Goal: Task Accomplishment & Management: Contribute content

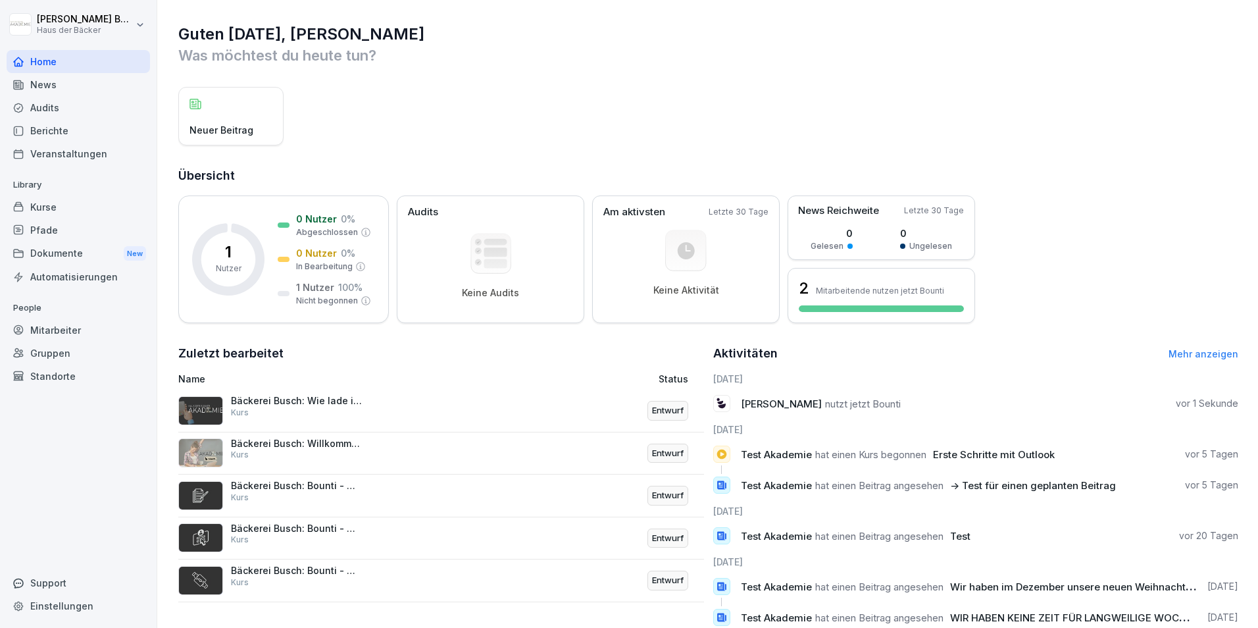
drag, startPoint x: 365, startPoint y: 369, endPoint x: 389, endPoint y: 163, distance: 207.3
click at [389, 163] on div "Guten Morgen, Sabrina Was möchtest du heute tun? Neuer Beitrag Übersicht 1 Nutz…" at bounding box center [707, 345] width 1101 height 691
click at [78, 103] on div "Audits" at bounding box center [78, 107] width 143 height 23
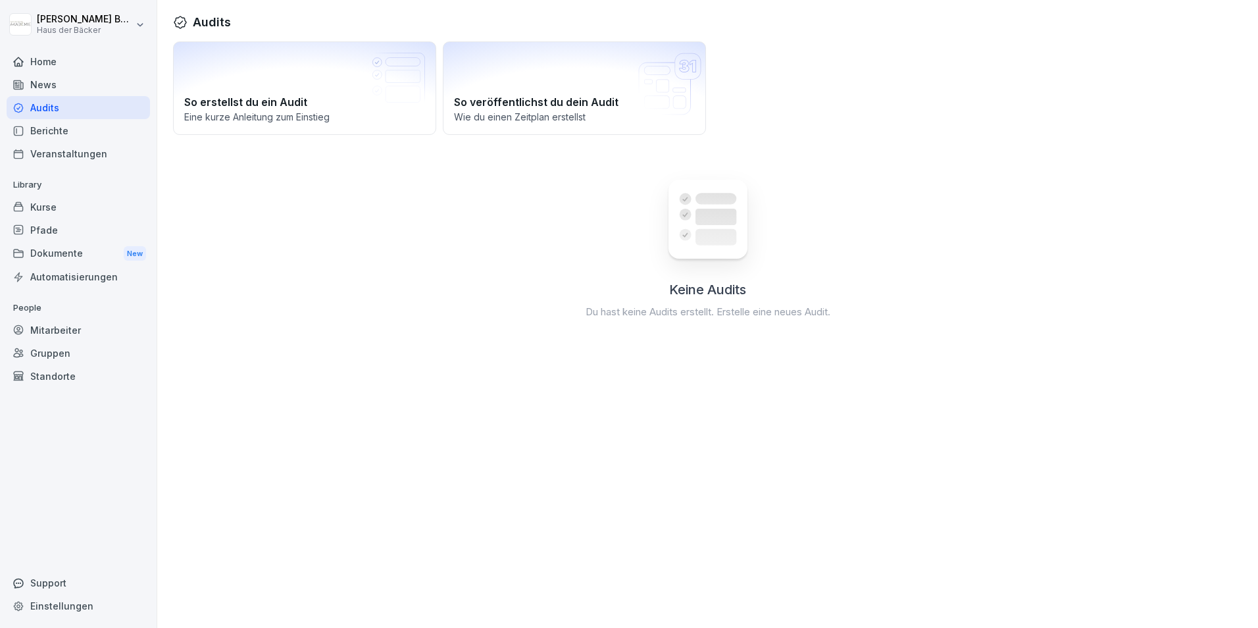
click at [83, 82] on div "News" at bounding box center [78, 84] width 143 height 23
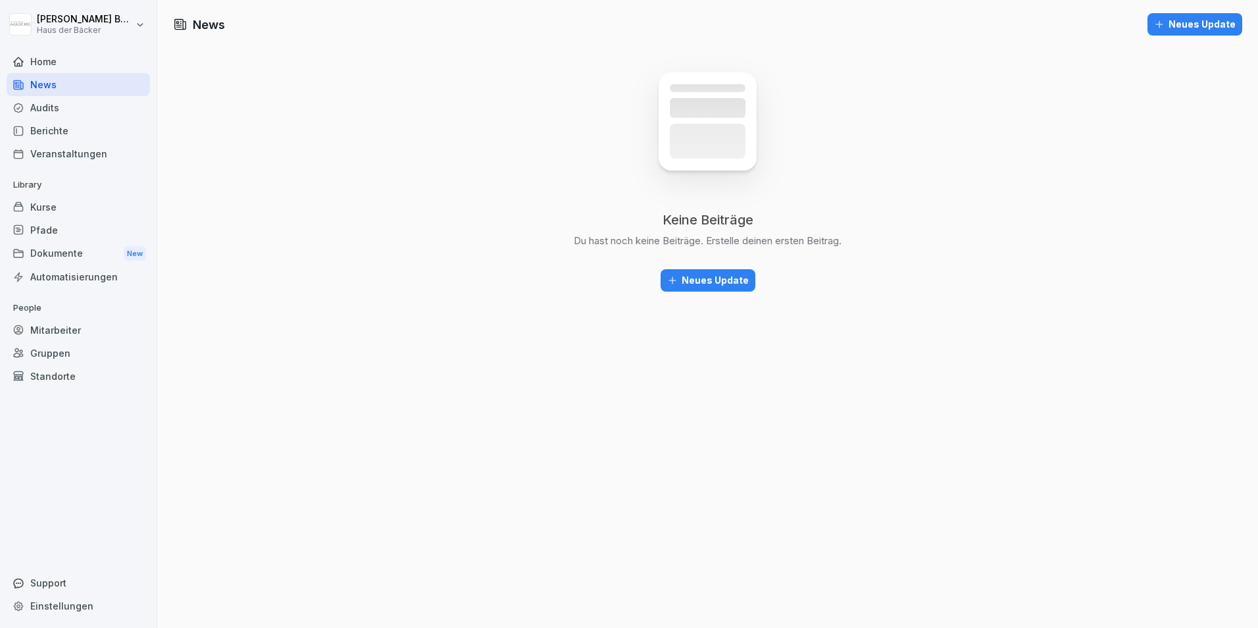
click at [85, 66] on div "Home" at bounding box center [78, 61] width 143 height 23
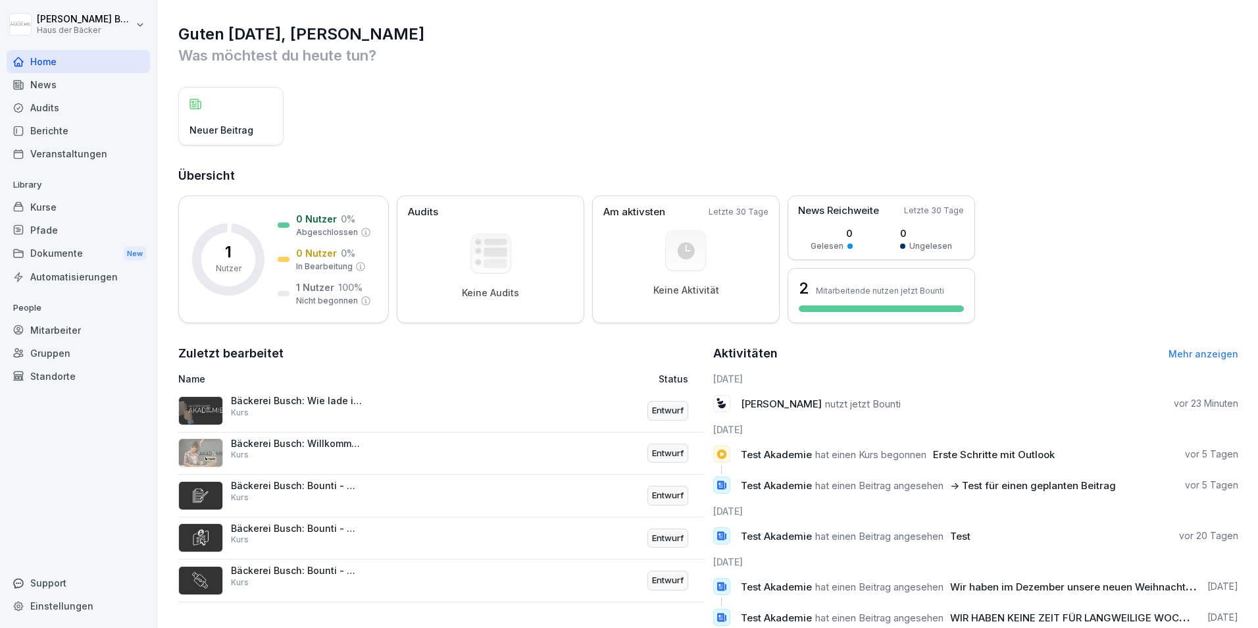
click at [80, 81] on div "News" at bounding box center [78, 84] width 143 height 23
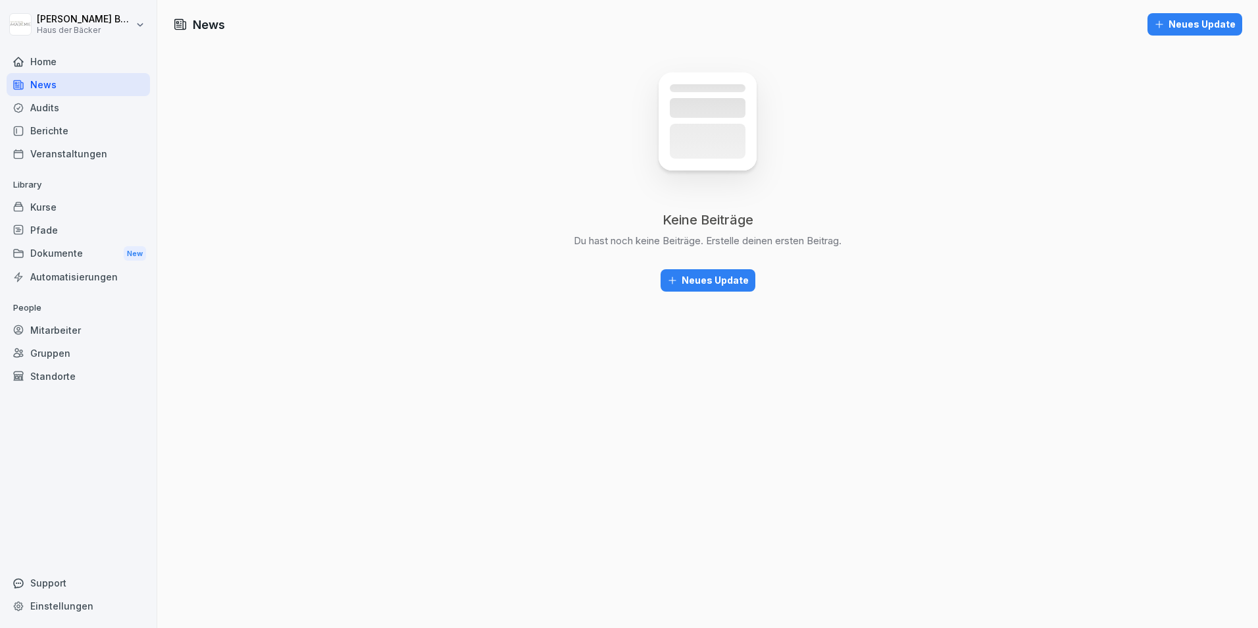
click at [78, 113] on div "Audits" at bounding box center [78, 107] width 143 height 23
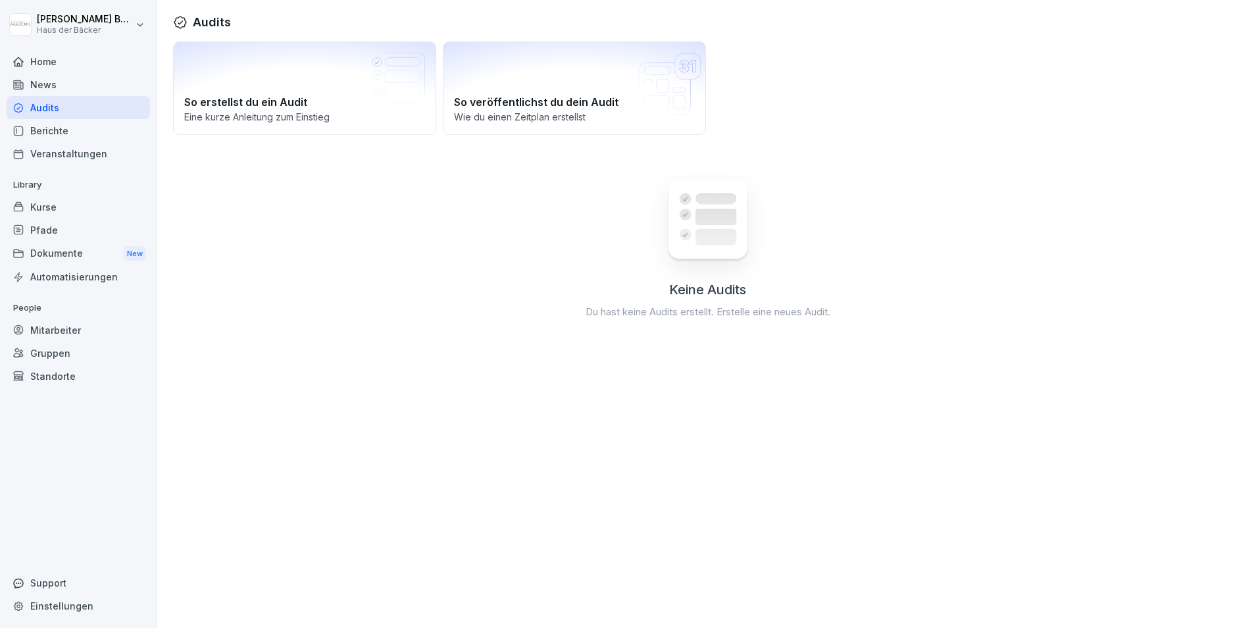
click at [82, 67] on div "Home" at bounding box center [78, 61] width 143 height 23
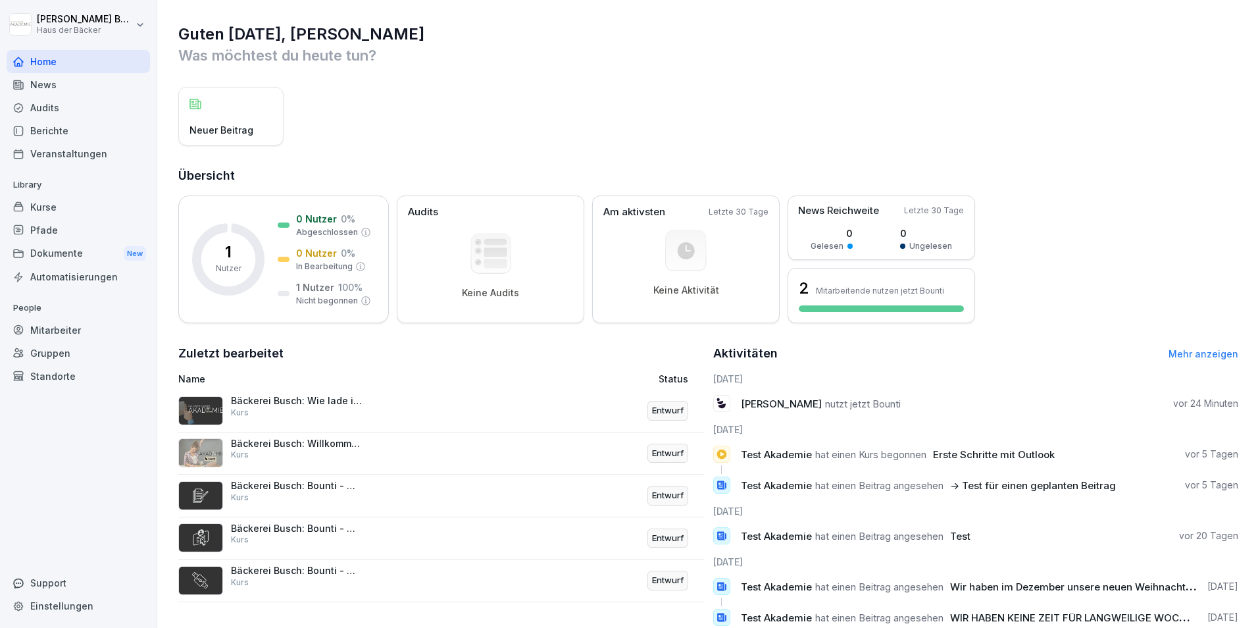
click at [48, 85] on div "News" at bounding box center [78, 84] width 143 height 23
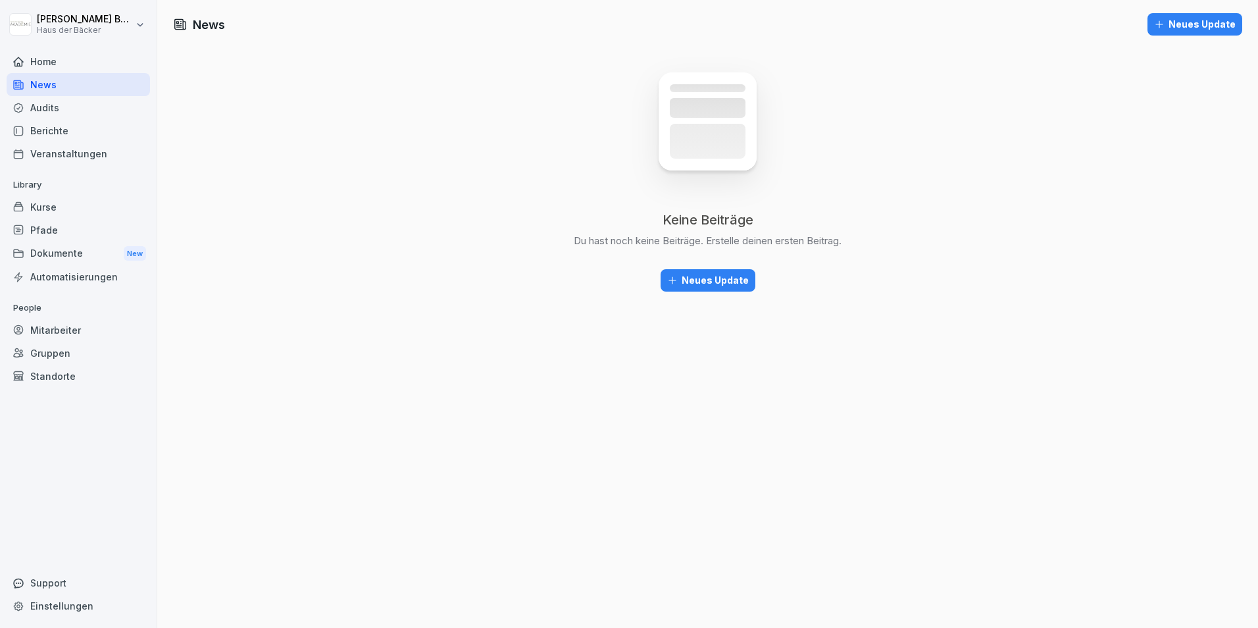
click at [111, 98] on div "Audits" at bounding box center [78, 107] width 143 height 23
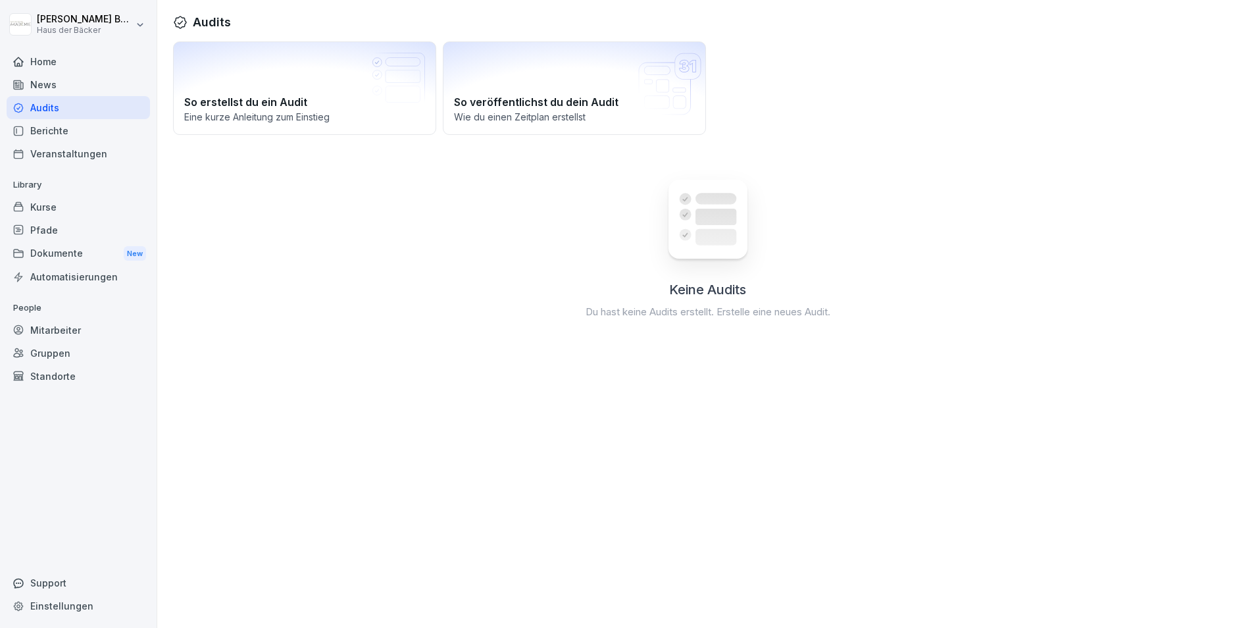
click at [115, 80] on div "News" at bounding box center [78, 84] width 143 height 23
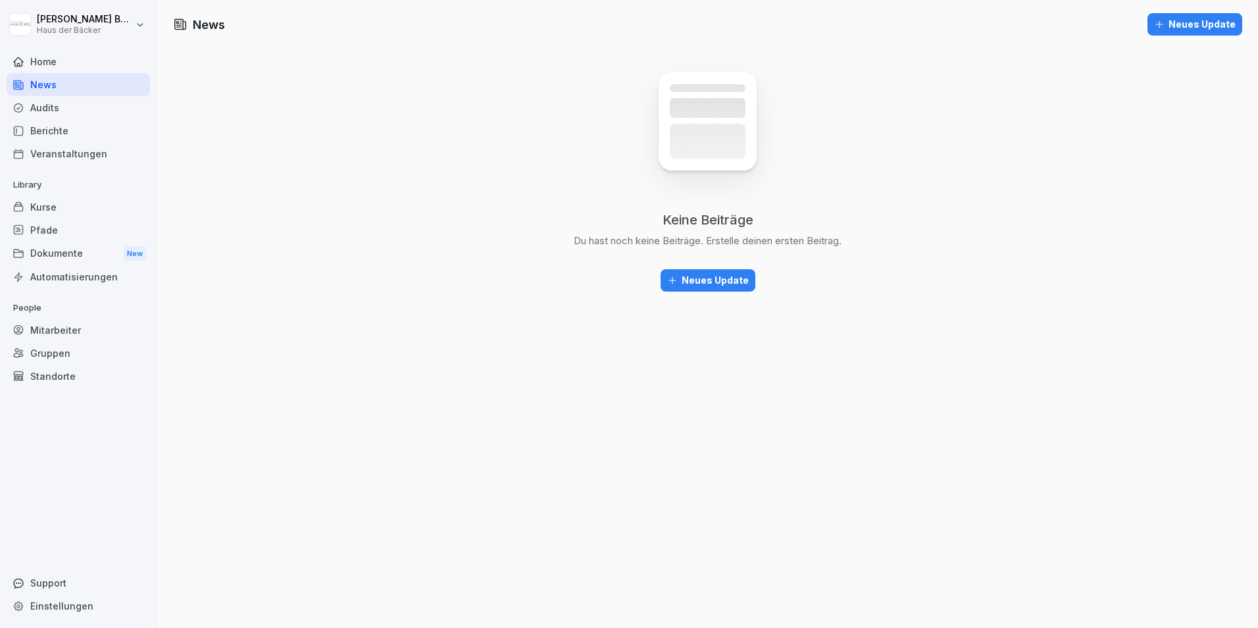
click at [697, 282] on div "Neues Update" at bounding box center [708, 280] width 82 height 14
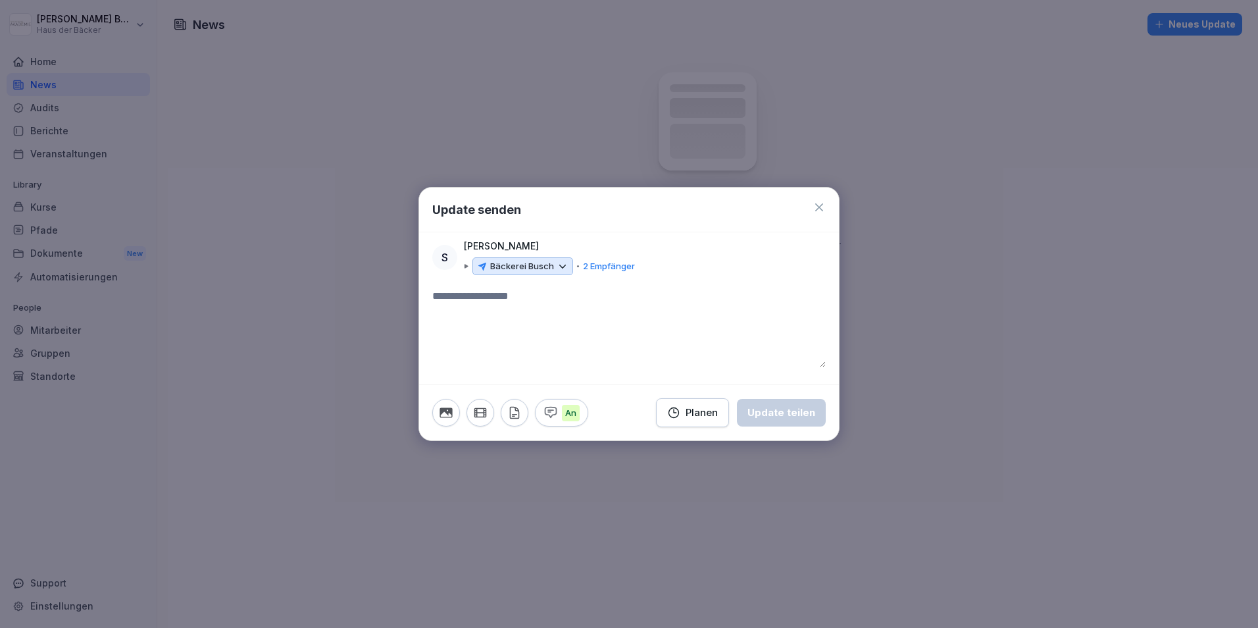
type textarea "*"
type textarea "**********"
click at [791, 419] on div "Update teilen" at bounding box center [781, 412] width 68 height 14
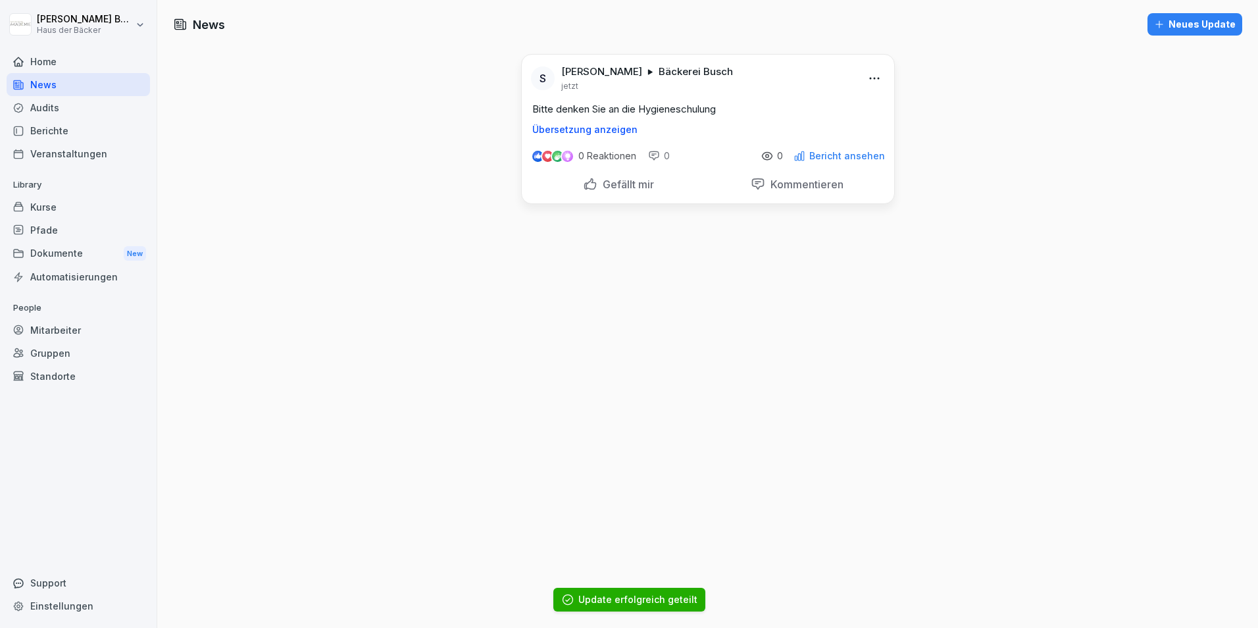
click at [876, 76] on html "Sabrina Busch Haus der Bäcker Home News Audits Berichte Veranstaltungen Library…" at bounding box center [629, 314] width 1258 height 628
click at [832, 90] on html "Sabrina Busch Haus der Bäcker Home News Audits Berichte Veranstaltungen Library…" at bounding box center [629, 314] width 1258 height 628
click at [865, 71] on html "Sabrina Busch Haus der Bäcker Home News Audits Berichte Veranstaltungen Library…" at bounding box center [629, 314] width 1258 height 628
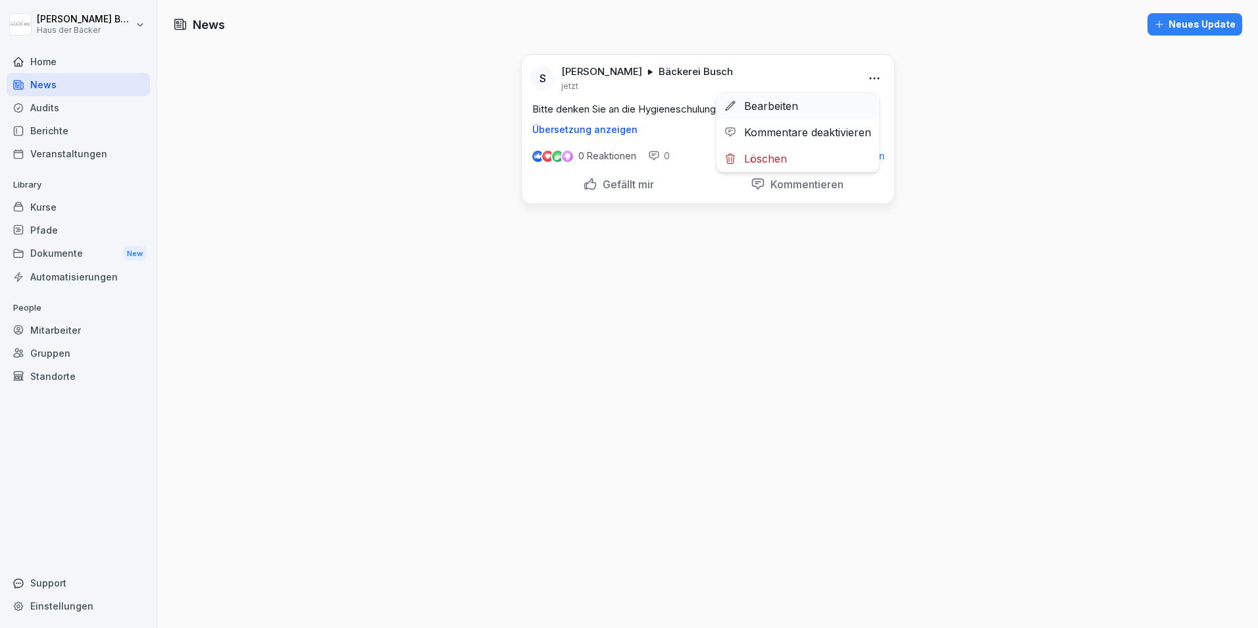
click at [819, 107] on div "Bearbeiten" at bounding box center [797, 106] width 163 height 26
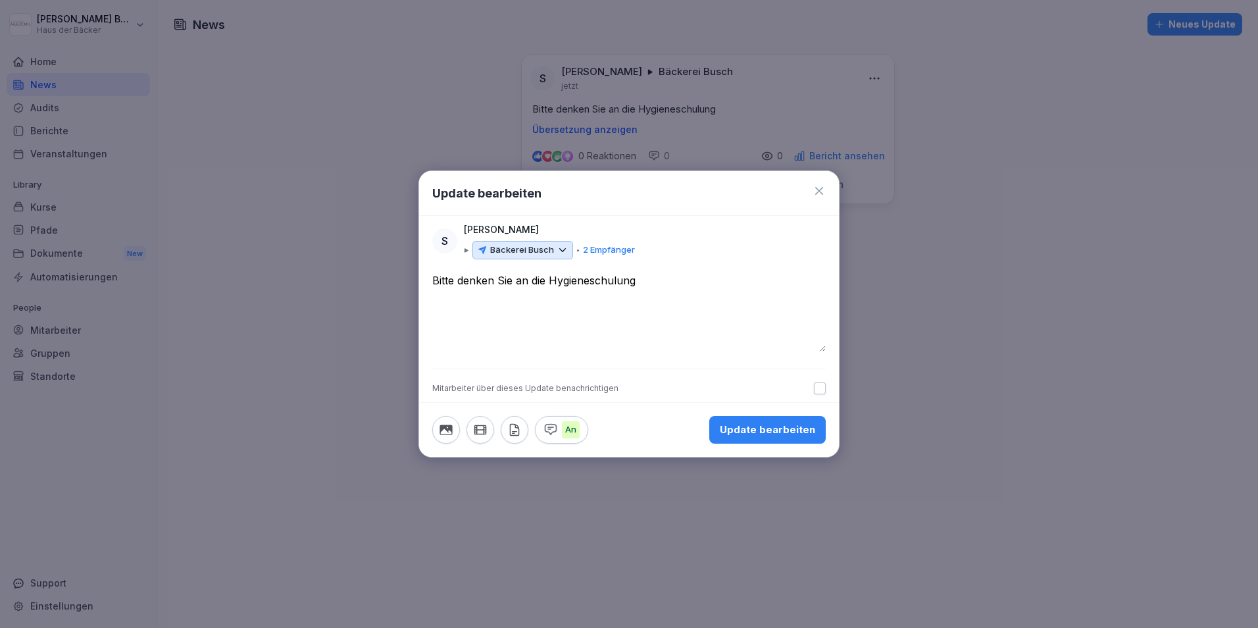
click at [549, 432] on icon "button" at bounding box center [550, 429] width 11 height 11
click at [575, 431] on p "Aus" at bounding box center [573, 429] width 22 height 17
click at [570, 428] on p "An" at bounding box center [571, 429] width 18 height 17
click at [818, 394] on div "Mitarbeiter über dieses Update benachrichtigen" at bounding box center [629, 385] width 420 height 34
click at [820, 388] on button "button" at bounding box center [820, 388] width 12 height 12
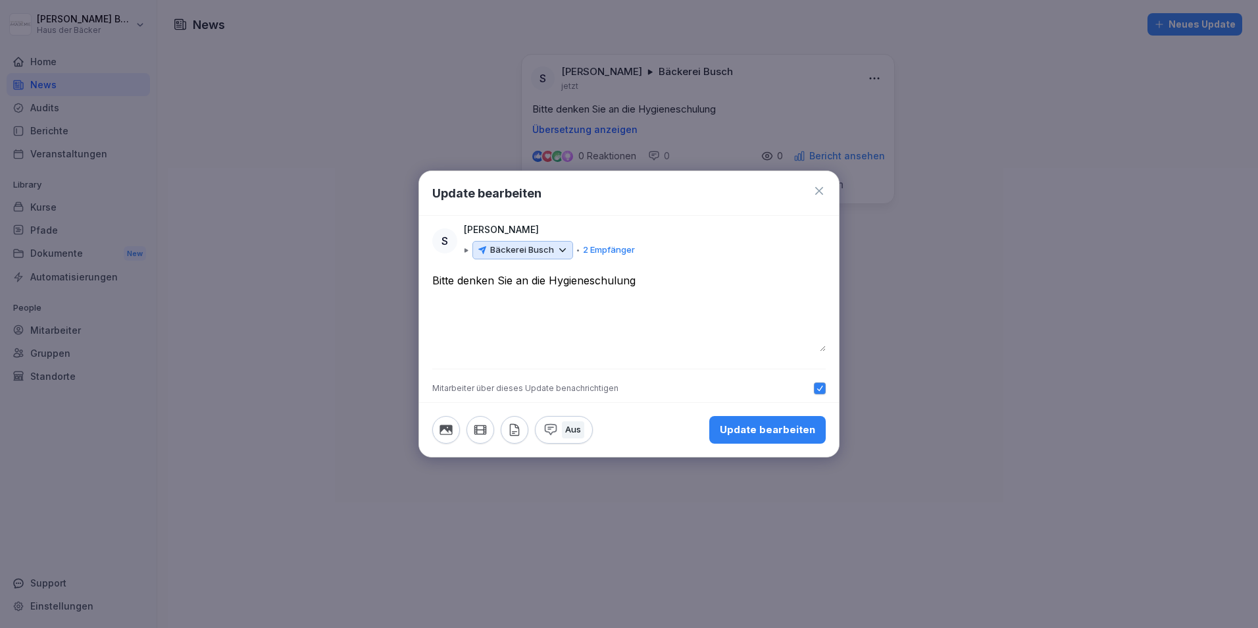
click at [443, 435] on icon "button" at bounding box center [446, 429] width 14 height 14
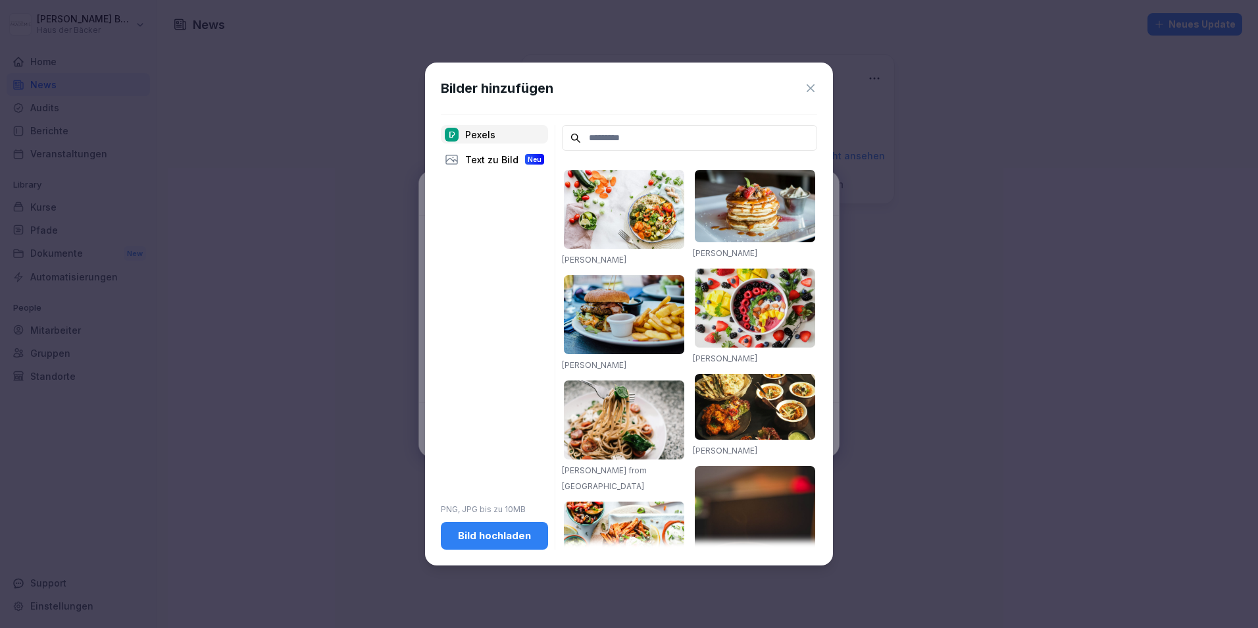
click at [769, 206] on img at bounding box center [755, 206] width 120 height 72
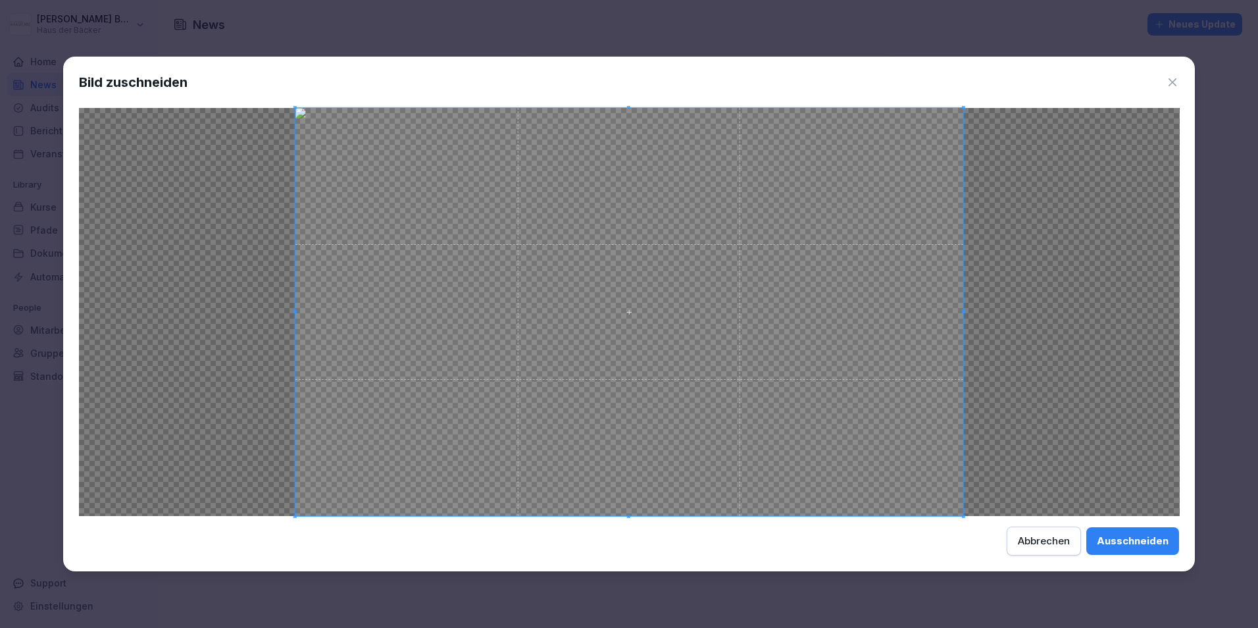
click at [1103, 545] on div "Ausschneiden" at bounding box center [1133, 541] width 72 height 14
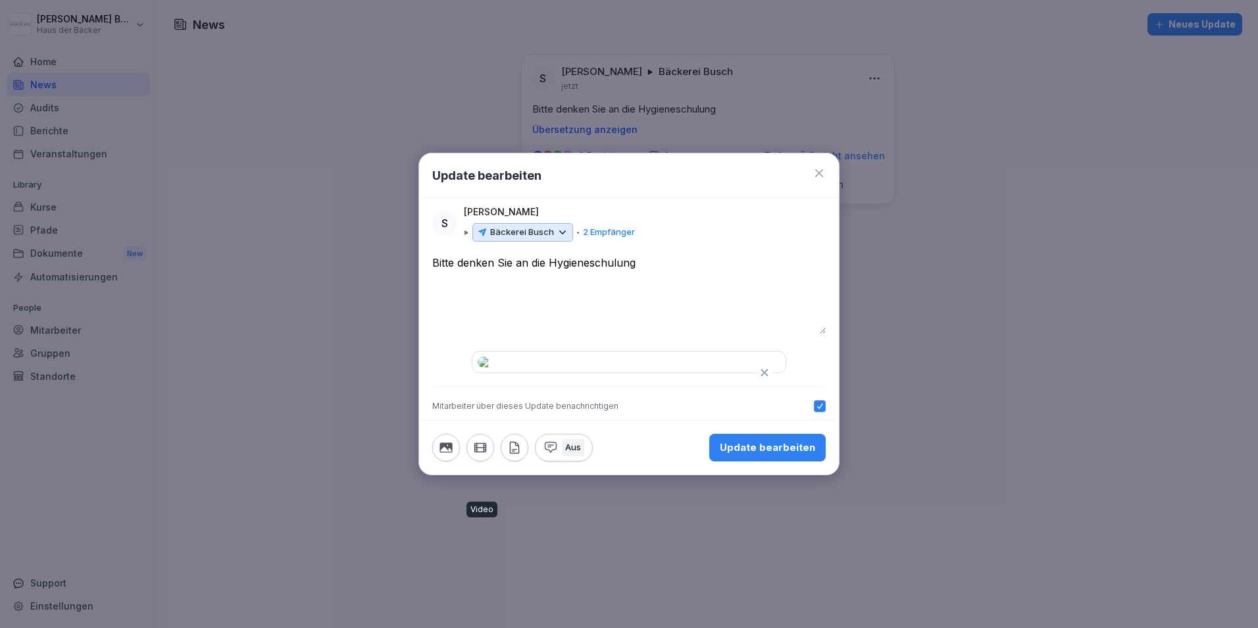
click at [474, 451] on icon "button" at bounding box center [479, 447] width 11 height 9
click at [533, 412] on div "Mitarbeiter über dieses Update benachrichtigen" at bounding box center [525, 406] width 186 height 12
click at [510, 453] on icon "button" at bounding box center [514, 446] width 9 height 11
click at [451, 455] on icon "button" at bounding box center [446, 447] width 14 height 14
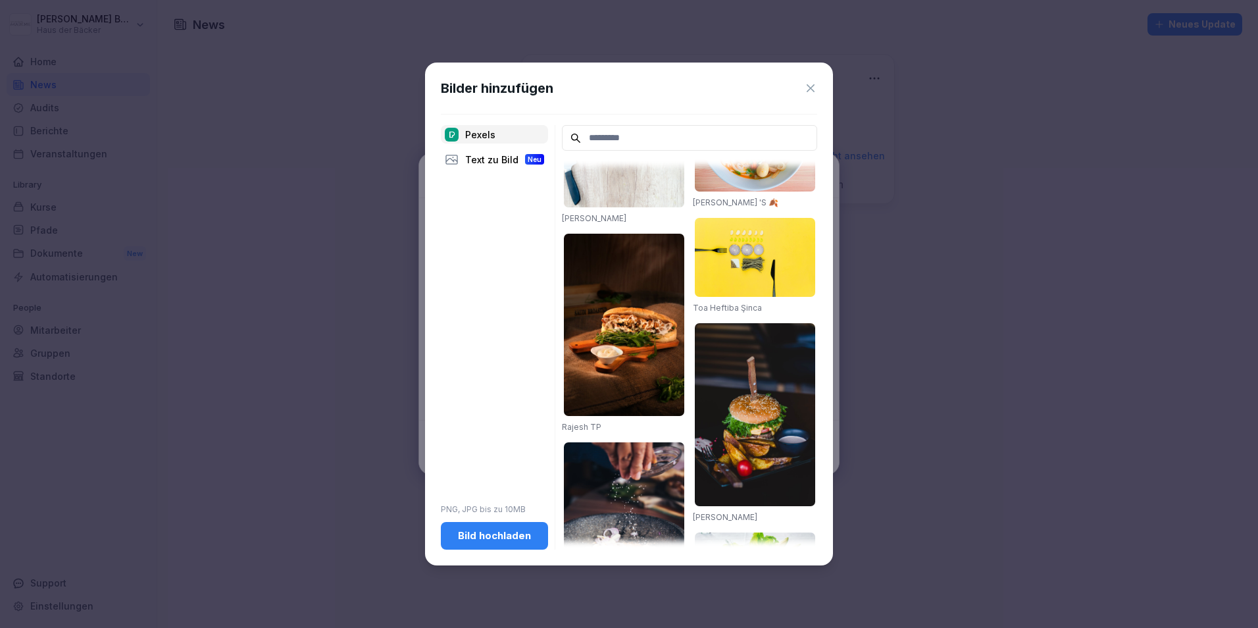
scroll to position [526, 0]
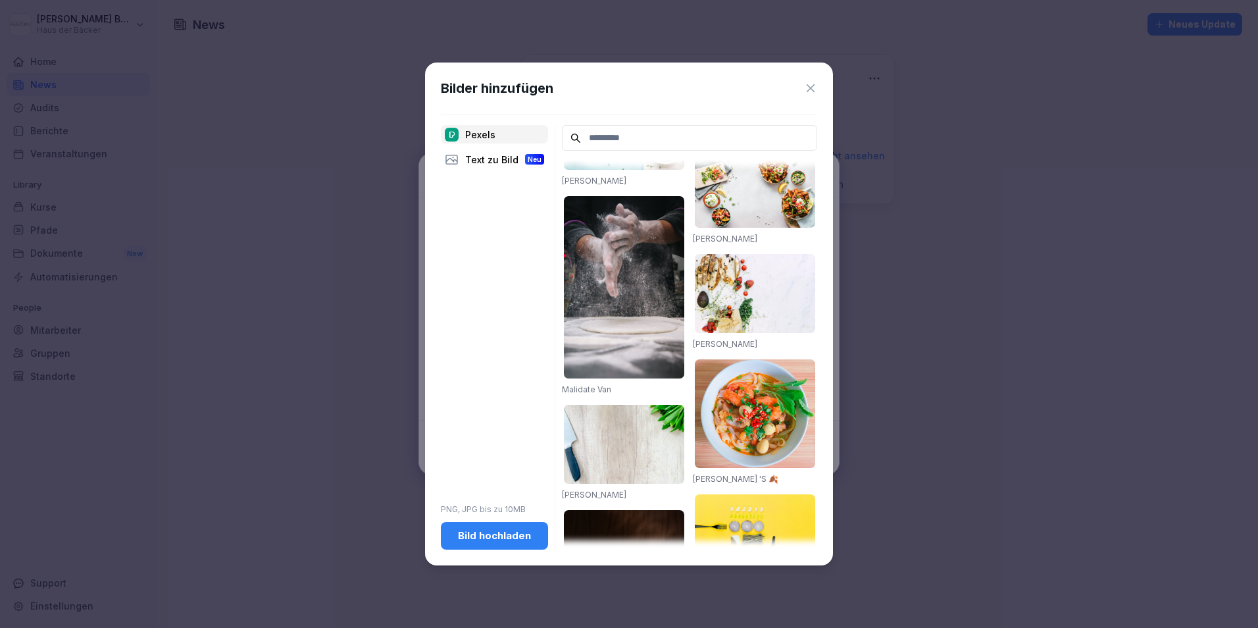
click at [656, 137] on input at bounding box center [689, 138] width 255 height 26
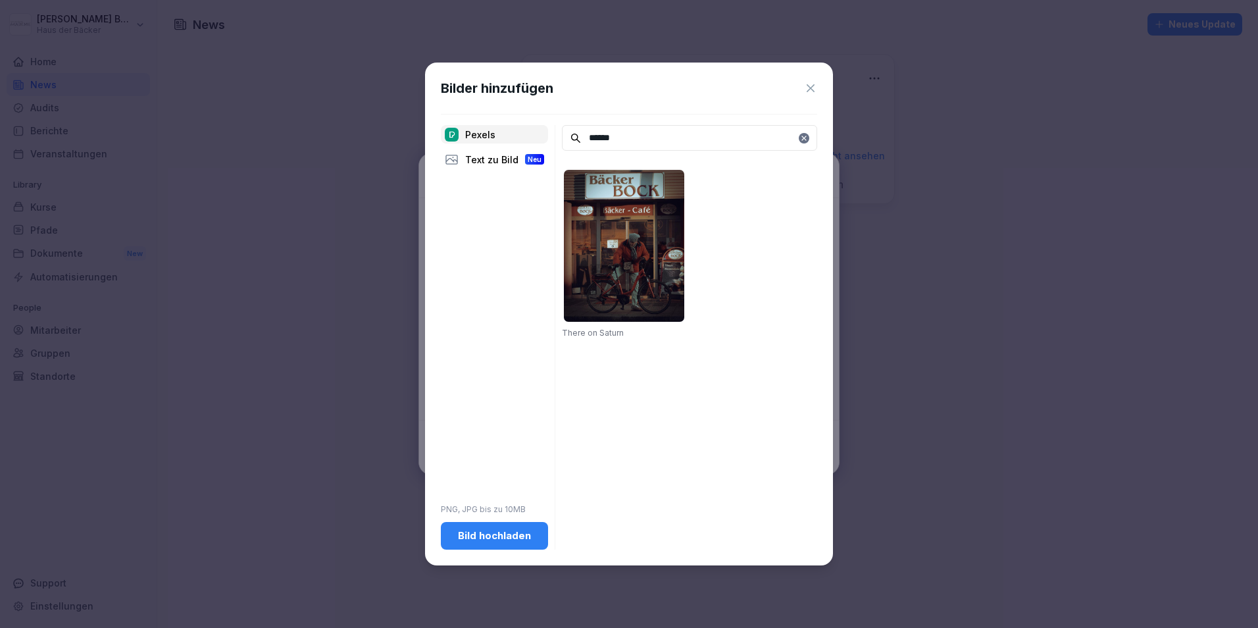
drag, startPoint x: 660, startPoint y: 132, endPoint x: 586, endPoint y: 150, distance: 75.8
click at [586, 150] on input "******" at bounding box center [689, 138] width 255 height 26
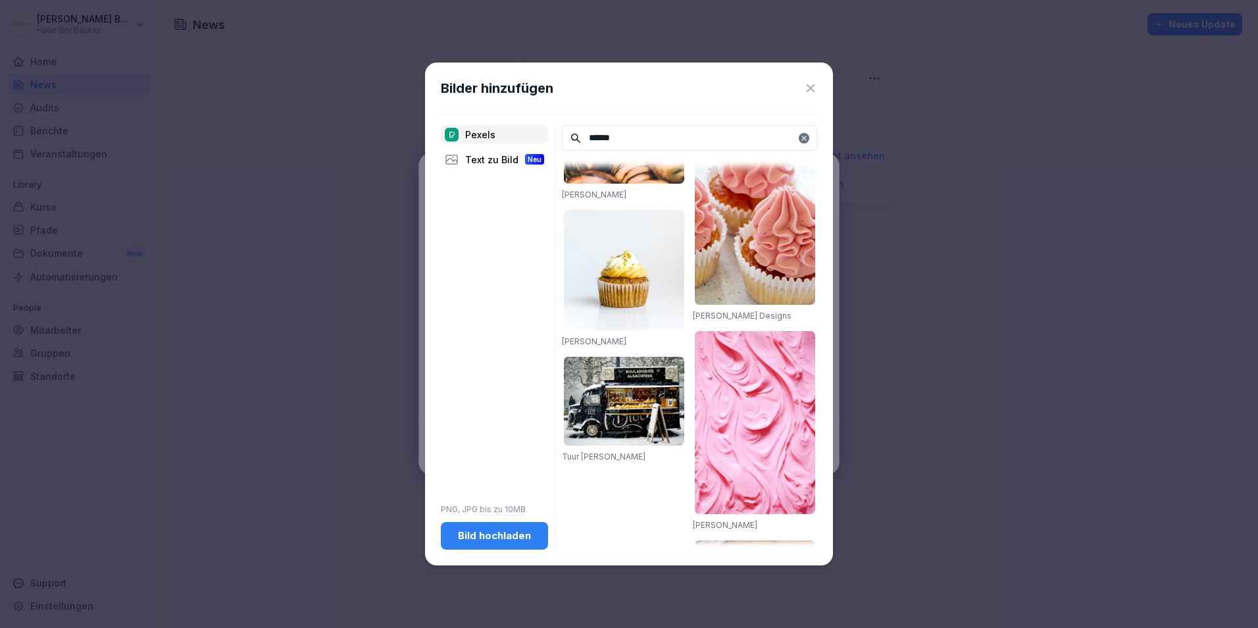
scroll to position [1601, 0]
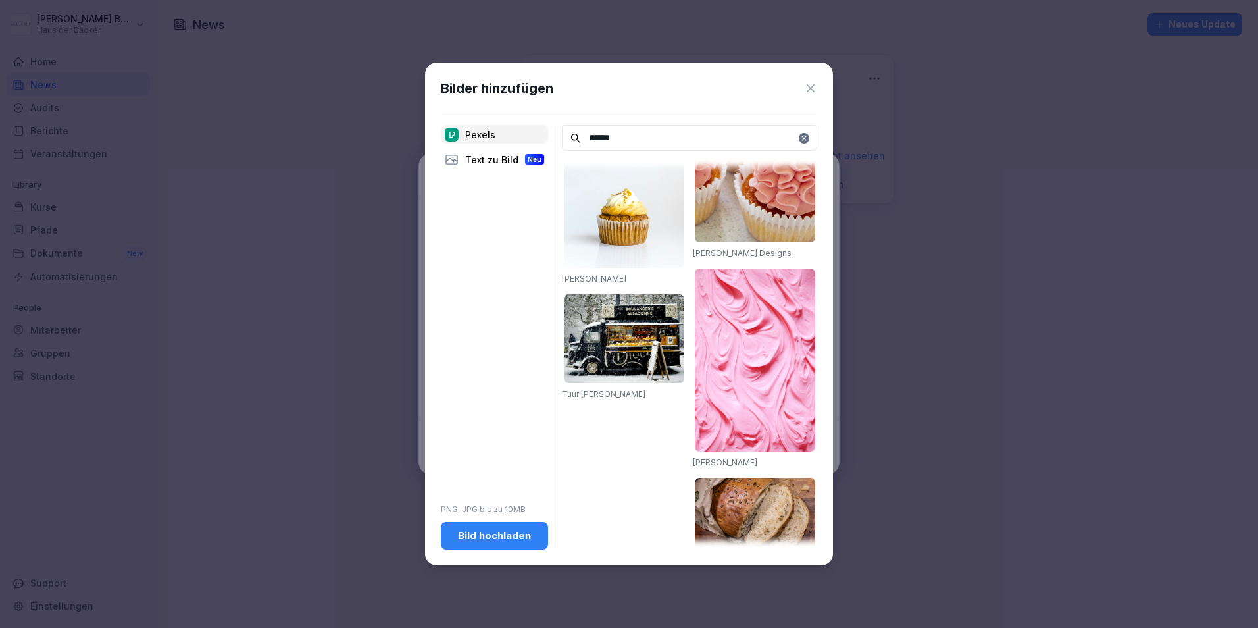
type input "******"
click at [817, 89] on div "Bilder hinzufügen Pexels Text zu Bild Neu PNG, JPG bis zu 10MB Bild hochladen *…" at bounding box center [629, 314] width 408 height 502
click at [810, 86] on icon at bounding box center [810, 88] width 13 height 13
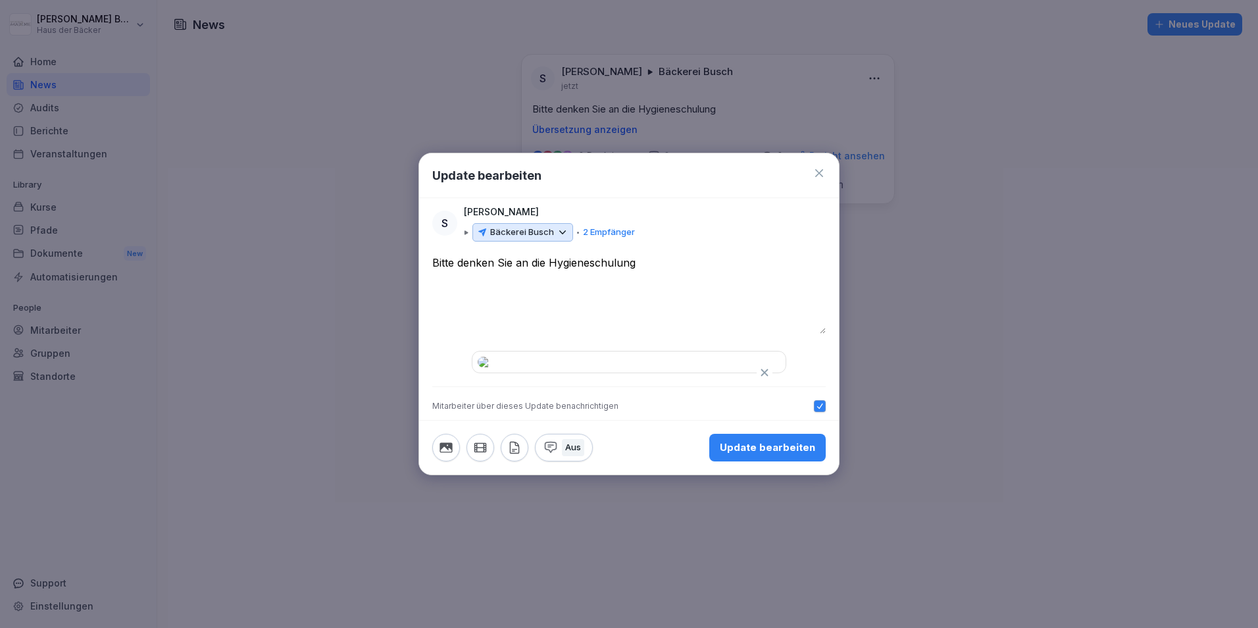
click at [774, 455] on div "Update bearbeiten" at bounding box center [767, 447] width 95 height 14
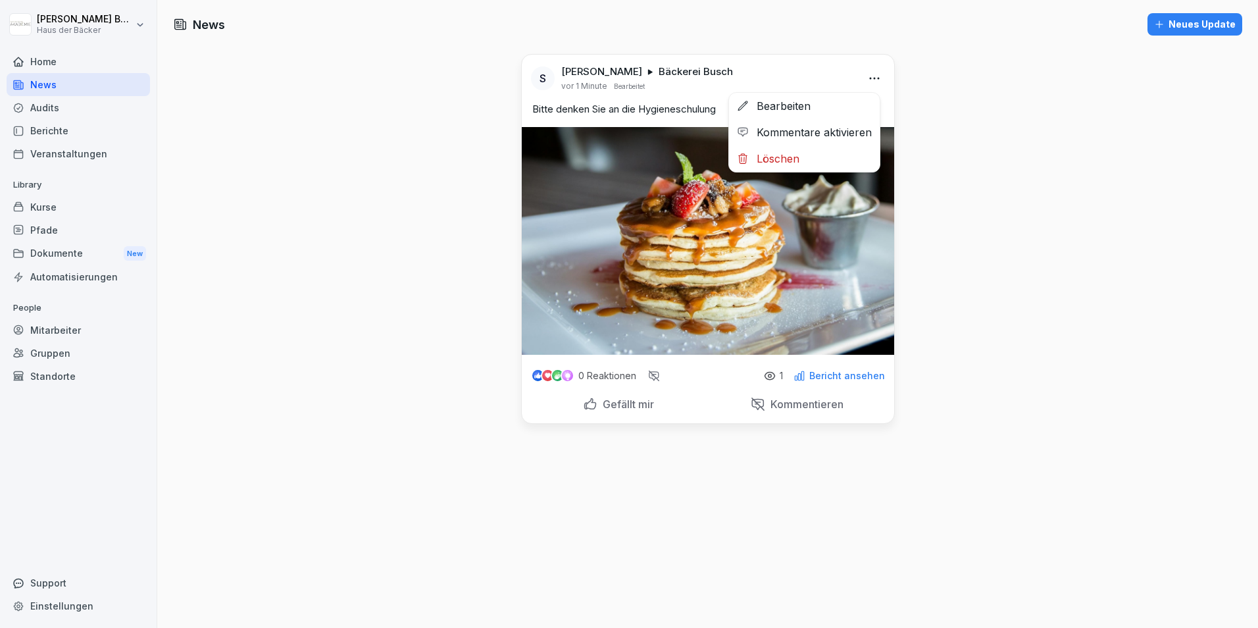
click at [872, 69] on html "Sabrina Busch Haus der Bäcker Home News Audits Berichte Veranstaltungen Library…" at bounding box center [629, 314] width 1258 height 628
click at [850, 110] on div "Bearbeiten" at bounding box center [804, 106] width 151 height 26
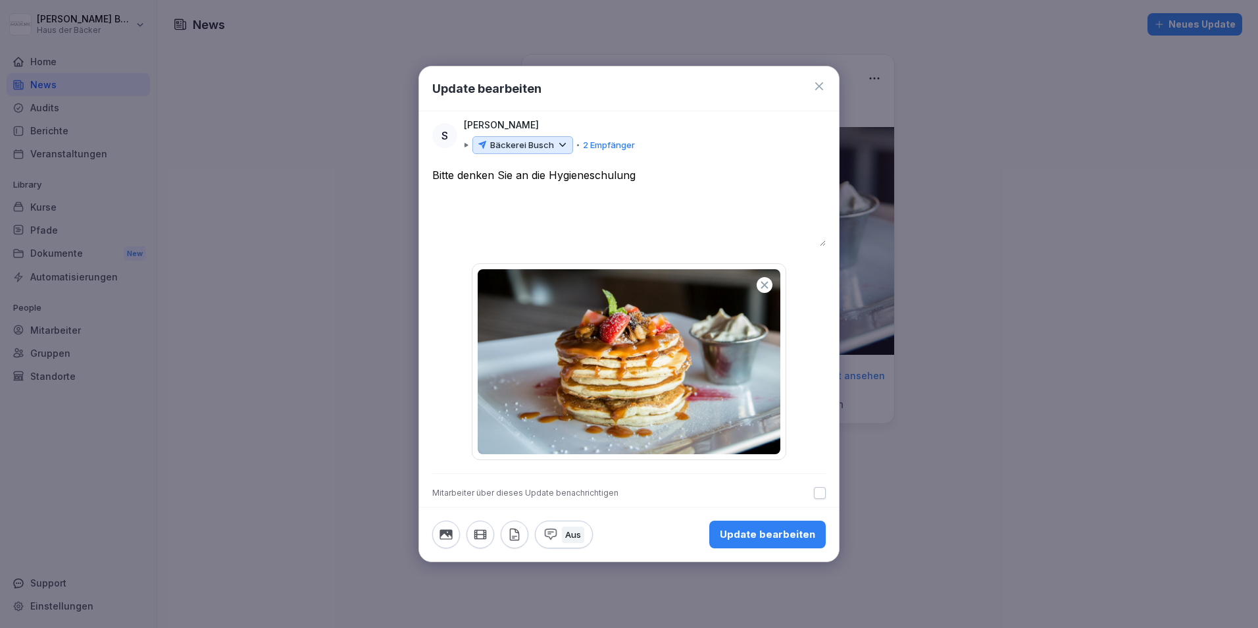
click at [823, 497] on button "button" at bounding box center [820, 493] width 12 height 12
click at [814, 84] on icon at bounding box center [819, 86] width 13 height 13
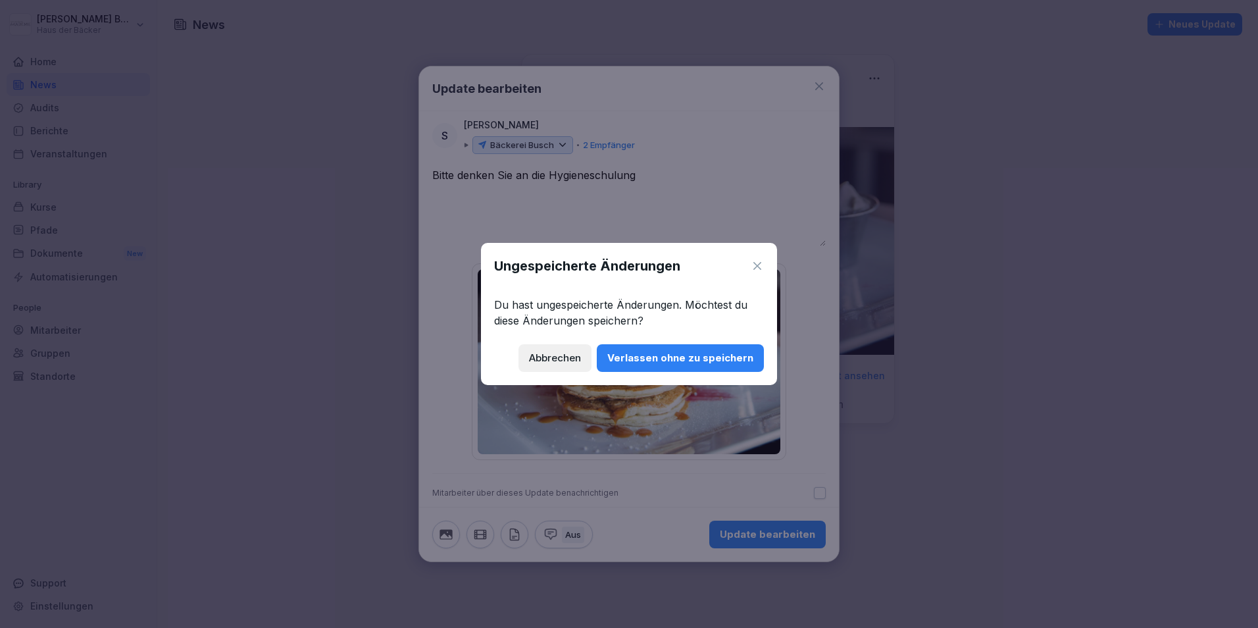
click at [641, 342] on div "Ungespeicherte Änderungen Du hast ungespeicherte Änderungen. Möchtest du diese …" at bounding box center [629, 314] width 296 height 142
click at [642, 353] on div "Verlassen ohne zu speichern" at bounding box center [680, 358] width 146 height 14
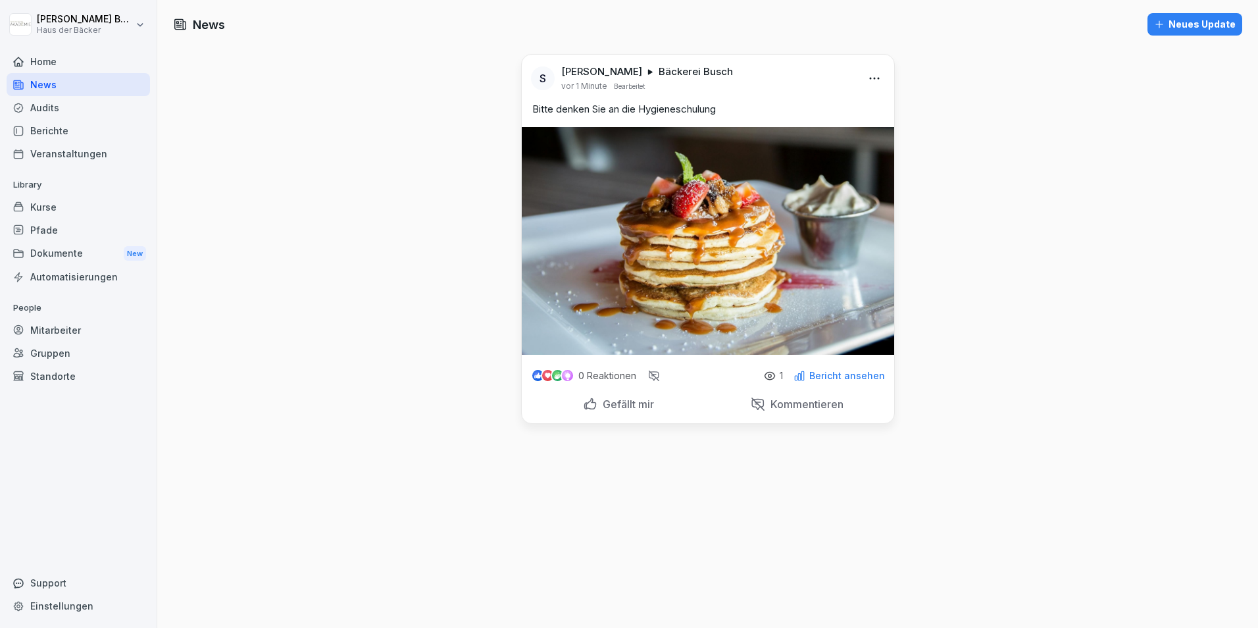
click at [1203, 28] on div "Neues Update" at bounding box center [1195, 24] width 82 height 14
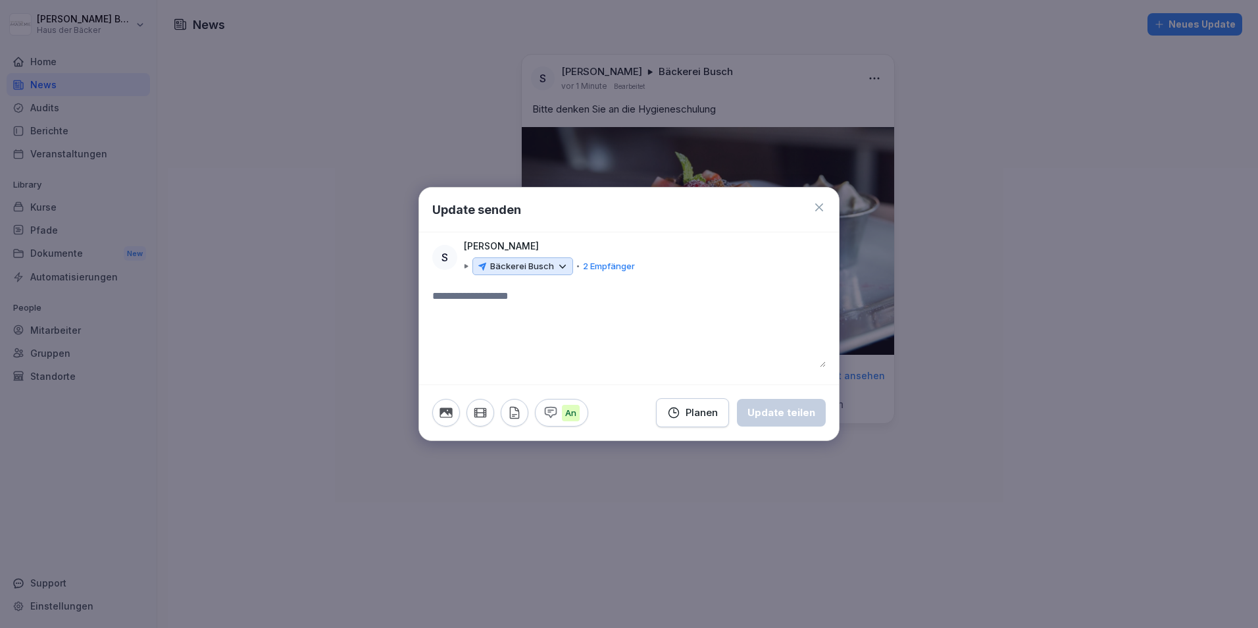
click at [679, 408] on icon "button" at bounding box center [674, 413] width 10 height 10
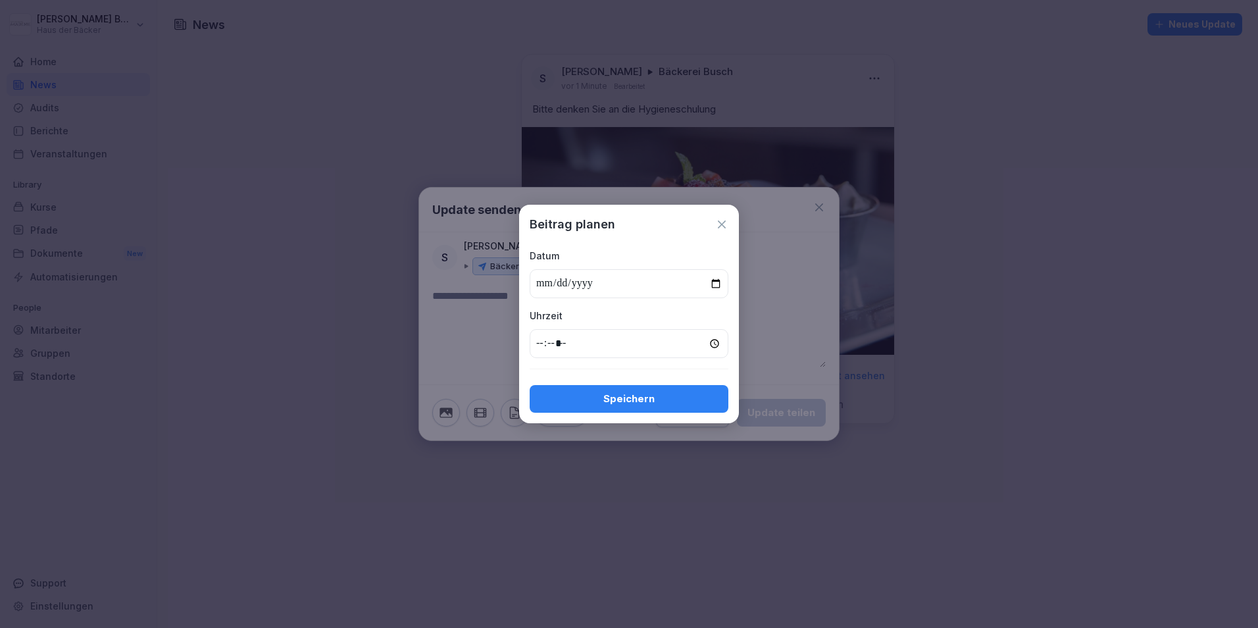
click at [719, 285] on input "date" at bounding box center [629, 283] width 199 height 29
type input "**********"
click at [587, 336] on input "time" at bounding box center [629, 343] width 199 height 29
click at [712, 343] on input "time" at bounding box center [629, 343] width 199 height 29
type input "*****"
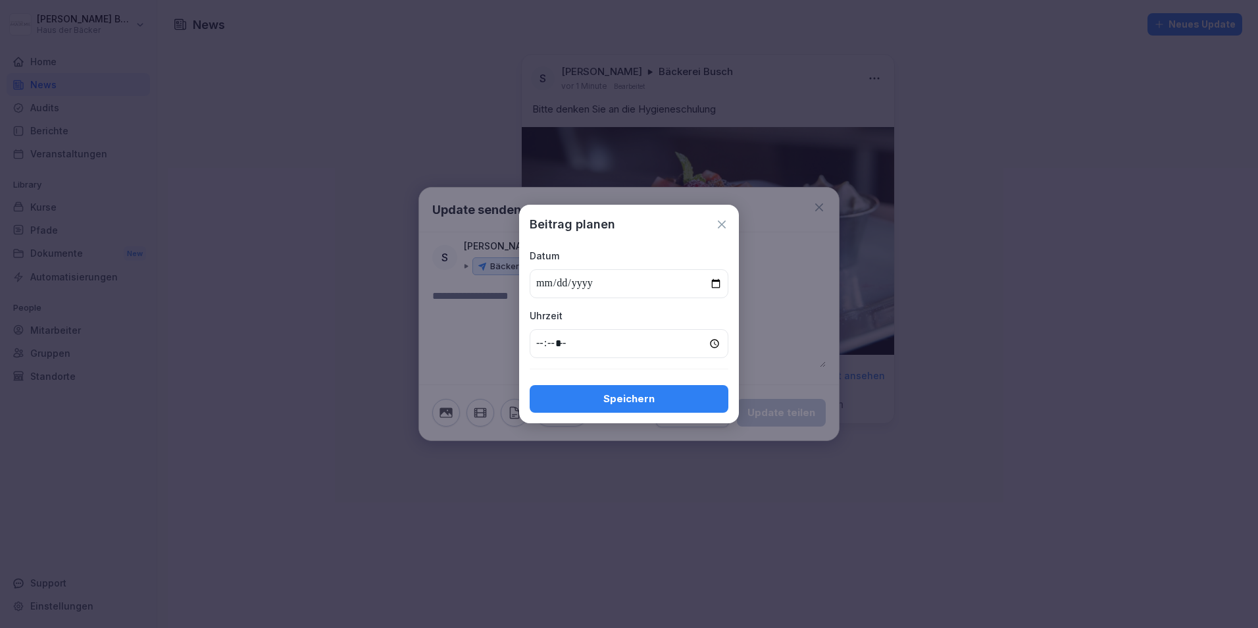
click at [655, 403] on div "Speichern" at bounding box center [629, 398] width 178 height 14
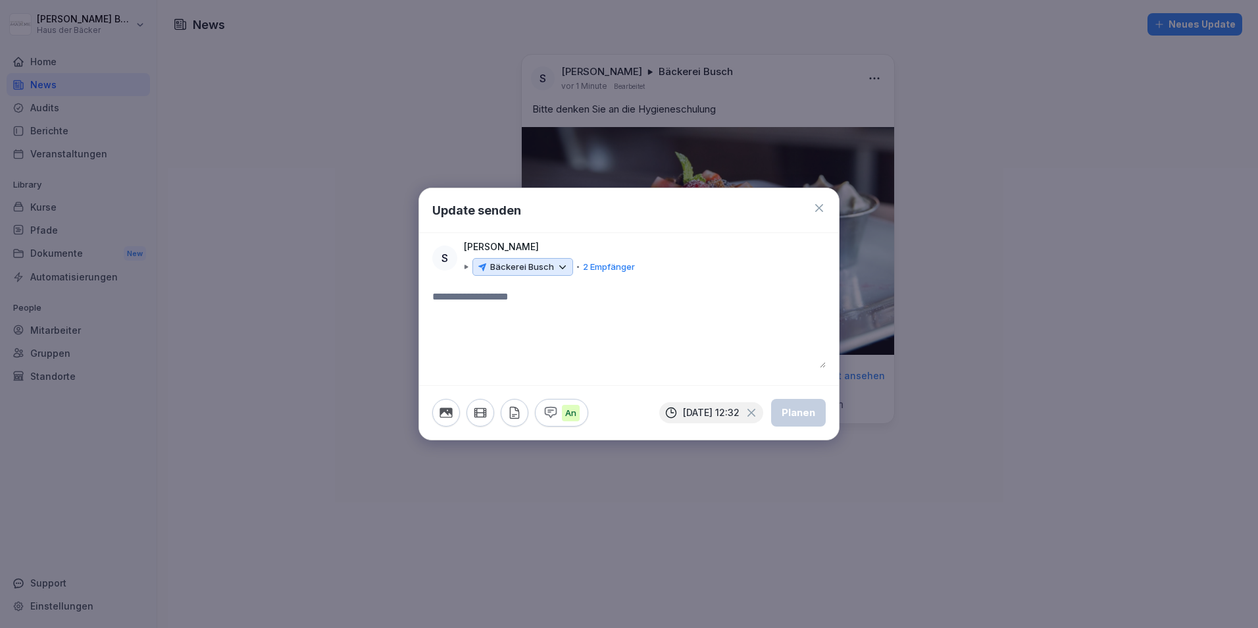
click at [539, 266] on p "Bäckerei Busch" at bounding box center [522, 267] width 64 height 13
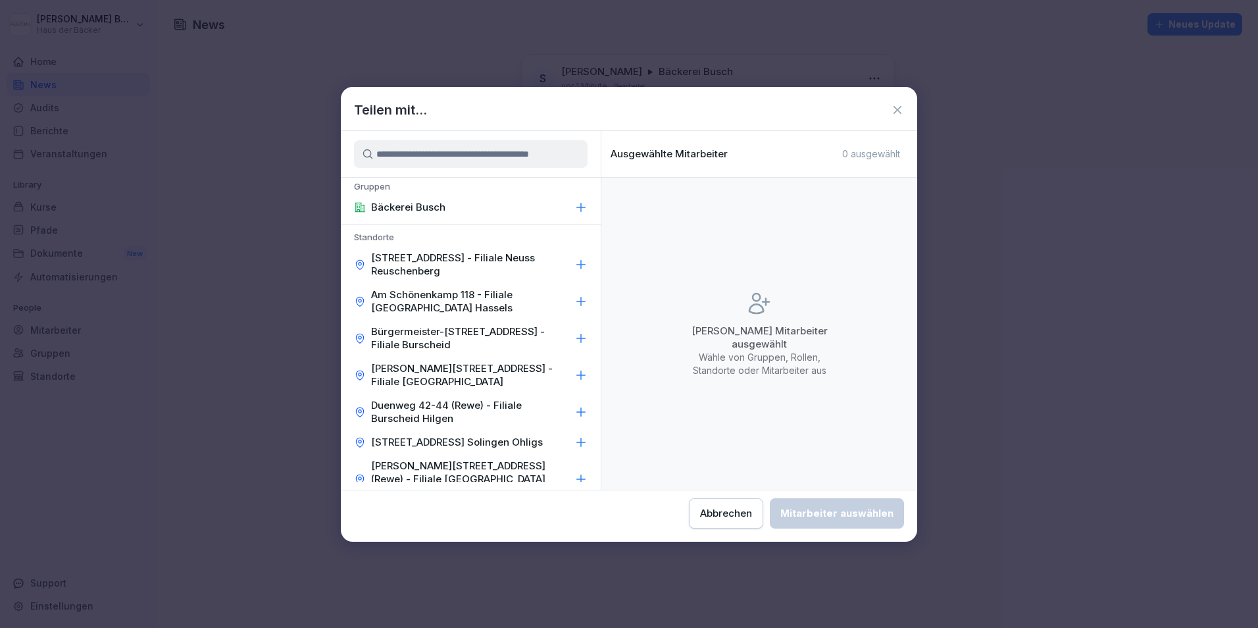
scroll to position [0, 0]
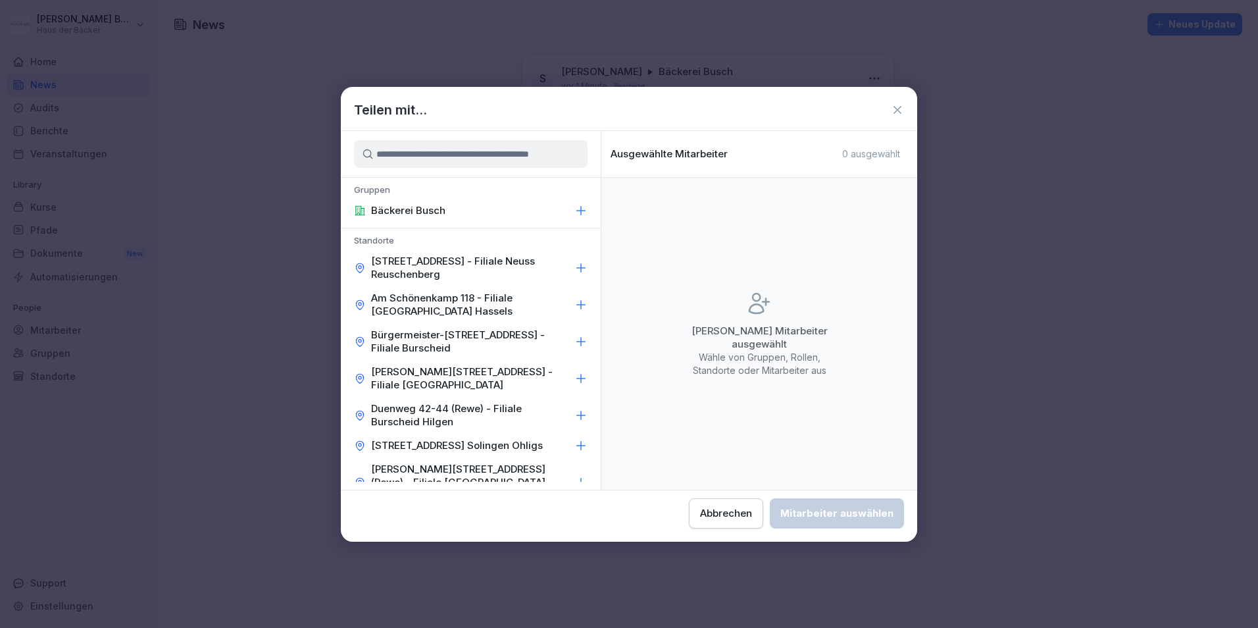
click at [574, 266] on icon at bounding box center [580, 267] width 13 height 13
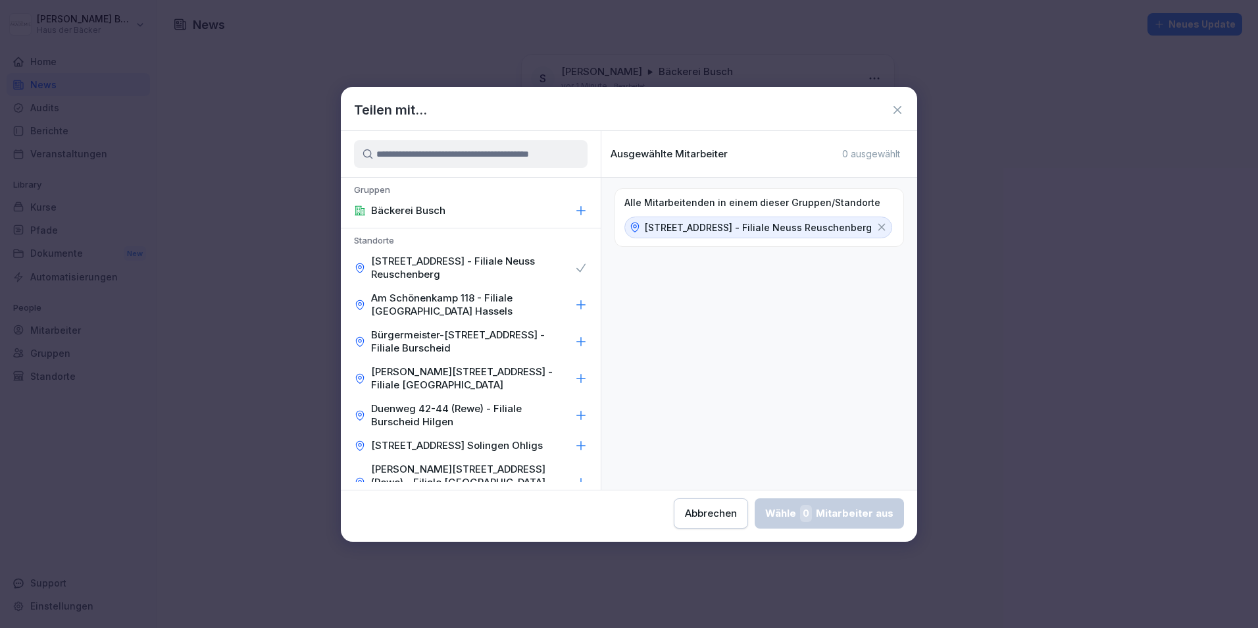
click at [799, 443] on div "Alle Mitarbeitenden in einem dieser Gruppen/Standorte Am Reuschenberger Markt 1…" at bounding box center [759, 334] width 316 height 312
click at [767, 308] on div "Alle Mitarbeitenden in einem dieser Gruppen/Standorte Am Reuschenberger Markt 1…" at bounding box center [759, 334] width 316 height 312
click at [696, 503] on button "Abbrechen" at bounding box center [711, 513] width 74 height 30
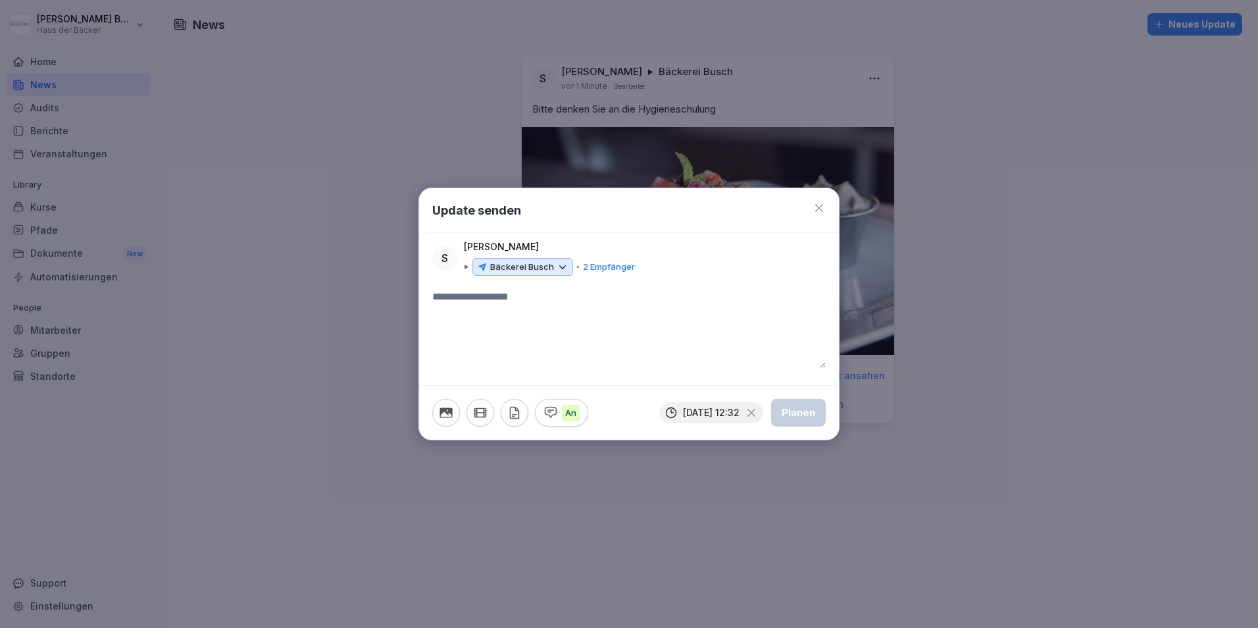
click at [589, 312] on textarea at bounding box center [628, 328] width 393 height 79
type textarea "****"
click at [799, 405] on div "Planen" at bounding box center [799, 412] width 34 height 14
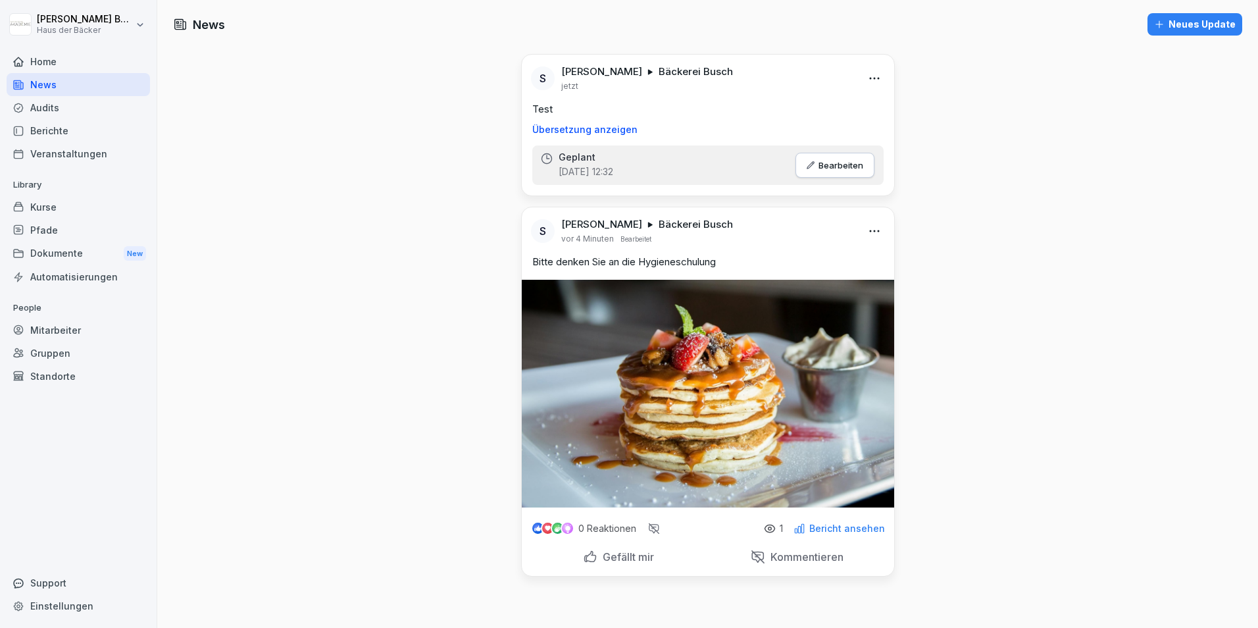
click at [613, 550] on p "Gefällt mir" at bounding box center [625, 556] width 57 height 13
click at [566, 524] on div at bounding box center [566, 525] width 24 height 24
click at [53, 102] on div "Audits" at bounding box center [78, 107] width 143 height 23
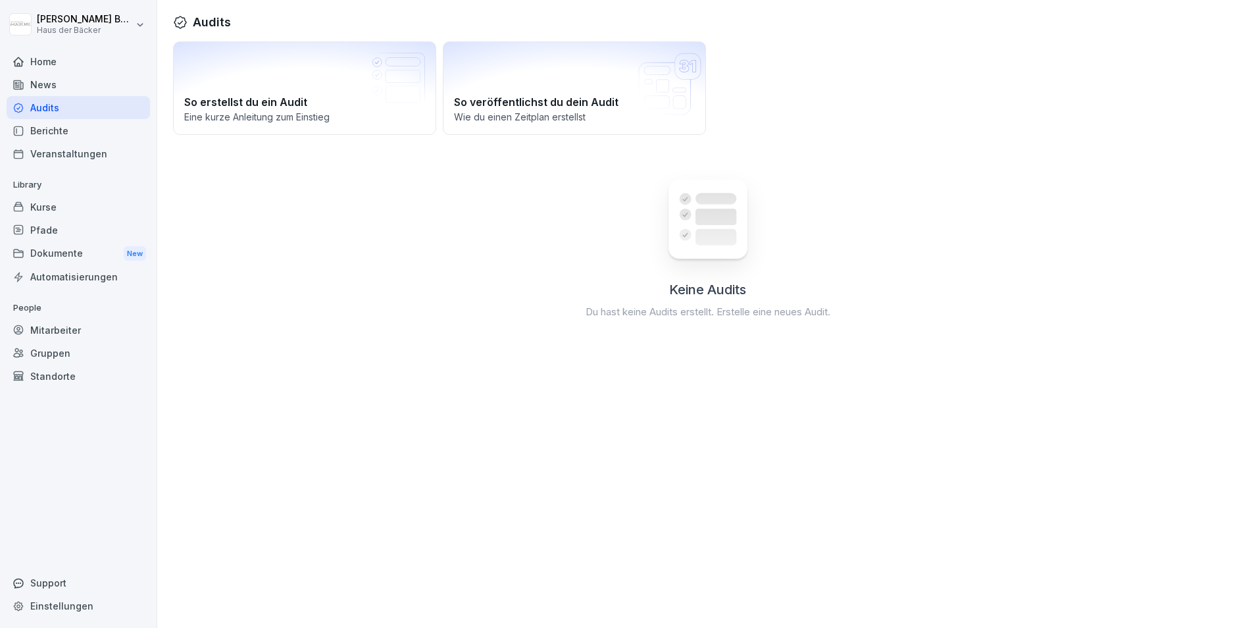
click at [45, 136] on div "Berichte" at bounding box center [78, 130] width 143 height 23
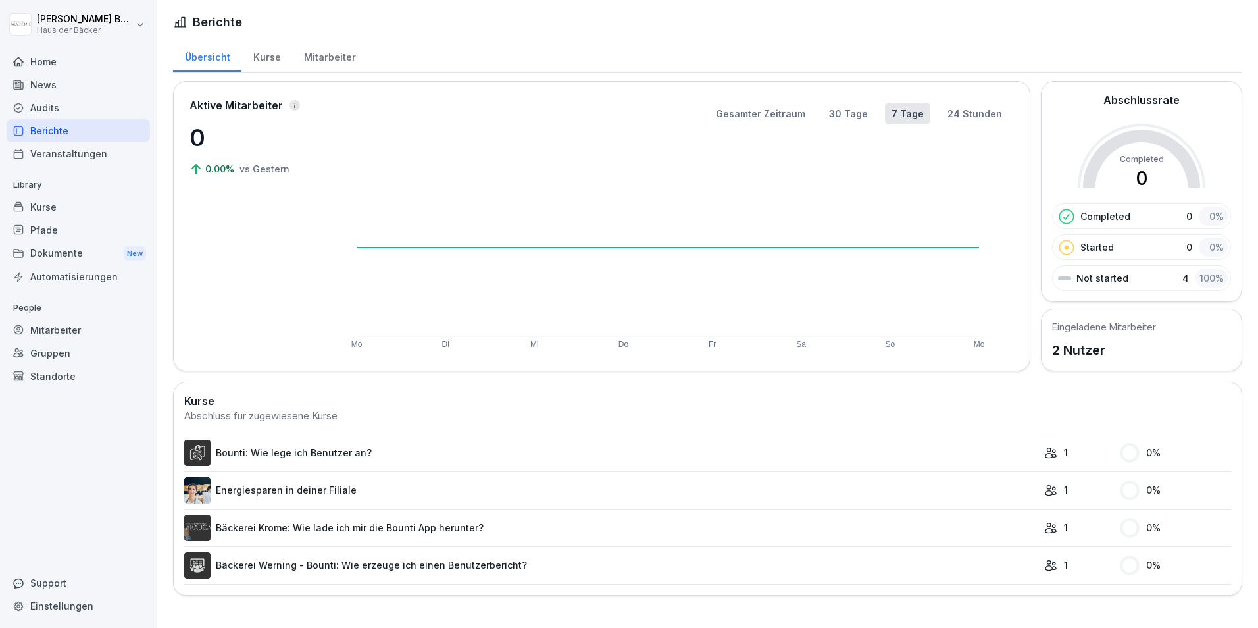
click at [267, 455] on link "Bounti: Wie lege ich Benutzer an?" at bounding box center [610, 453] width 853 height 26
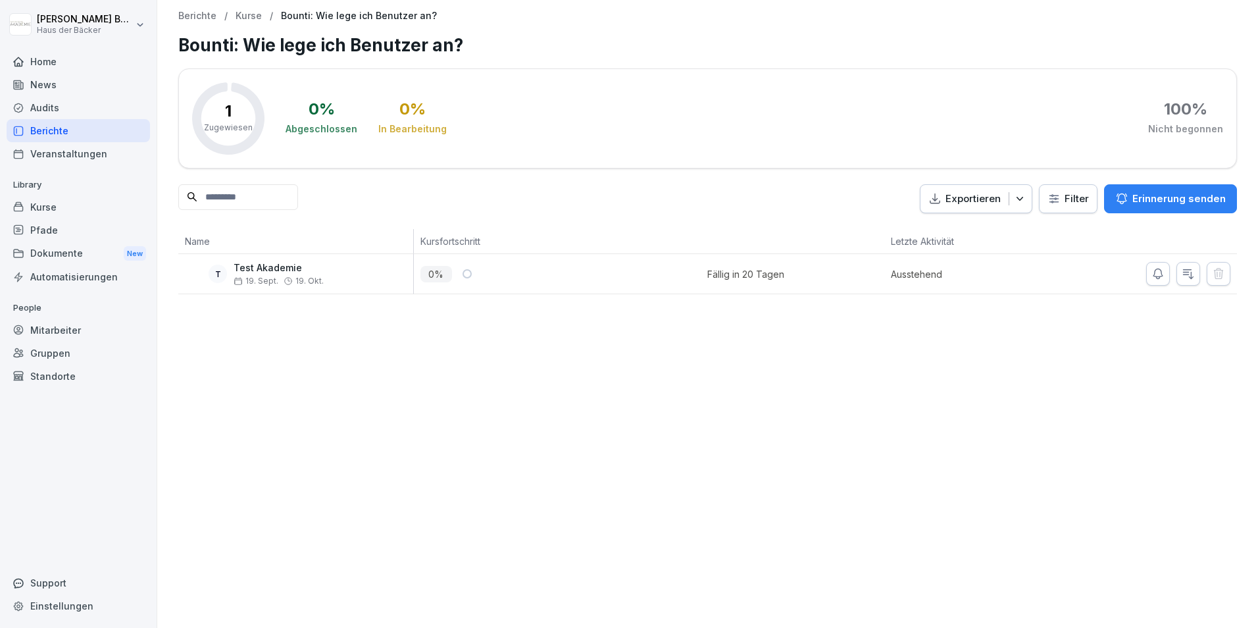
click at [982, 203] on p "Exportieren" at bounding box center [972, 198] width 55 height 15
click at [750, 186] on div "Exportieren Filter Erinnerung senden" at bounding box center [707, 199] width 1059 height 30
click at [93, 122] on div "Berichte" at bounding box center [78, 130] width 143 height 23
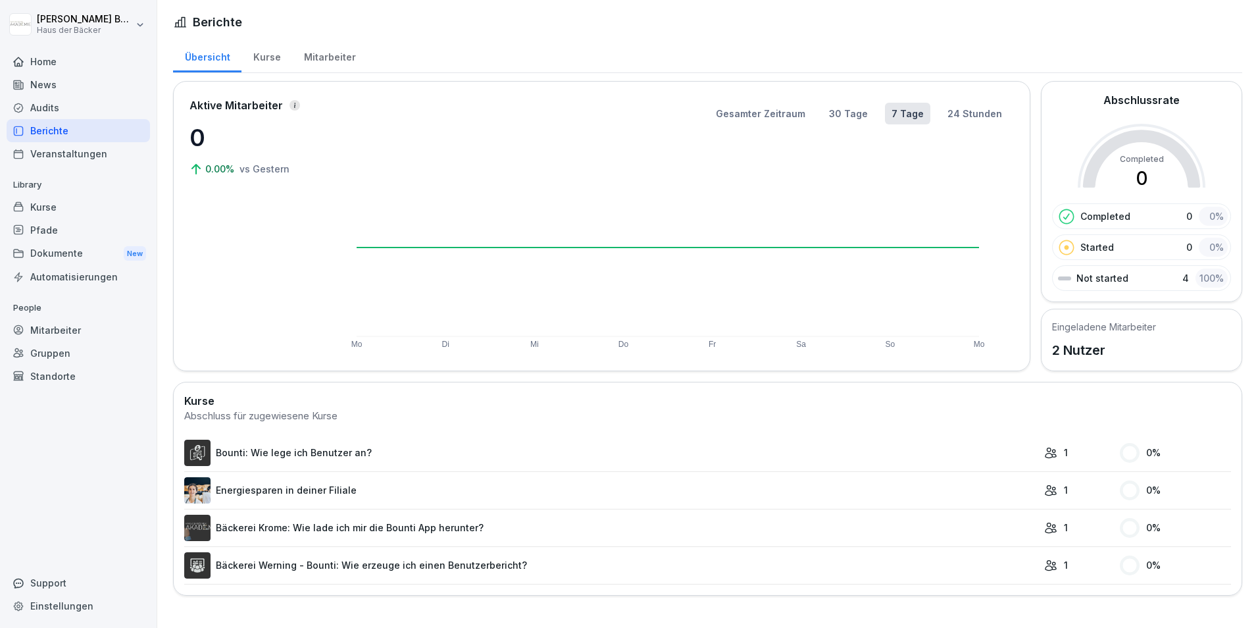
click at [75, 155] on div "Veranstaltungen" at bounding box center [78, 153] width 143 height 23
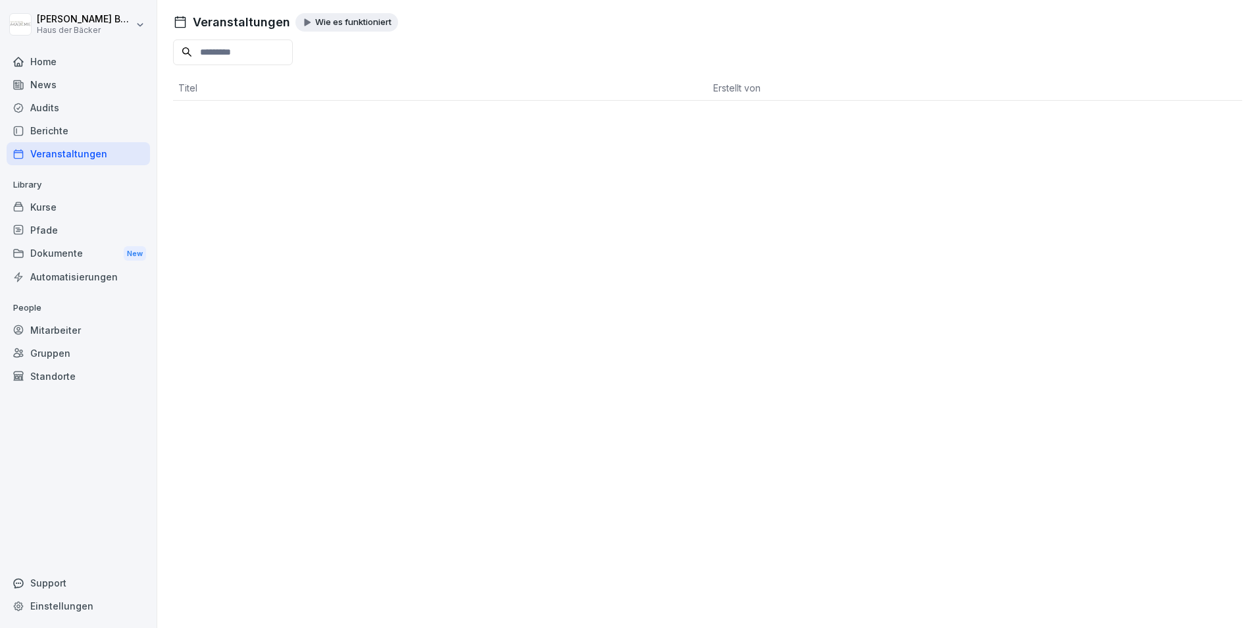
click at [75, 129] on div "Berichte" at bounding box center [78, 130] width 143 height 23
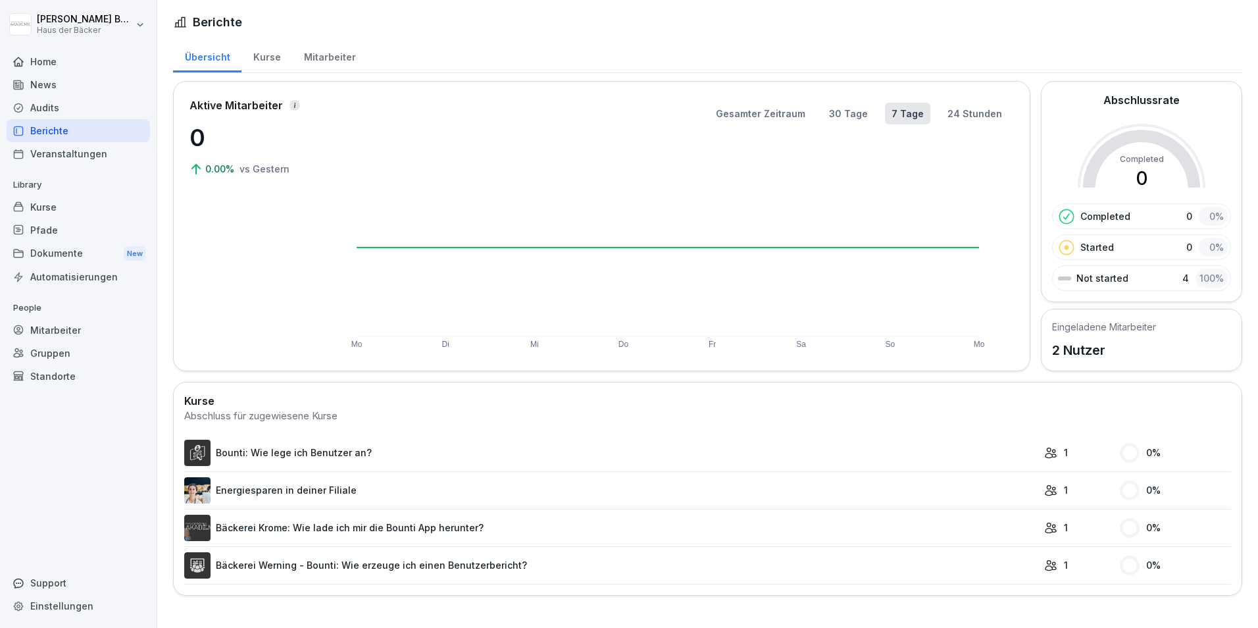
click at [264, 51] on div "Kurse" at bounding box center [266, 56] width 51 height 34
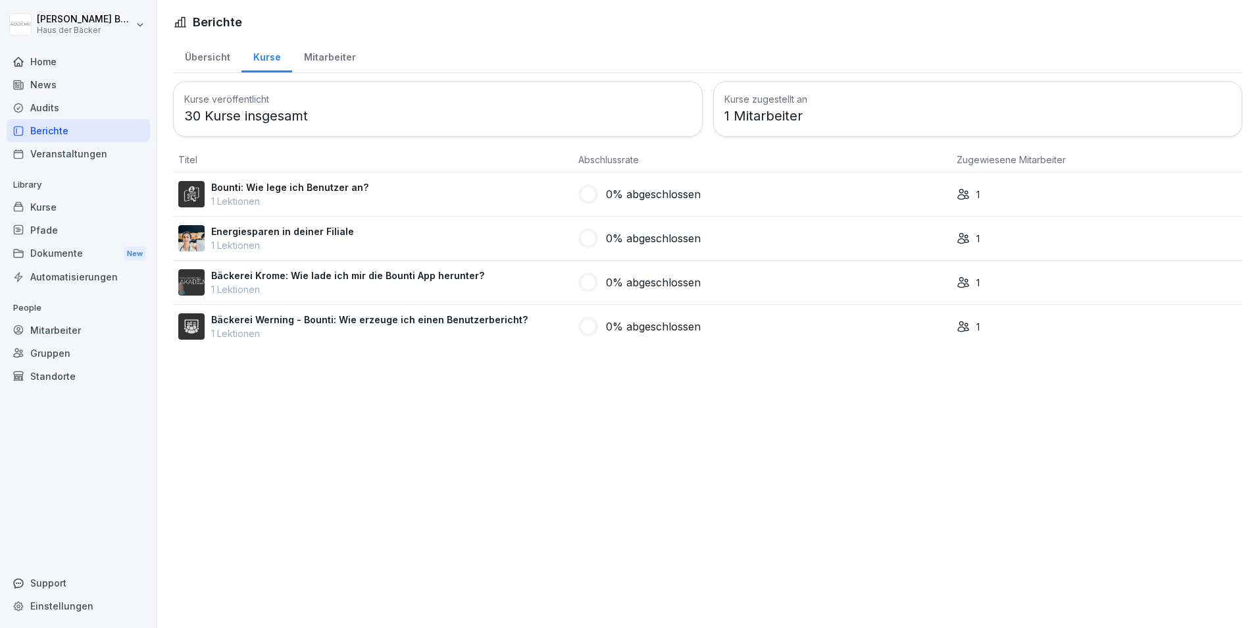
click at [314, 60] on div "Mitarbeiter" at bounding box center [329, 56] width 75 height 34
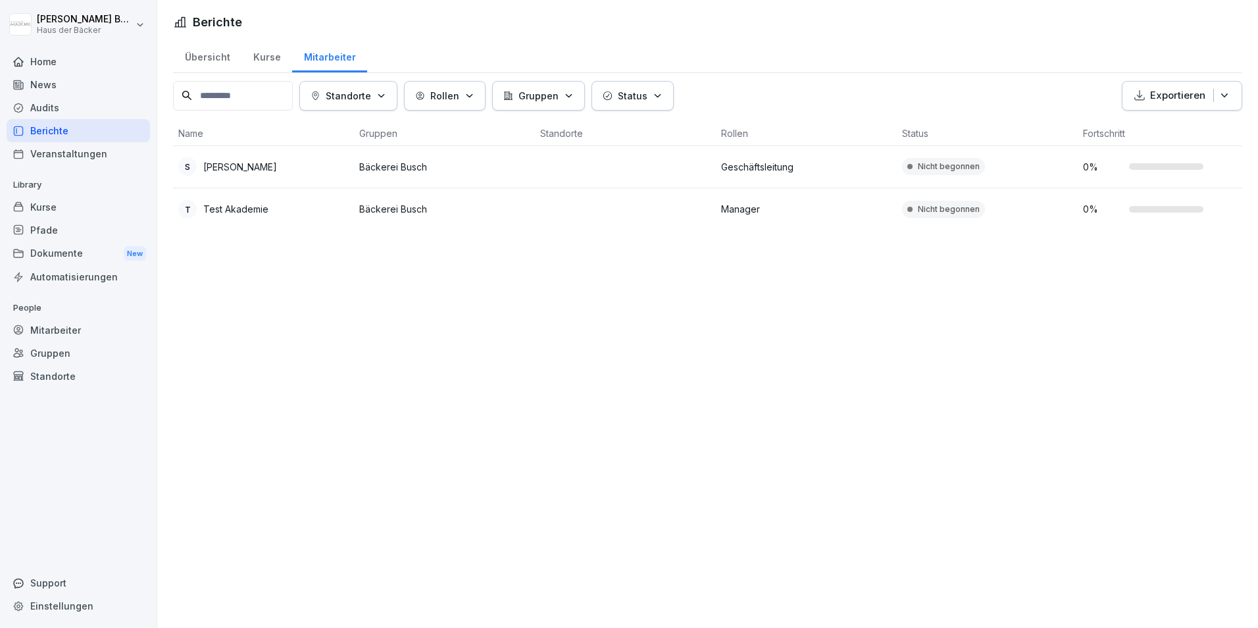
click at [211, 53] on div "Übersicht" at bounding box center [207, 56] width 68 height 34
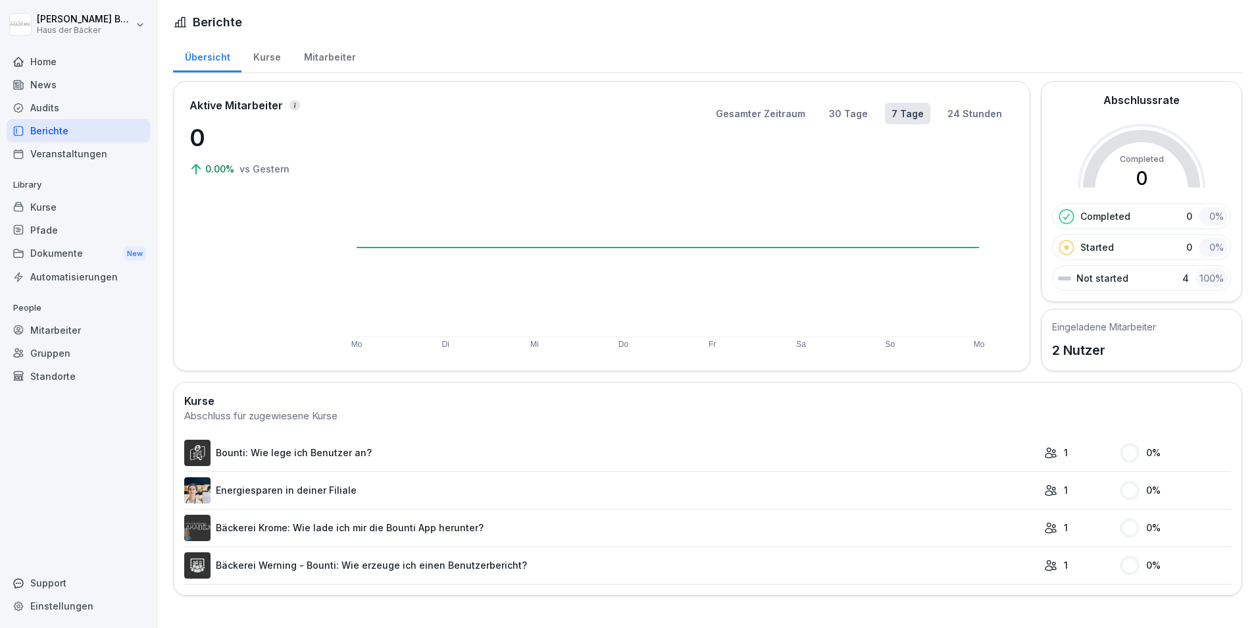
click at [258, 51] on div "Kurse" at bounding box center [266, 56] width 51 height 34
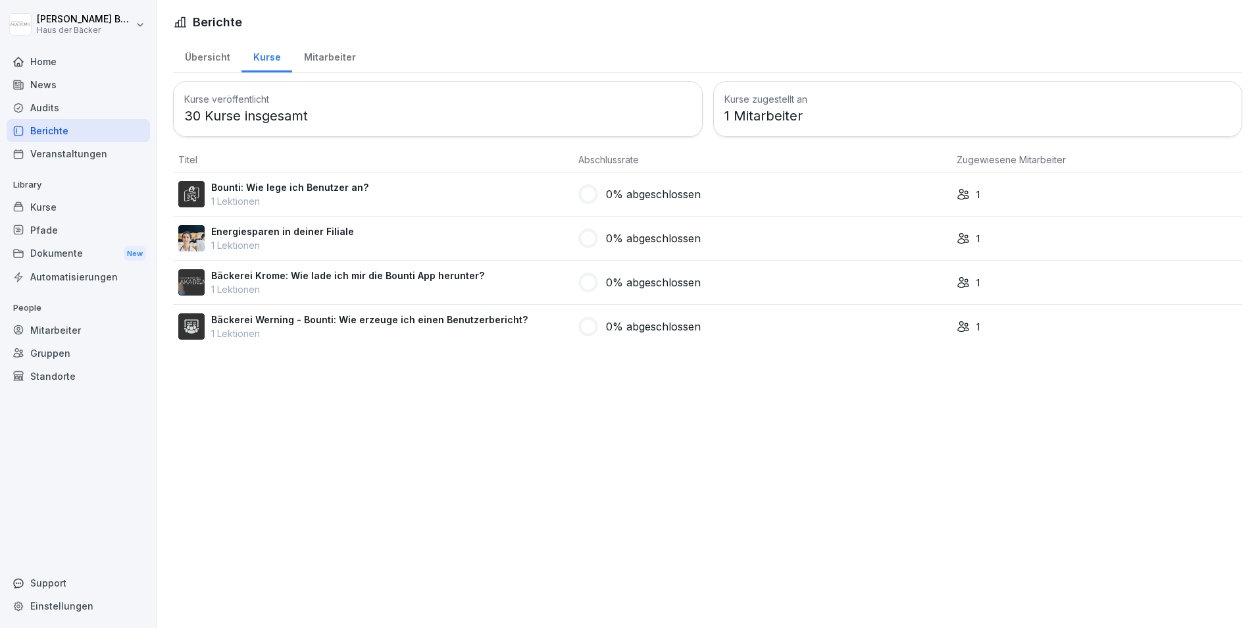
click at [312, 59] on div "Mitarbeiter" at bounding box center [329, 56] width 75 height 34
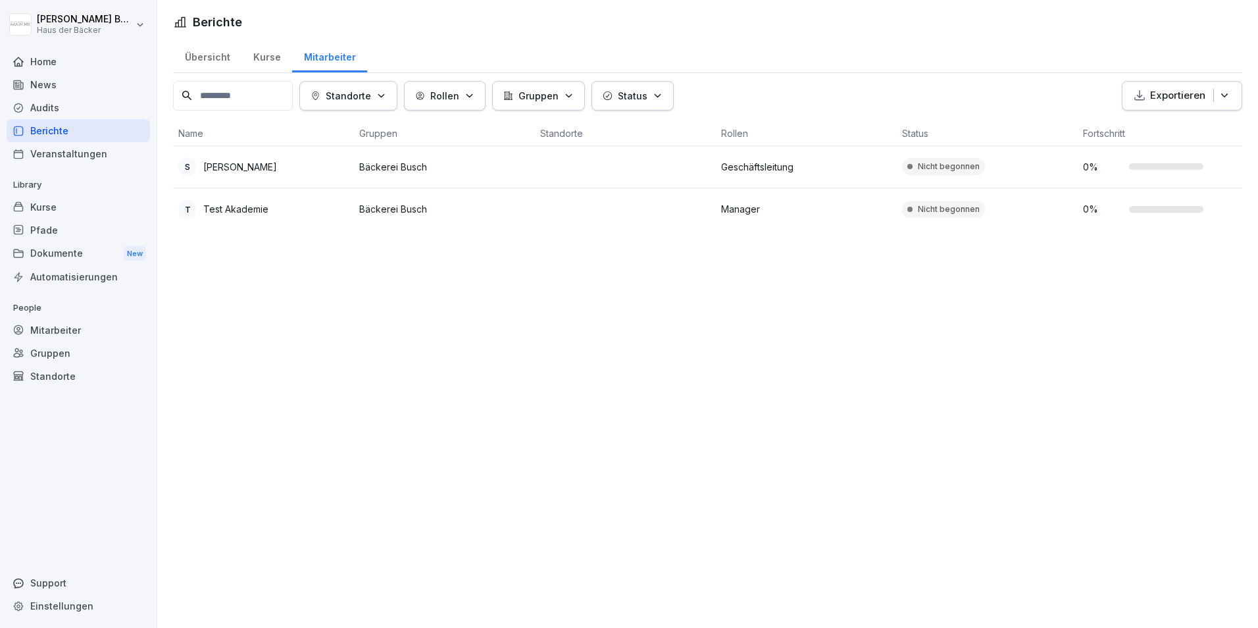
click at [1155, 91] on p "Exportieren" at bounding box center [1177, 95] width 55 height 15
click at [1166, 129] on p "Als Excel Datei exportieren" at bounding box center [1166, 126] width 118 height 12
click at [82, 154] on div "Veranstaltungen" at bounding box center [78, 153] width 143 height 23
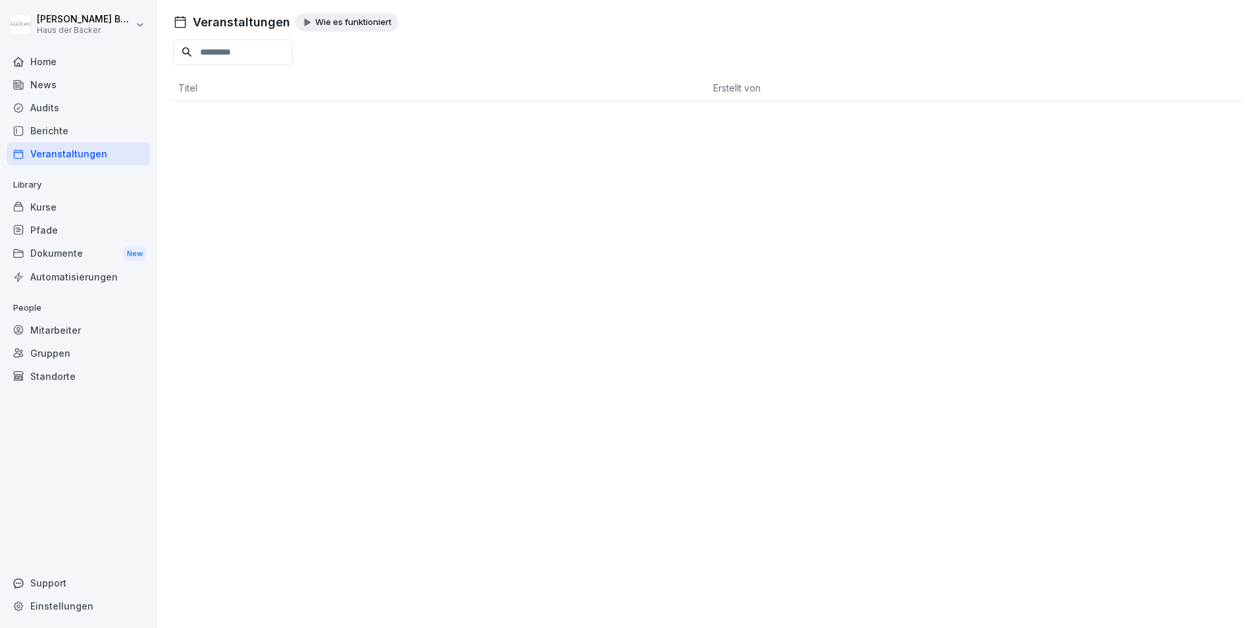
click at [64, 207] on div "Kurse" at bounding box center [78, 206] width 143 height 23
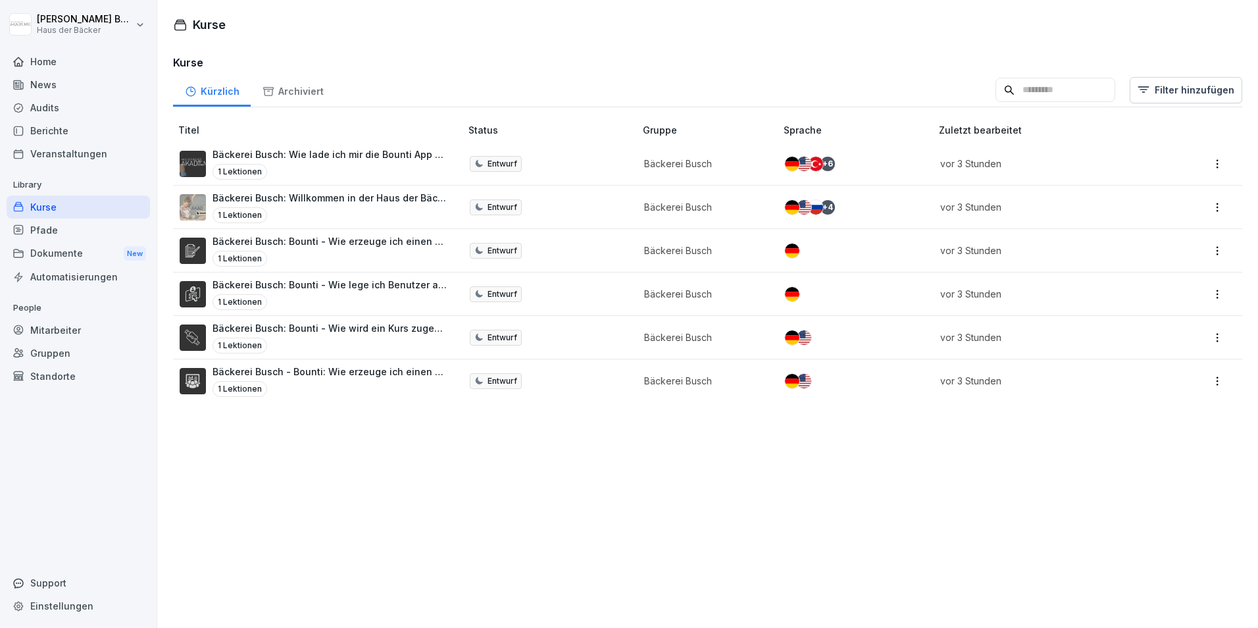
click at [370, 150] on p "Bäckerei Busch: Wie lade ich mir die Bounti App herunter?" at bounding box center [330, 154] width 235 height 14
click at [411, 204] on p "Bäckerei Busch: Willkommen in der Haus der Bäcker Akademie mit Bounti!" at bounding box center [330, 198] width 235 height 14
click at [424, 245] on p "Bäckerei Busch: Bounti - Wie erzeuge ich einen Kursbericht?" at bounding box center [330, 241] width 235 height 14
click at [821, 206] on div "+ 4" at bounding box center [827, 207] width 14 height 14
click at [1199, 160] on html "[PERSON_NAME] Haus der Bäcker Home News Audits Berichte Veranstaltungen Library…" at bounding box center [629, 314] width 1258 height 628
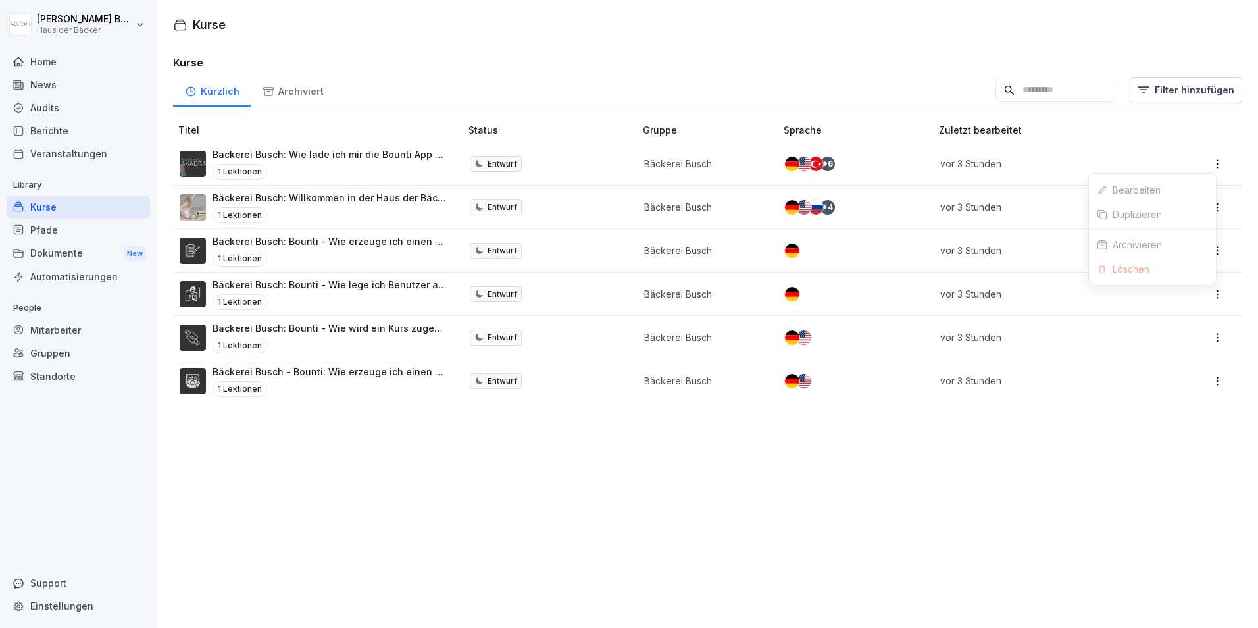
click at [1075, 167] on html "Sabrina Busch Haus der Bäcker Home News Audits Berichte Veranstaltungen Library…" at bounding box center [629, 314] width 1258 height 628
click at [1075, 167] on p "vor 3 Stunden" at bounding box center [1044, 164] width 209 height 14
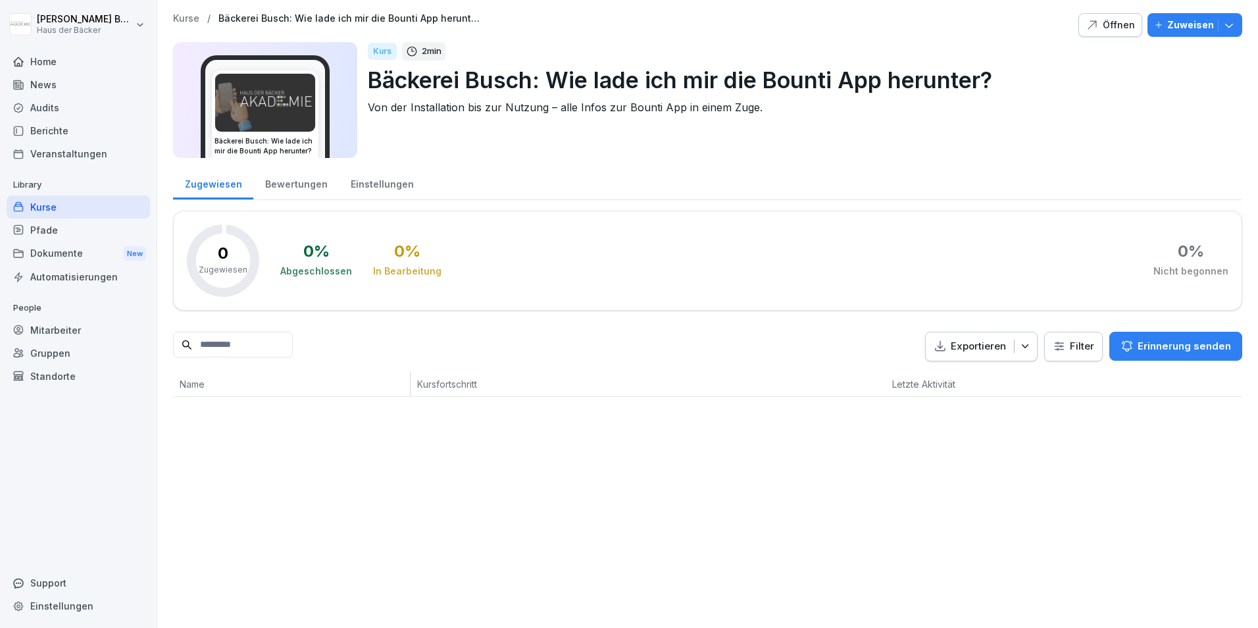
click at [1174, 29] on p "Zuweisen" at bounding box center [1190, 25] width 47 height 14
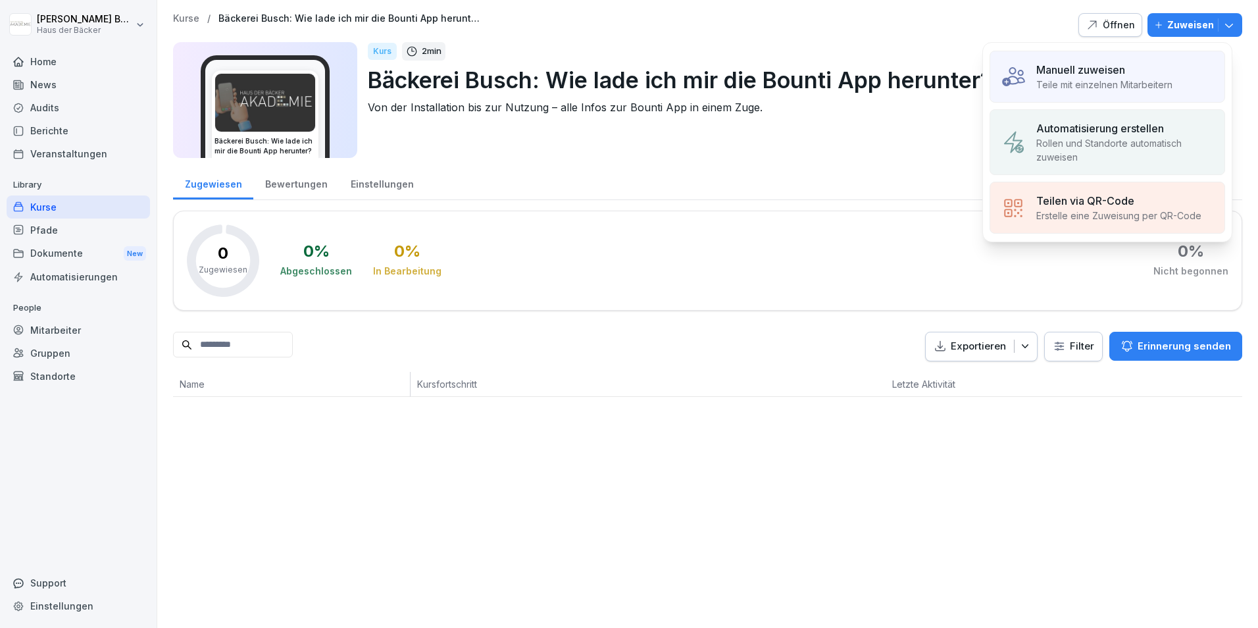
click at [1125, 82] on p "Teile mit einzelnen Mitarbeitern" at bounding box center [1104, 85] width 136 height 14
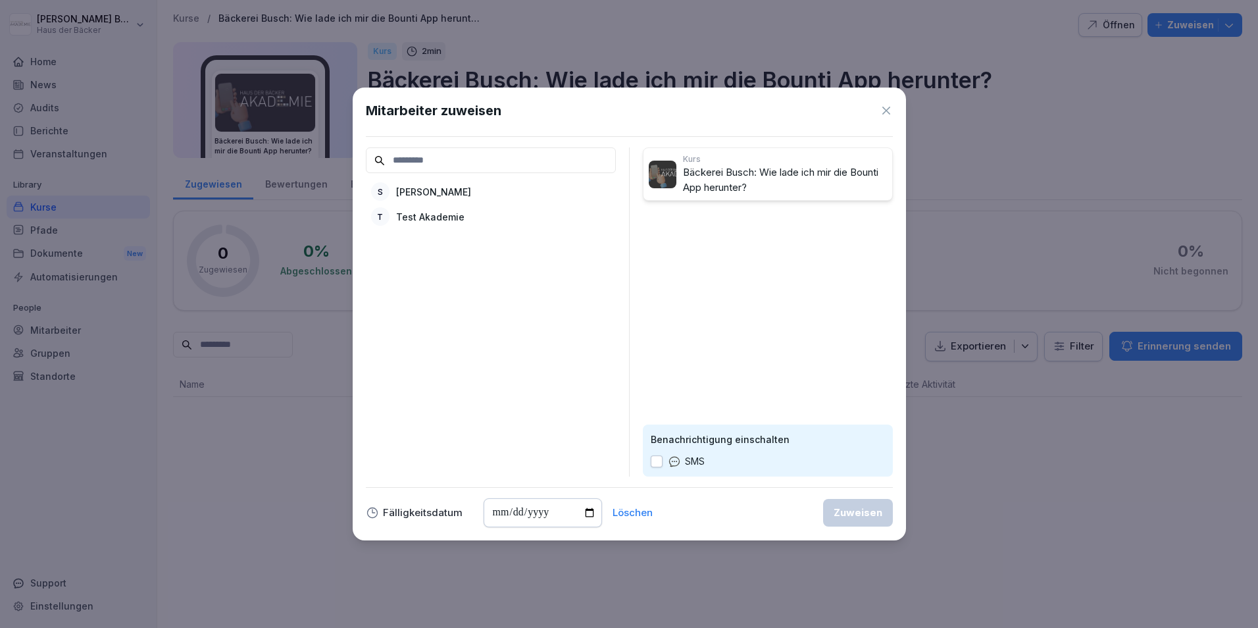
drag, startPoint x: 884, startPoint y: 112, endPoint x: 890, endPoint y: 107, distance: 8.0
click at [884, 112] on icon at bounding box center [886, 110] width 13 height 13
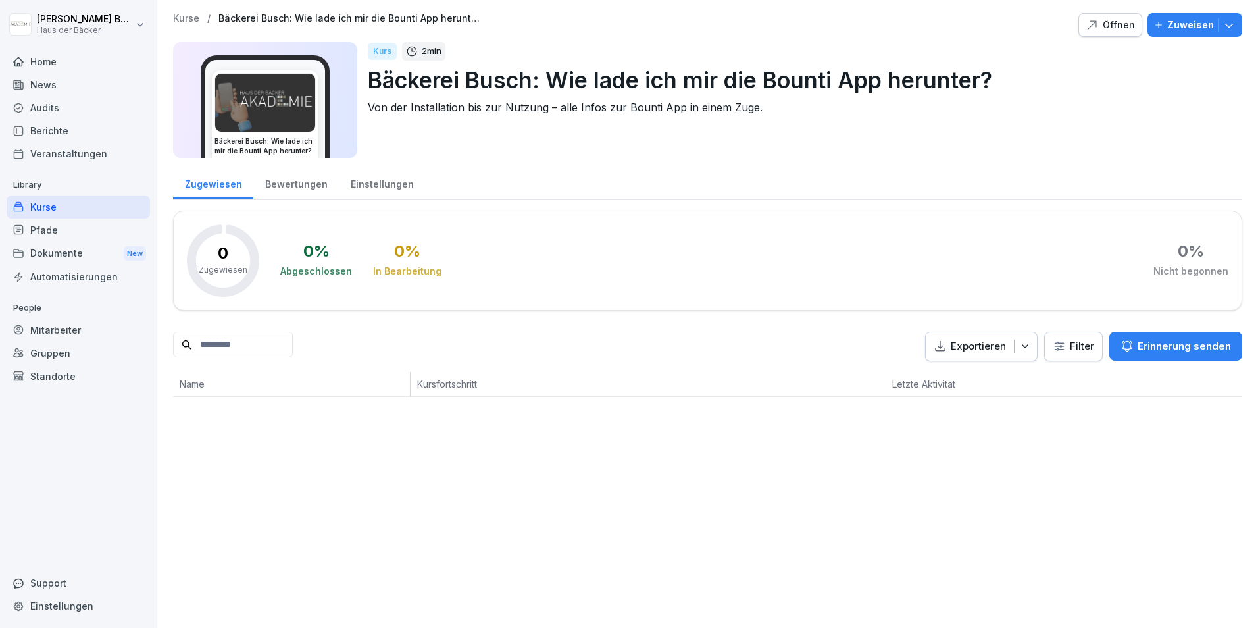
click at [1168, 25] on p "Zuweisen" at bounding box center [1190, 25] width 47 height 14
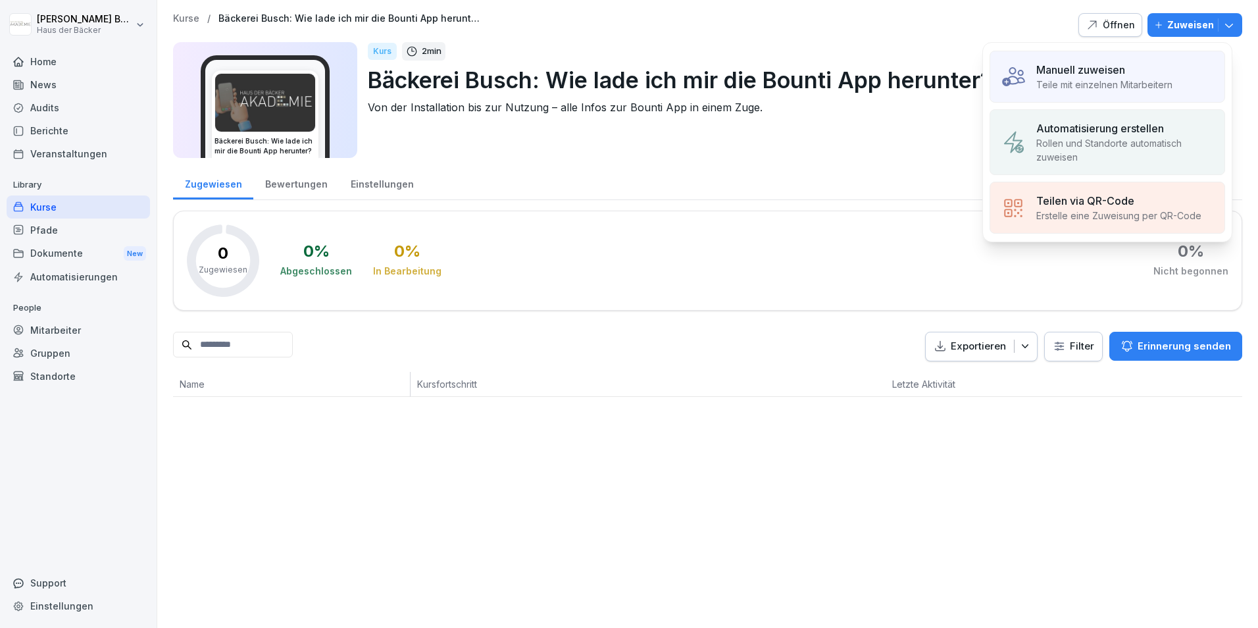
click at [1145, 83] on p "Teile mit einzelnen Mitarbeitern" at bounding box center [1104, 85] width 136 height 14
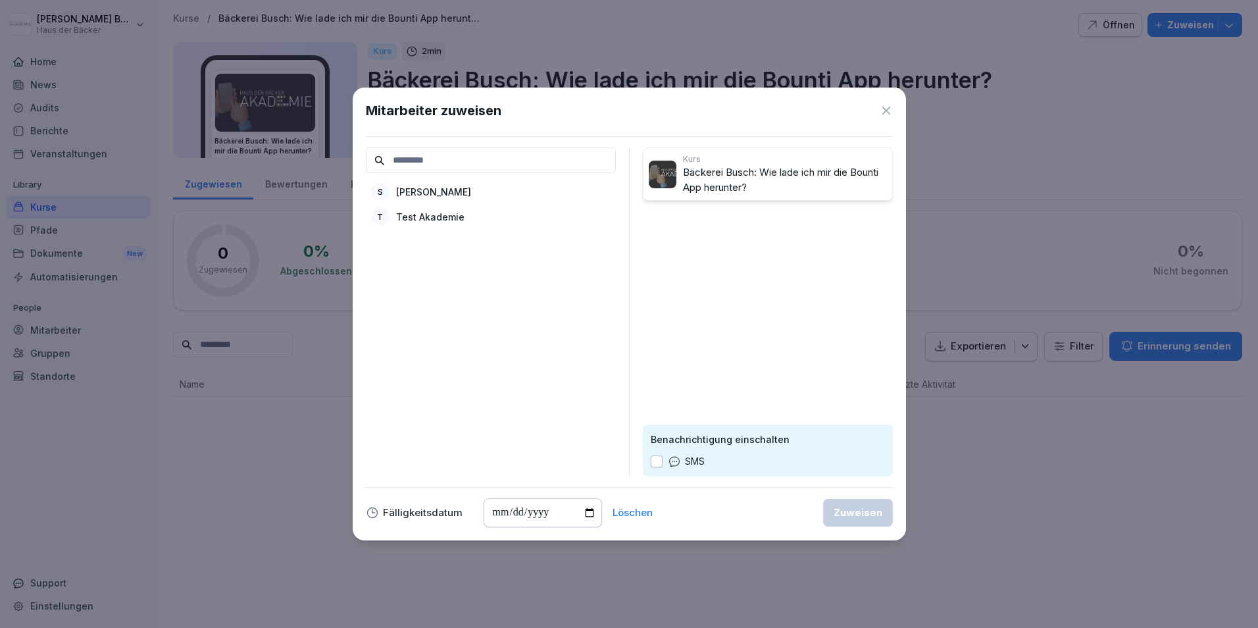
click at [615, 221] on div "S Sabrina Busch T Test Akademie" at bounding box center [491, 204] width 250 height 49
click at [560, 214] on div "T Test Akademie" at bounding box center [491, 217] width 250 height 24
click at [866, 507] on div "Zuweisen" at bounding box center [858, 512] width 49 height 14
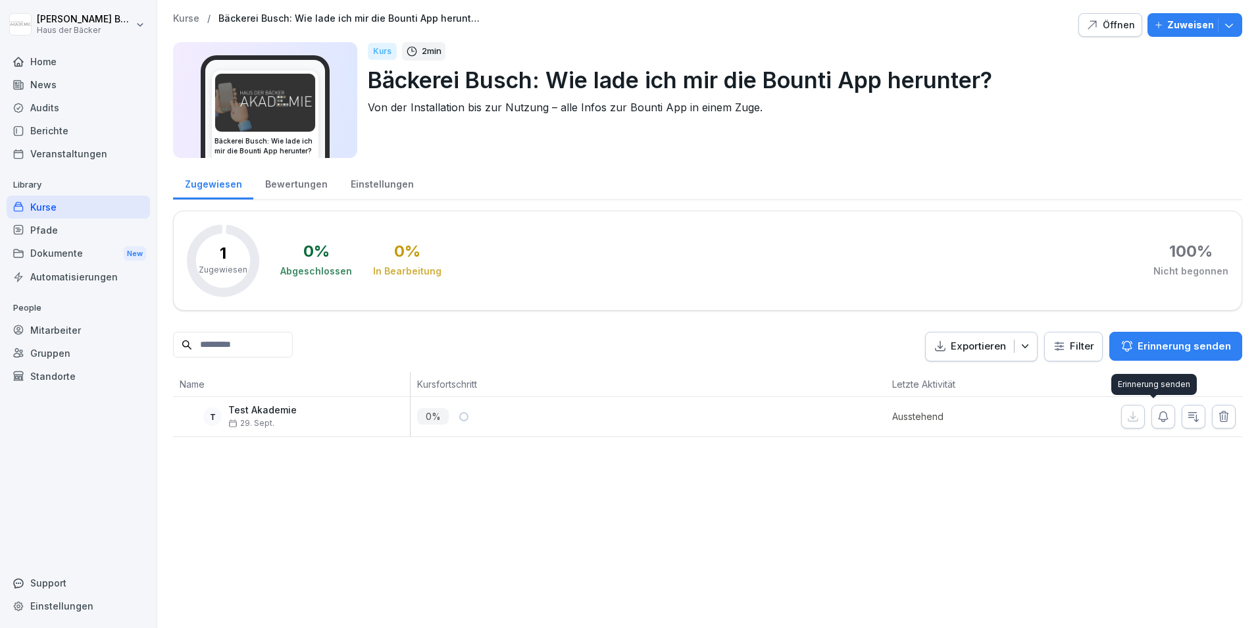
click at [1151, 417] on button "button" at bounding box center [1163, 417] width 24 height 24
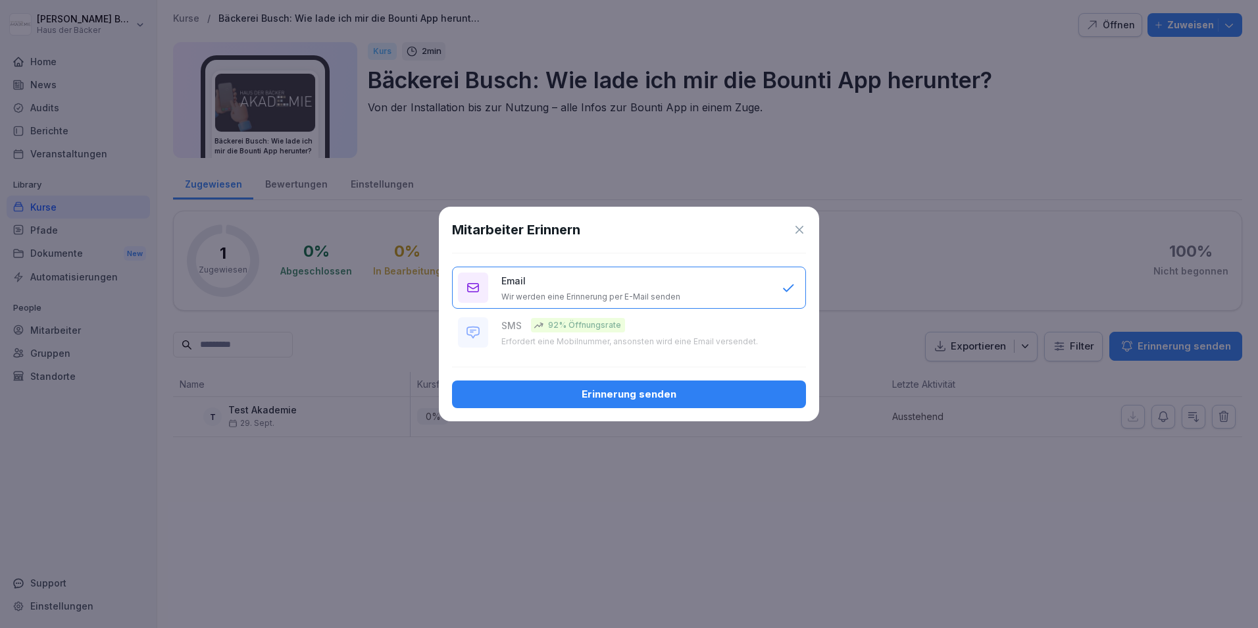
click at [677, 391] on div "Erinnerung senden" at bounding box center [629, 394] width 333 height 14
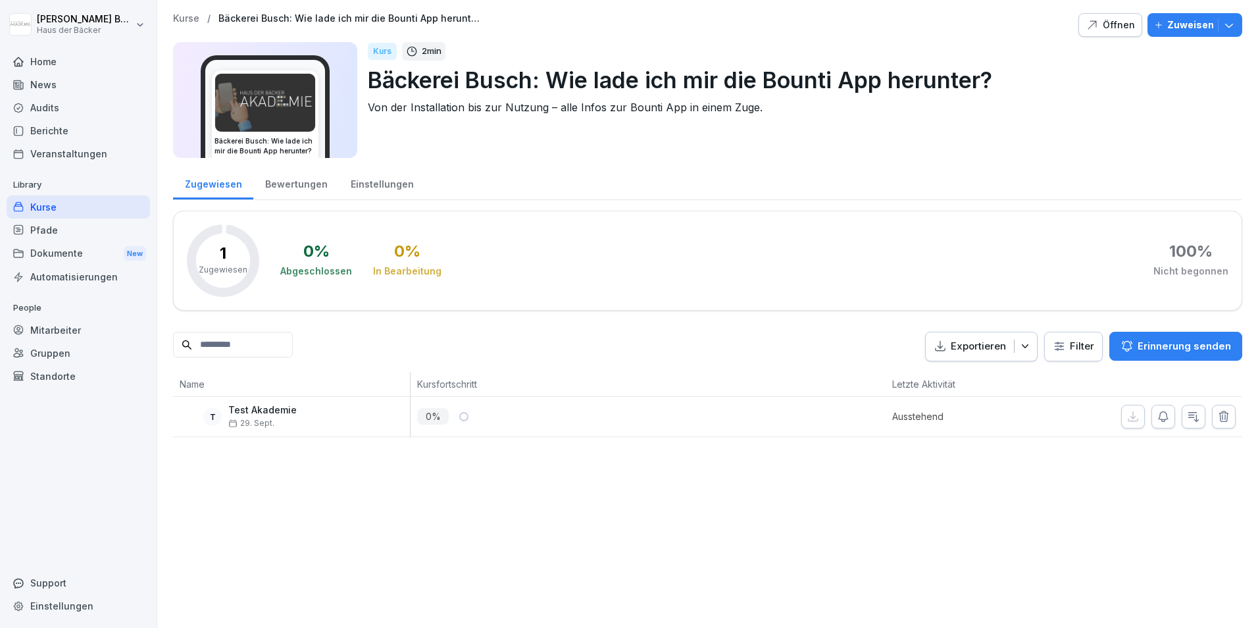
click at [1176, 28] on p "Zuweisen" at bounding box center [1190, 25] width 47 height 14
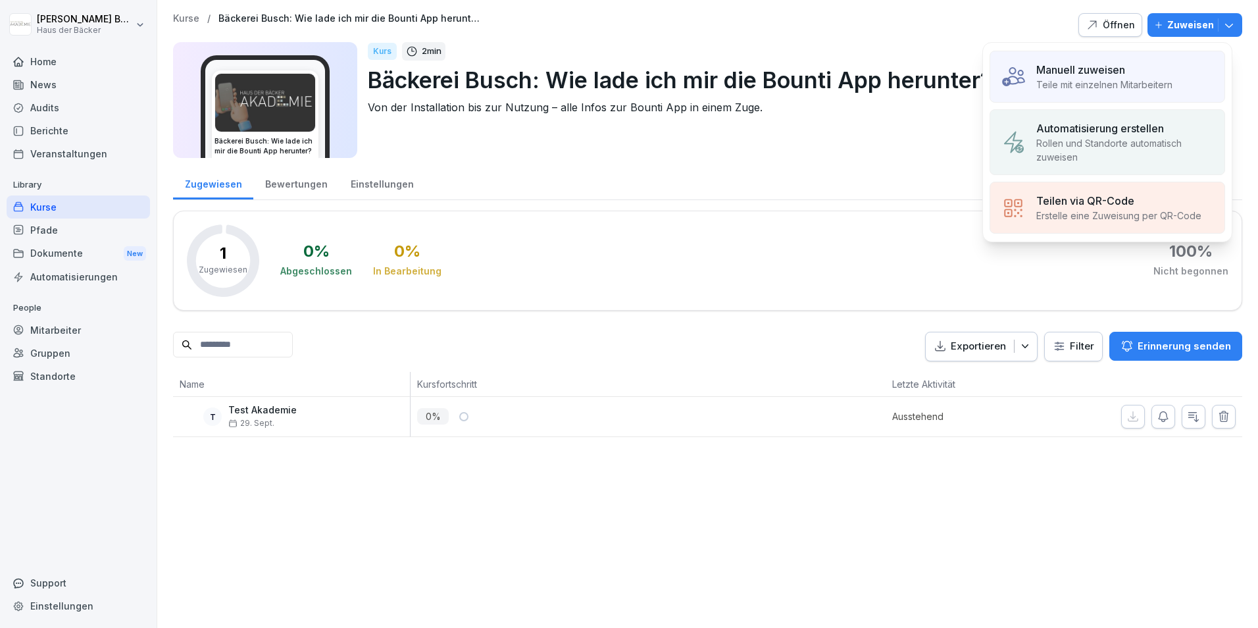
click at [1140, 158] on p "Rollen und Standorte automatisch zuweisen" at bounding box center [1125, 150] width 178 height 28
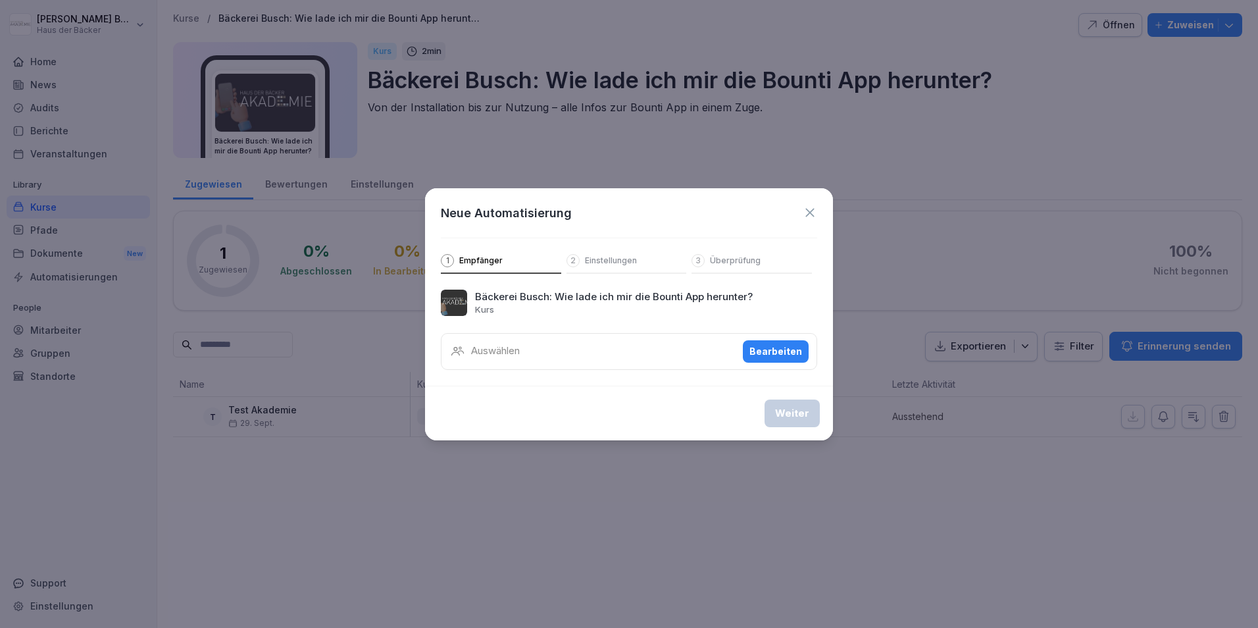
click at [530, 341] on div "Auswählen Bearbeiten" at bounding box center [629, 351] width 376 height 37
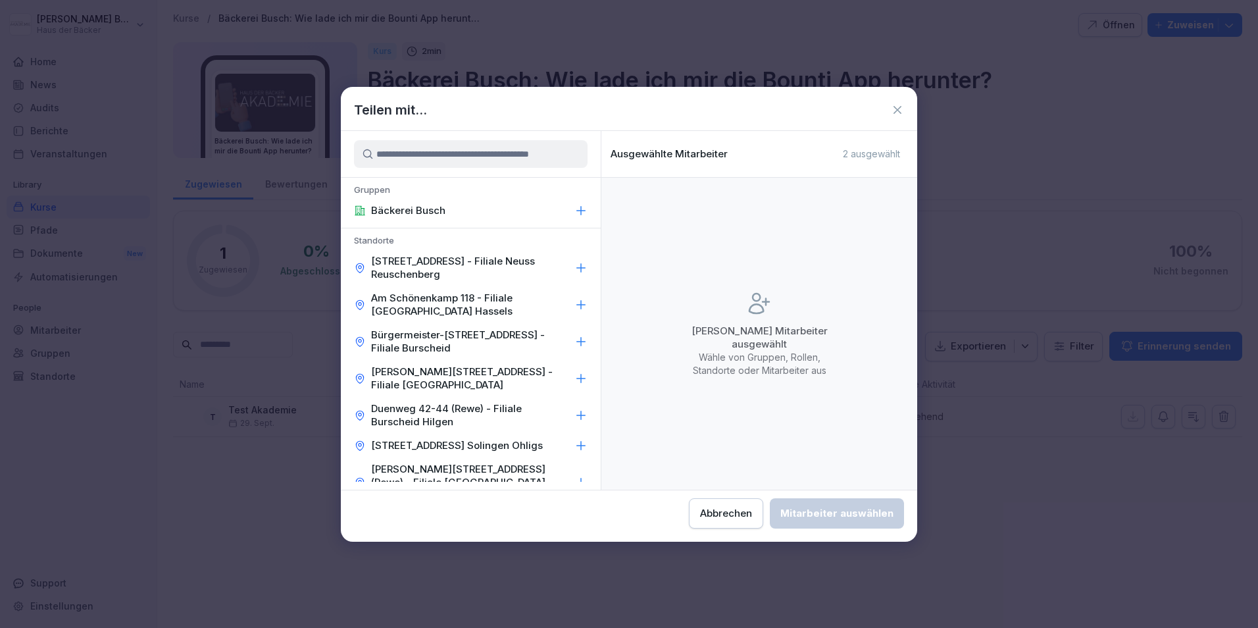
click at [489, 261] on p "Am Reuschenberger Markt 1 - Filiale Neuss Reuschenberg" at bounding box center [470, 268] width 198 height 26
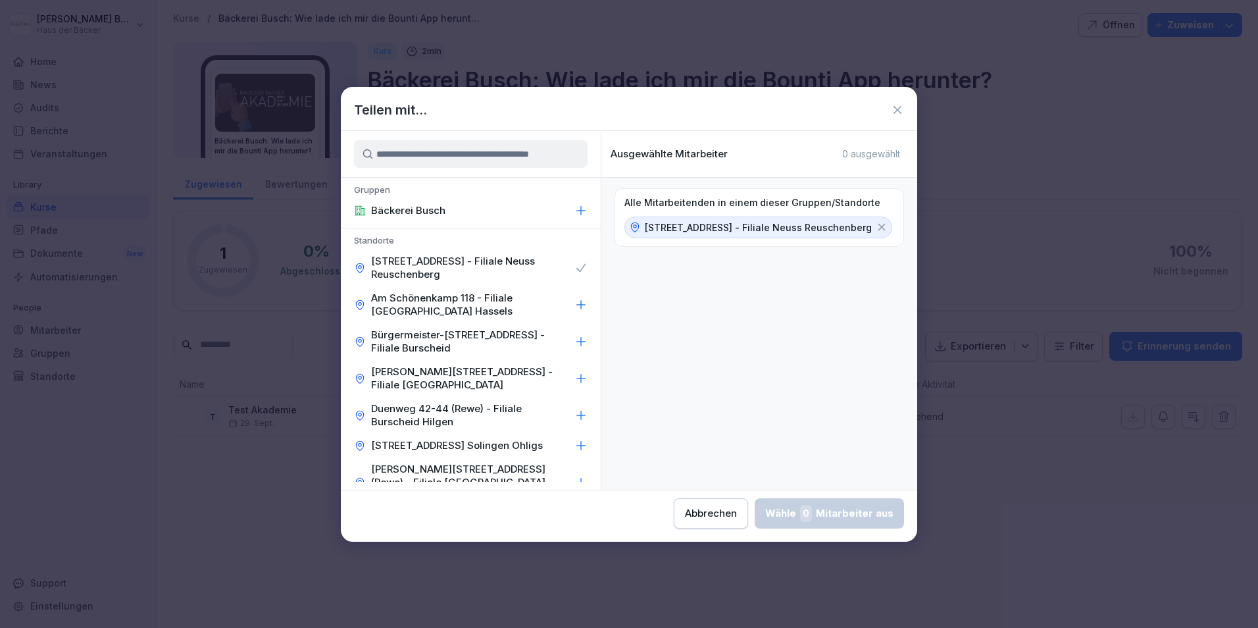
click at [446, 305] on p "Am Schönenkamp 118 - Filiale Düsseldorf Hassels" at bounding box center [470, 304] width 198 height 26
click at [576, 211] on icon at bounding box center [580, 210] width 13 height 13
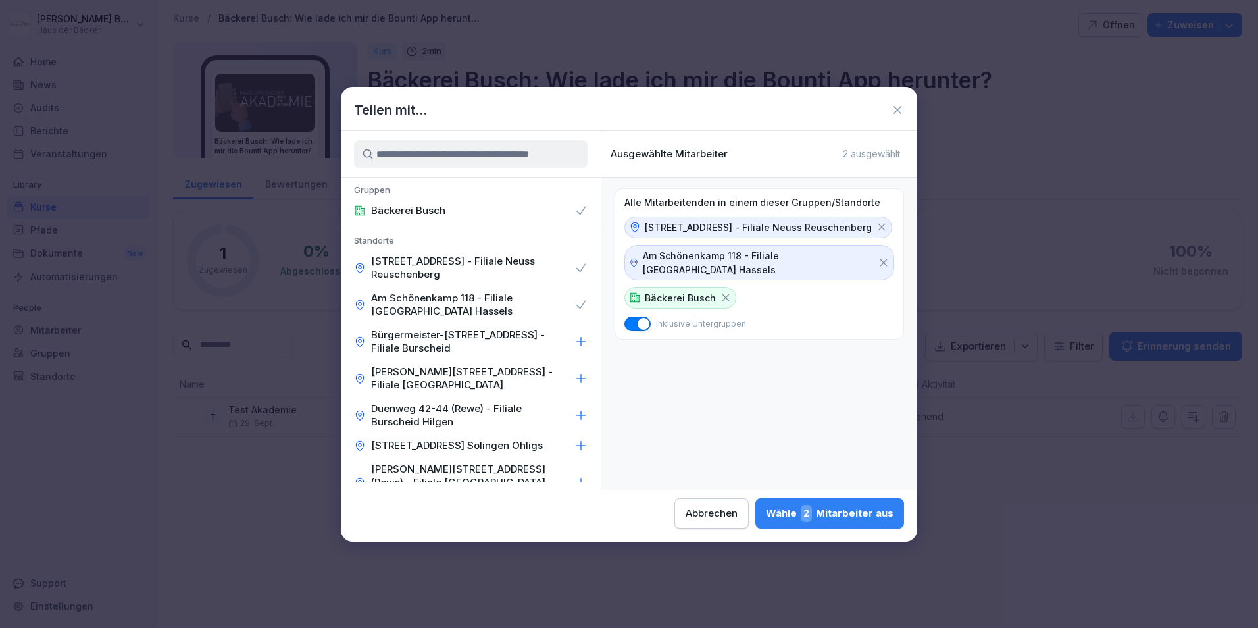
click at [863, 516] on div "Wähle 2 Mitarbeiter aus" at bounding box center [830, 513] width 128 height 17
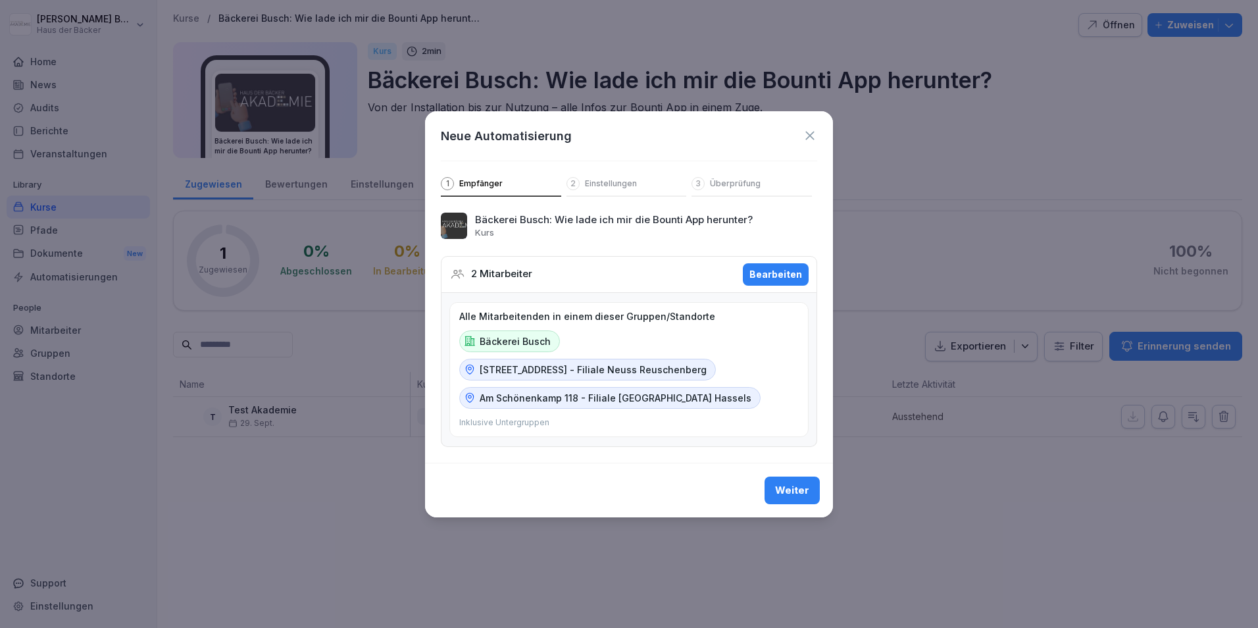
click at [782, 483] on div "Weiter" at bounding box center [792, 490] width 34 height 14
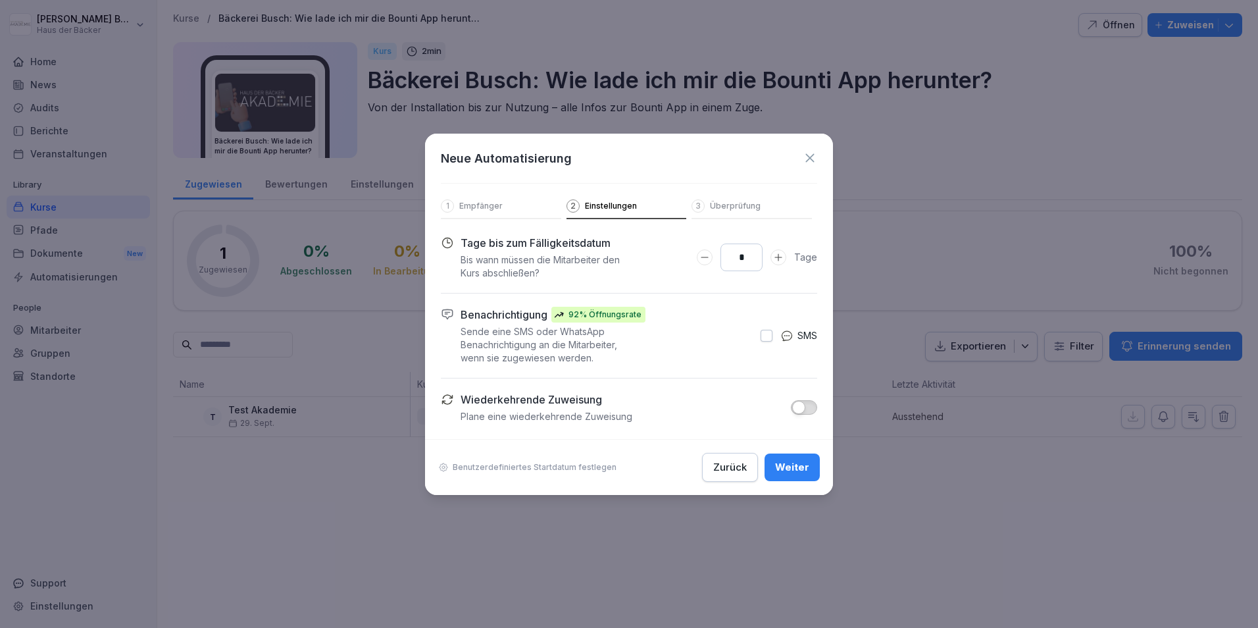
click at [807, 410] on button "button" at bounding box center [804, 407] width 26 height 14
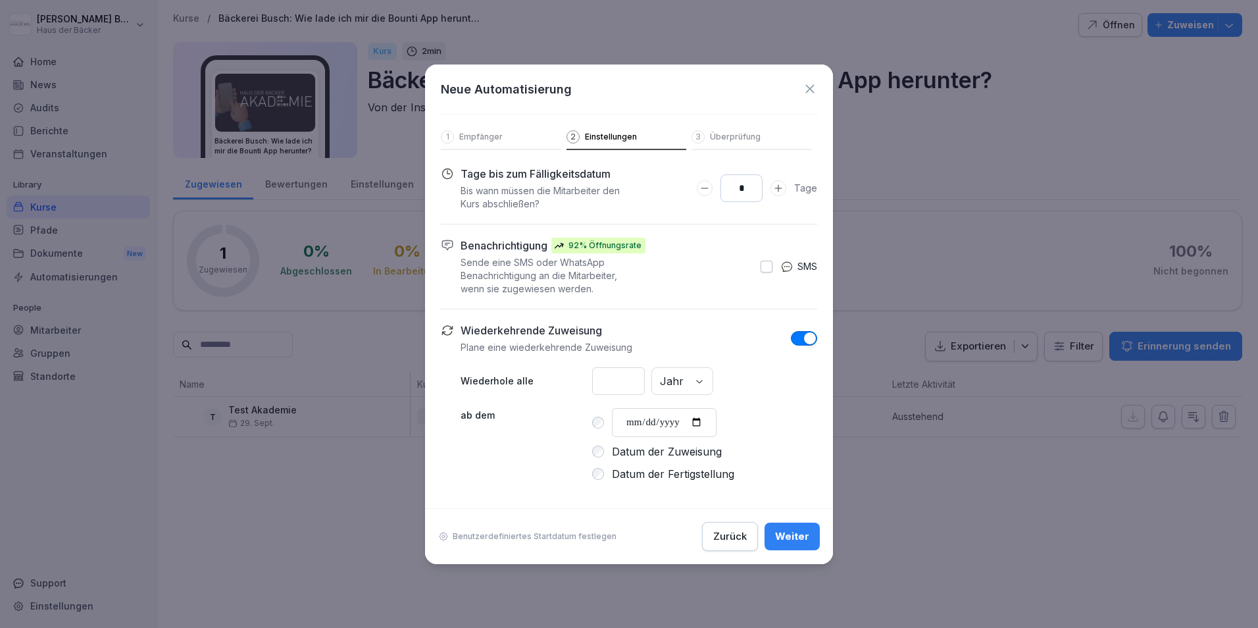
click at [705, 422] on input "**********" at bounding box center [664, 422] width 105 height 29
type input "**********"
click at [796, 536] on div "Weiter" at bounding box center [792, 536] width 34 height 14
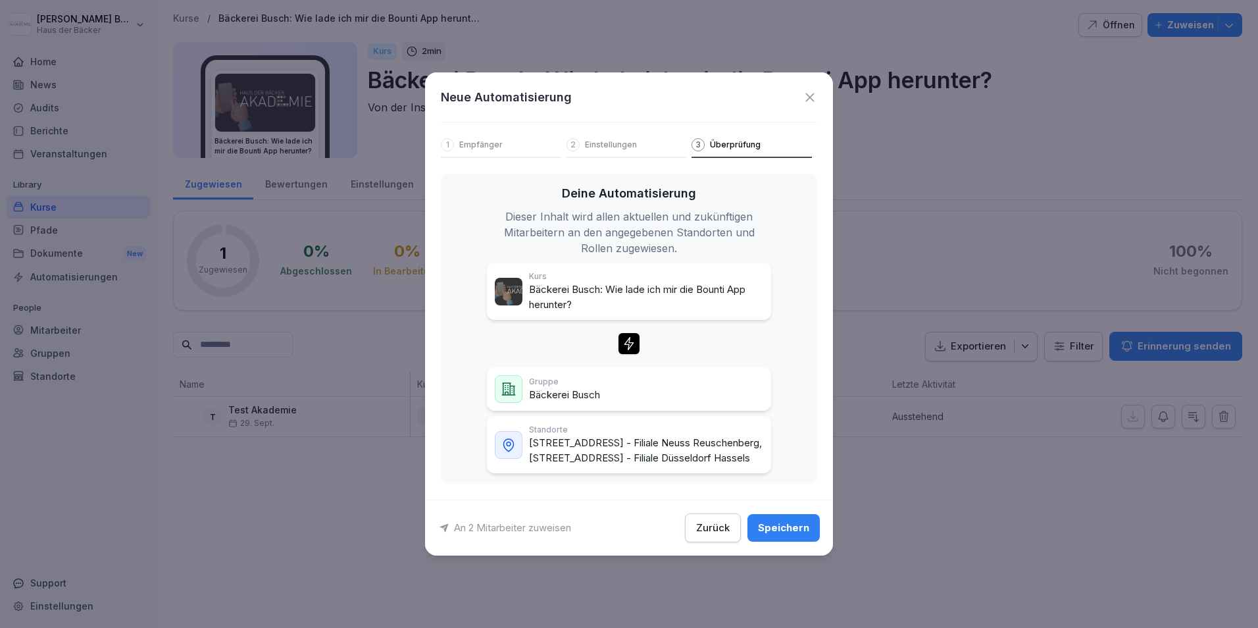
click at [796, 535] on div "Speichern" at bounding box center [783, 527] width 51 height 14
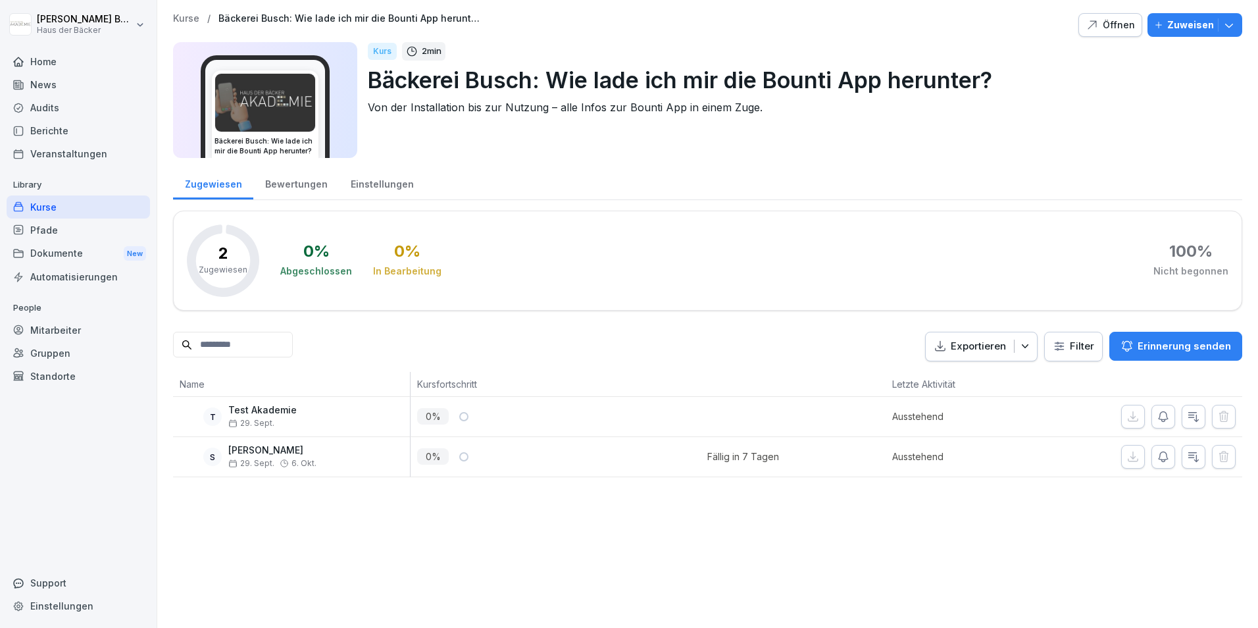
click at [72, 232] on div "Pfade" at bounding box center [78, 229] width 143 height 23
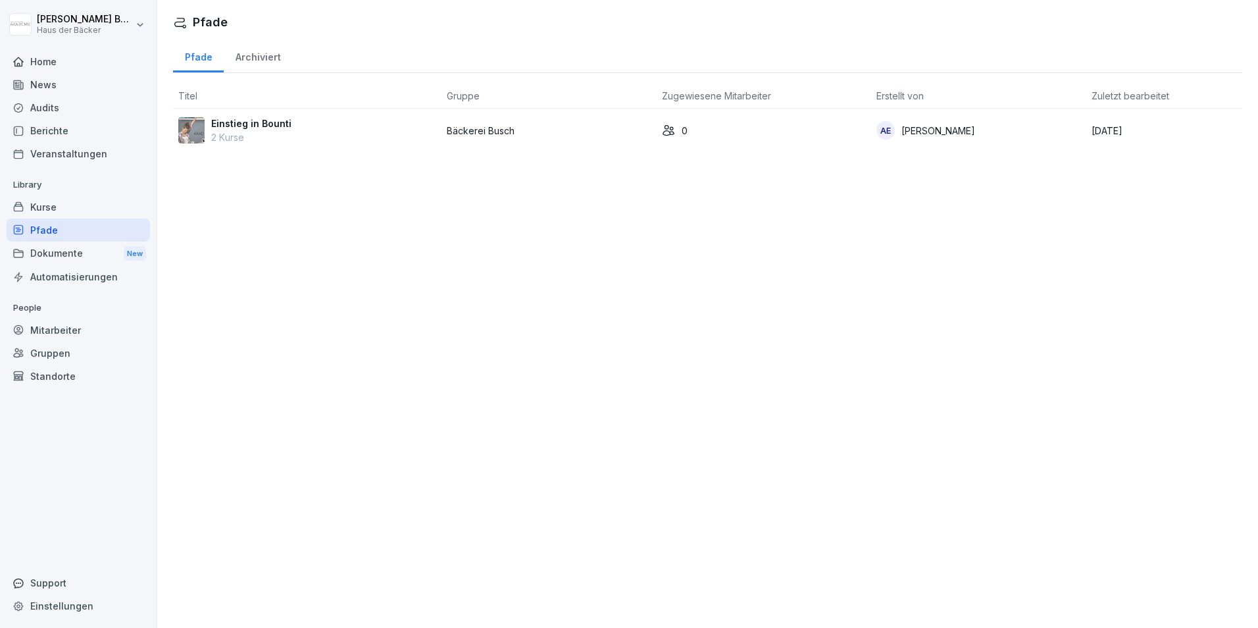
click at [82, 213] on div "Kurse" at bounding box center [78, 206] width 143 height 23
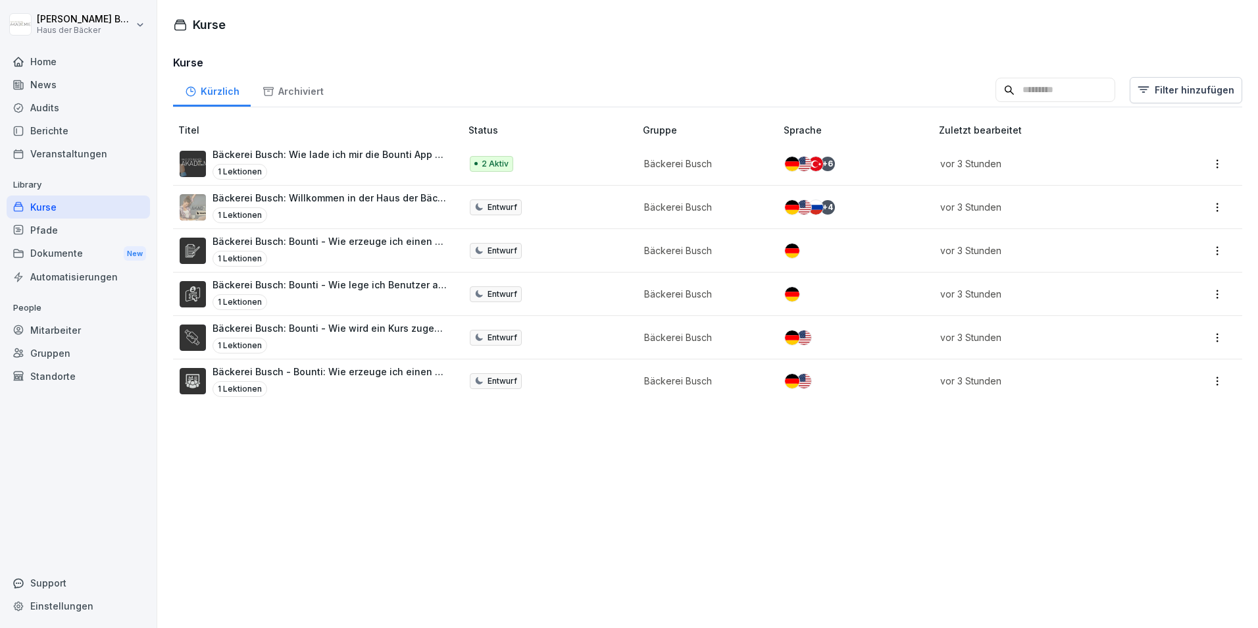
click at [85, 197] on div "Kurse" at bounding box center [78, 206] width 143 height 23
click at [351, 163] on div "Bäckerei Busch: Wie lade ich mir die Bounti App herunter? 1 Lektionen" at bounding box center [330, 163] width 235 height 32
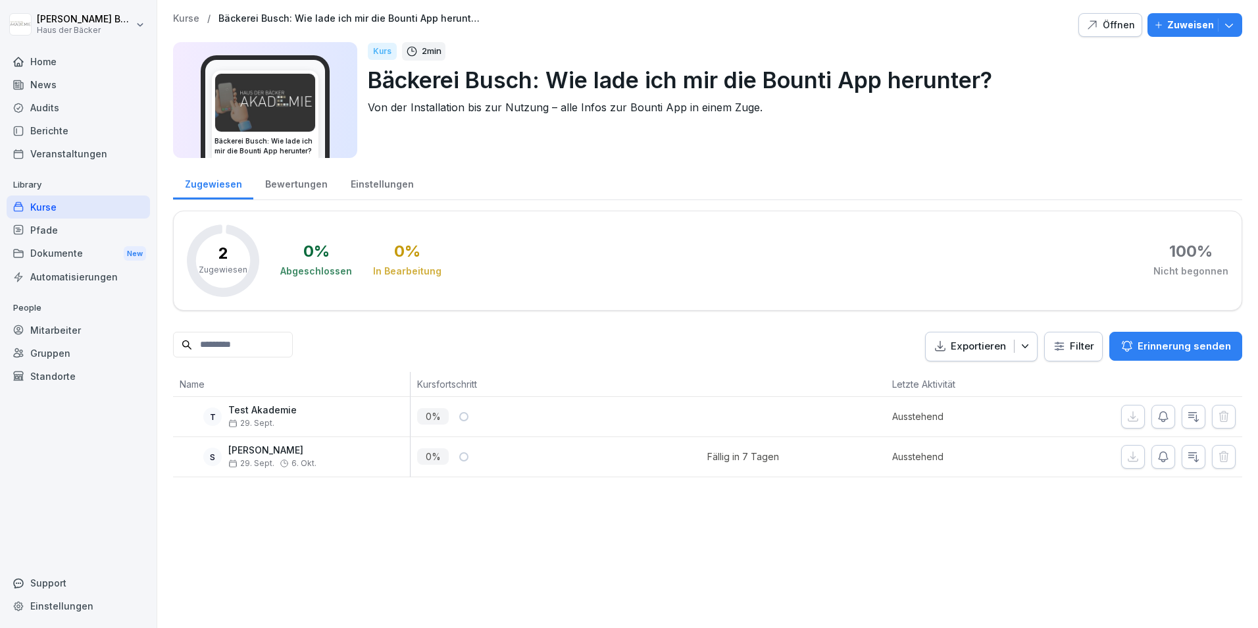
click at [1193, 27] on p "Zuweisen" at bounding box center [1190, 25] width 47 height 14
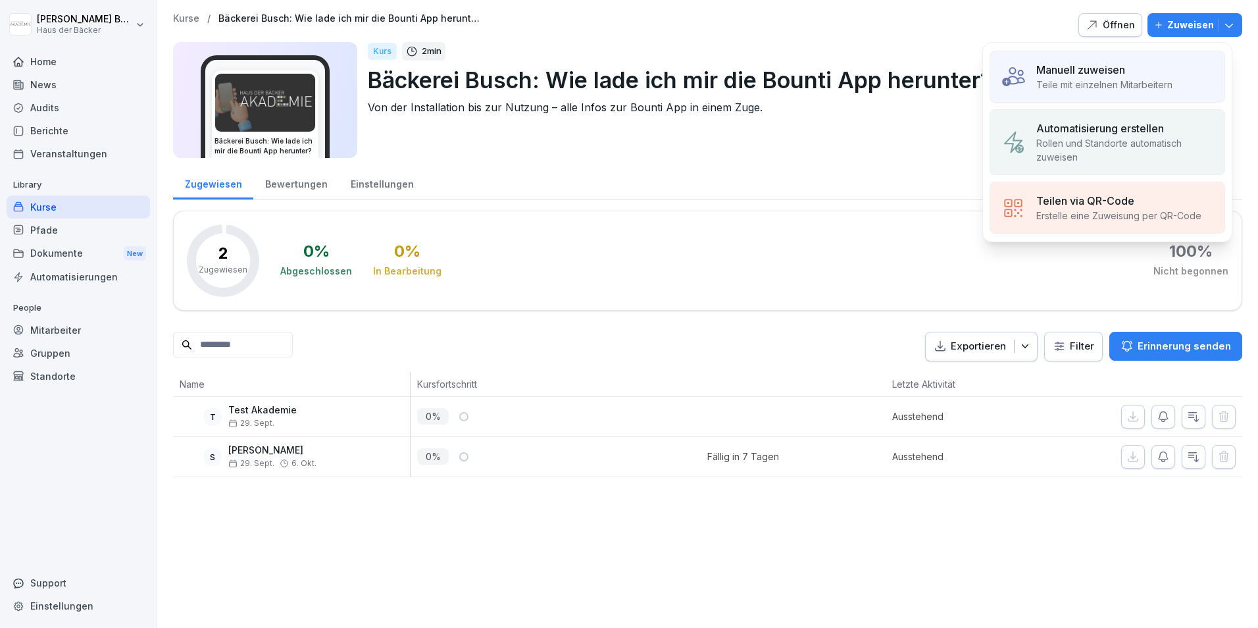
click at [1140, 204] on div "Teilen via QR-Code" at bounding box center [1118, 201] width 165 height 16
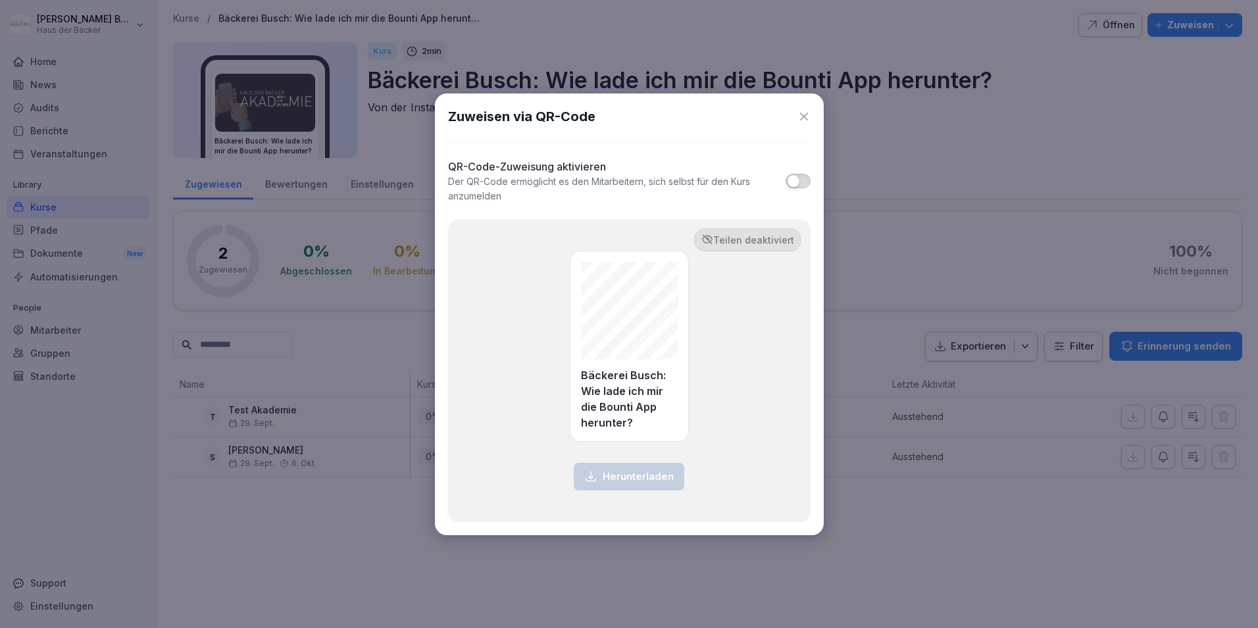
click at [645, 359] on div "Bäckerei Busch: Wie lade ich mir die Bounti App herunter?" at bounding box center [629, 346] width 119 height 191
click at [801, 177] on button "button" at bounding box center [798, 181] width 24 height 14
click at [799, 178] on span "button" at bounding box center [793, 180] width 13 height 13
click at [803, 113] on icon at bounding box center [803, 116] width 13 height 13
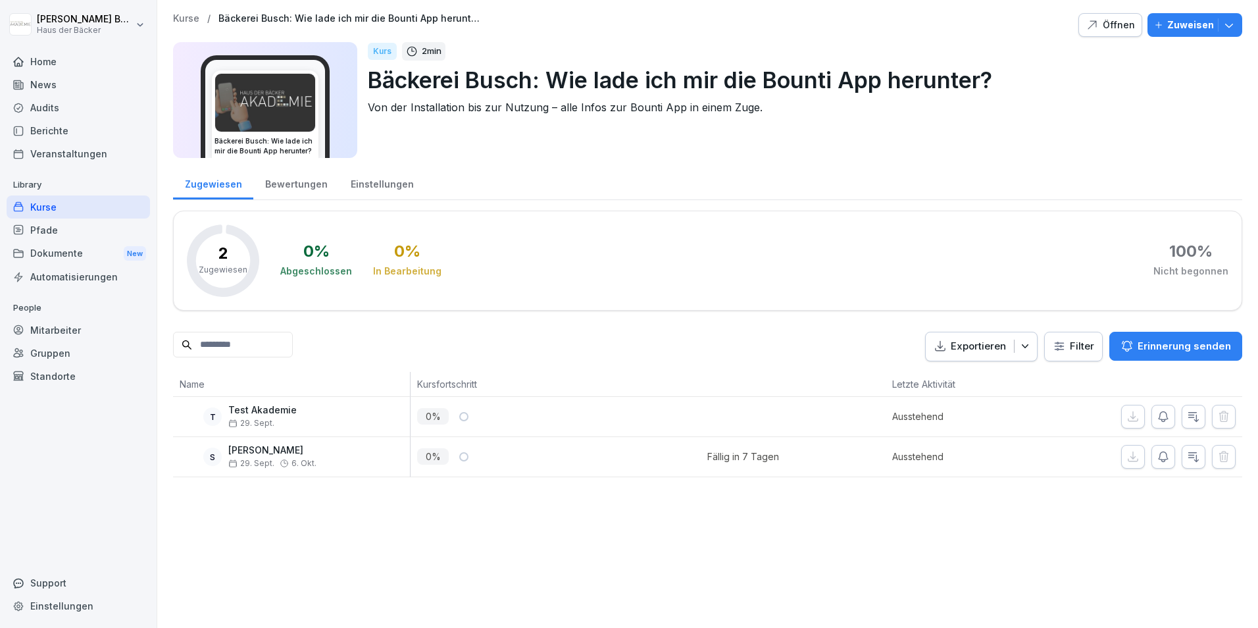
click at [1174, 24] on p "Zuweisen" at bounding box center [1190, 25] width 47 height 14
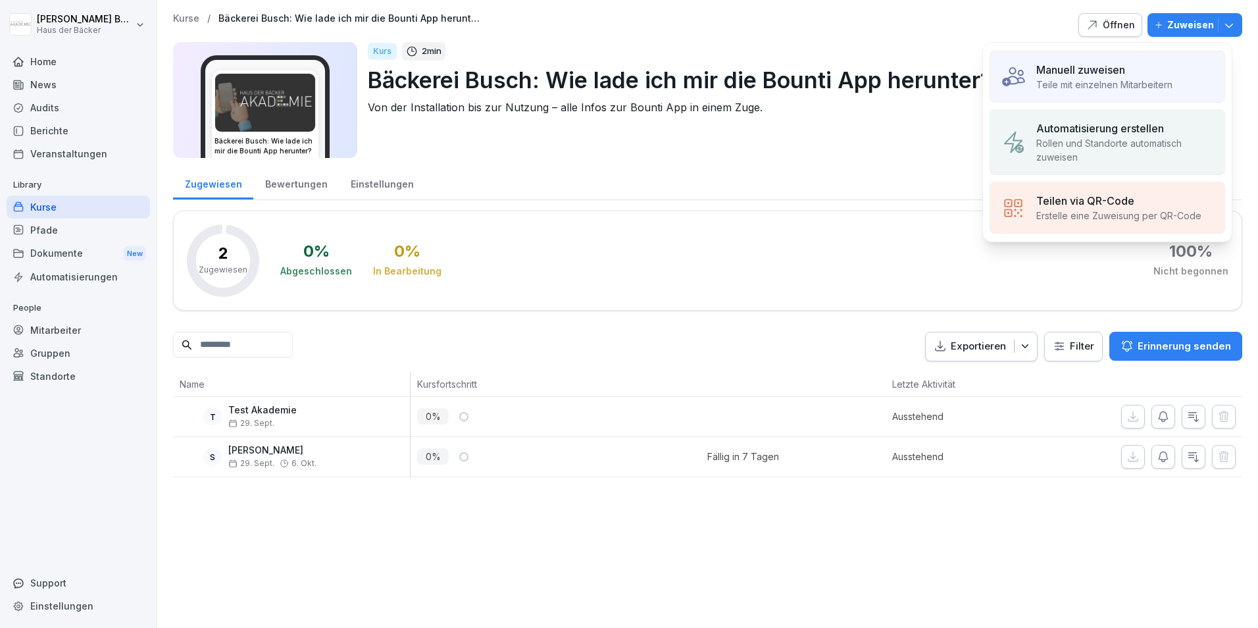
click at [1174, 24] on p "Zuweisen" at bounding box center [1190, 25] width 47 height 14
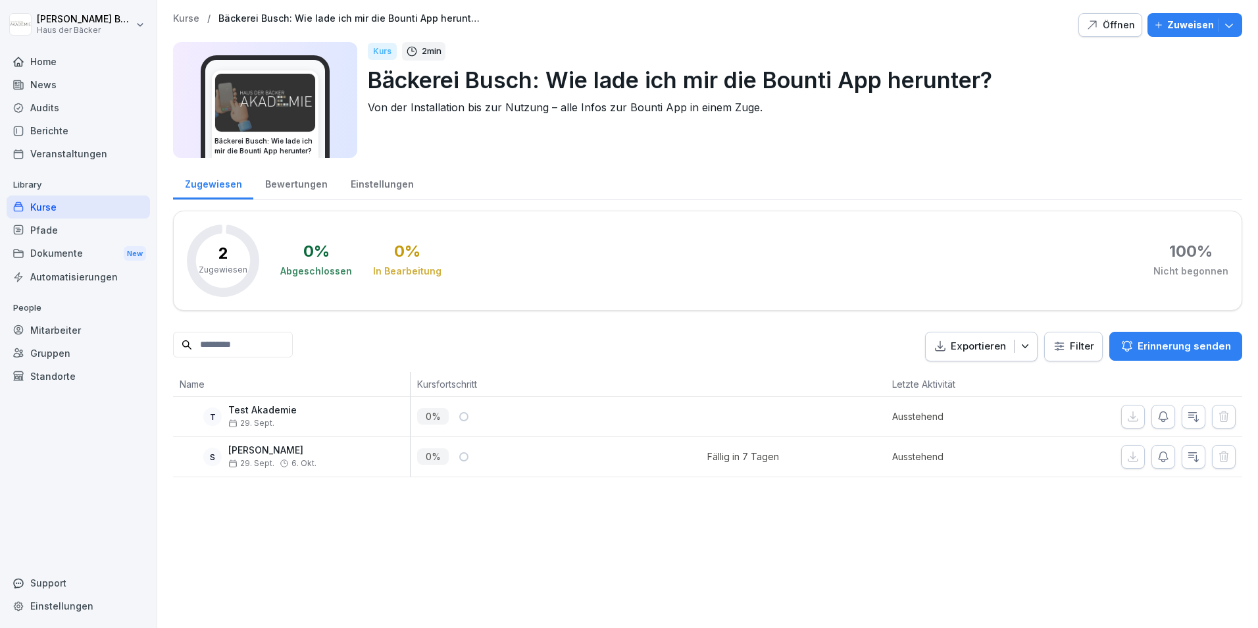
click at [385, 178] on div "Einstellungen" at bounding box center [382, 183] width 86 height 34
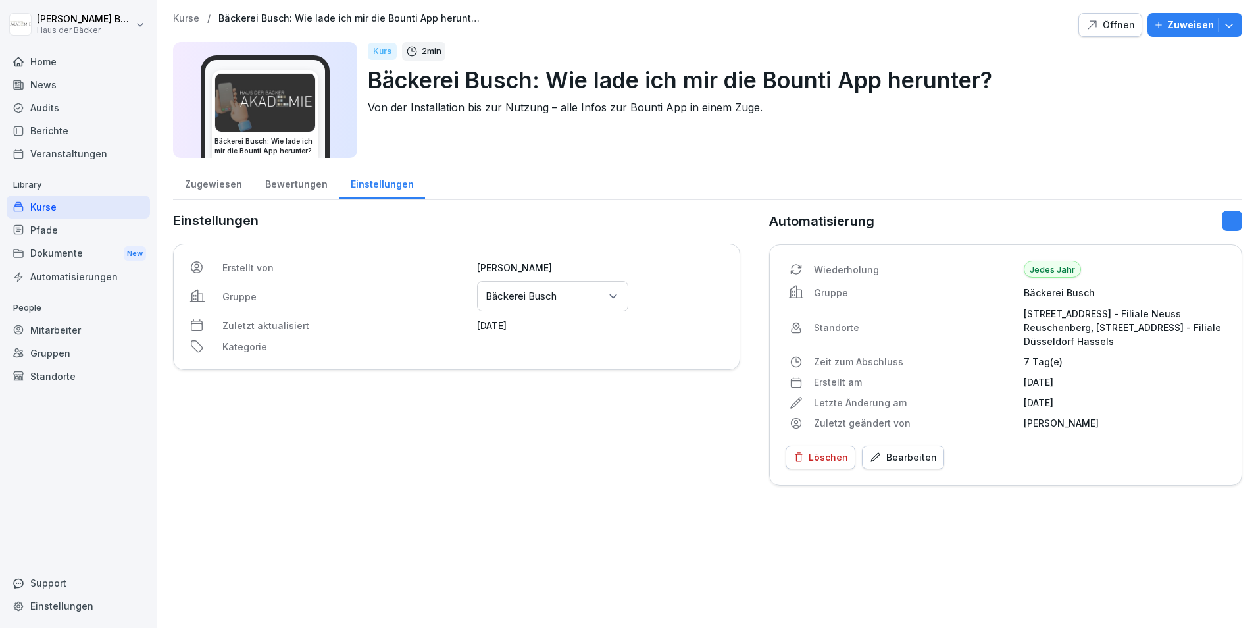
click at [916, 462] on div "Bearbeiten" at bounding box center [903, 457] width 68 height 14
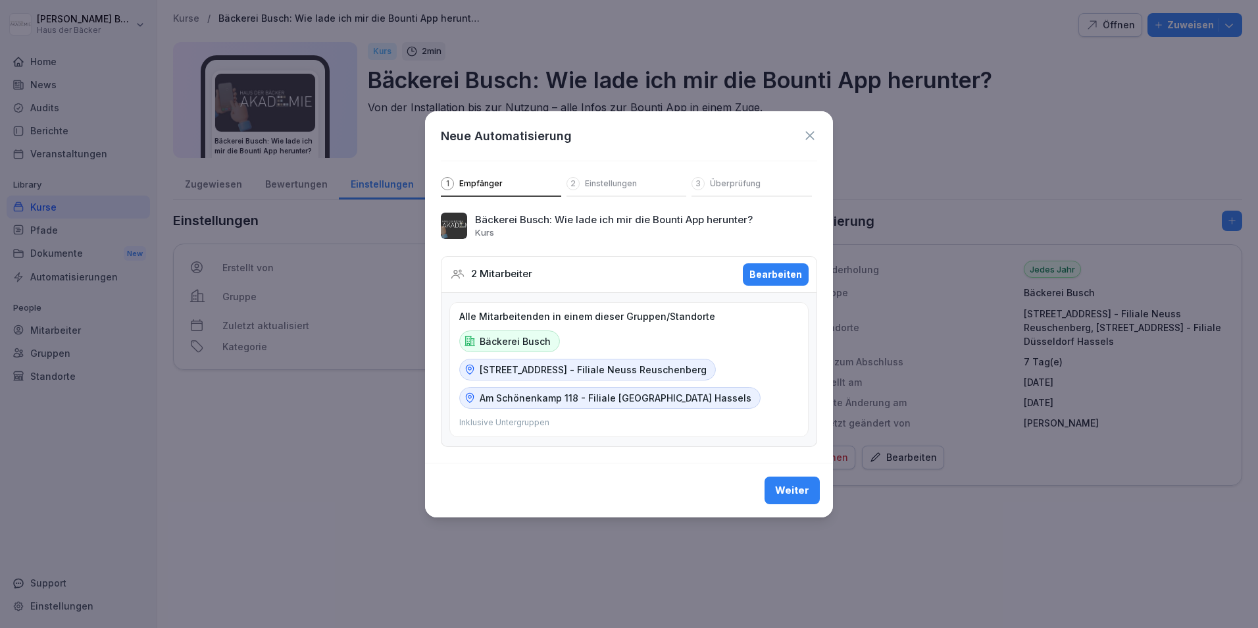
click at [615, 186] on p "Einstellungen" at bounding box center [611, 183] width 52 height 11
click at [609, 178] on p "Einstellungen" at bounding box center [611, 183] width 52 height 11
click at [679, 175] on div "Neue Automatisierung 1 Empfänger 2 Einstellungen 3 Überprüfung" at bounding box center [629, 154] width 408 height 86
click at [811, 139] on icon at bounding box center [810, 135] width 14 height 14
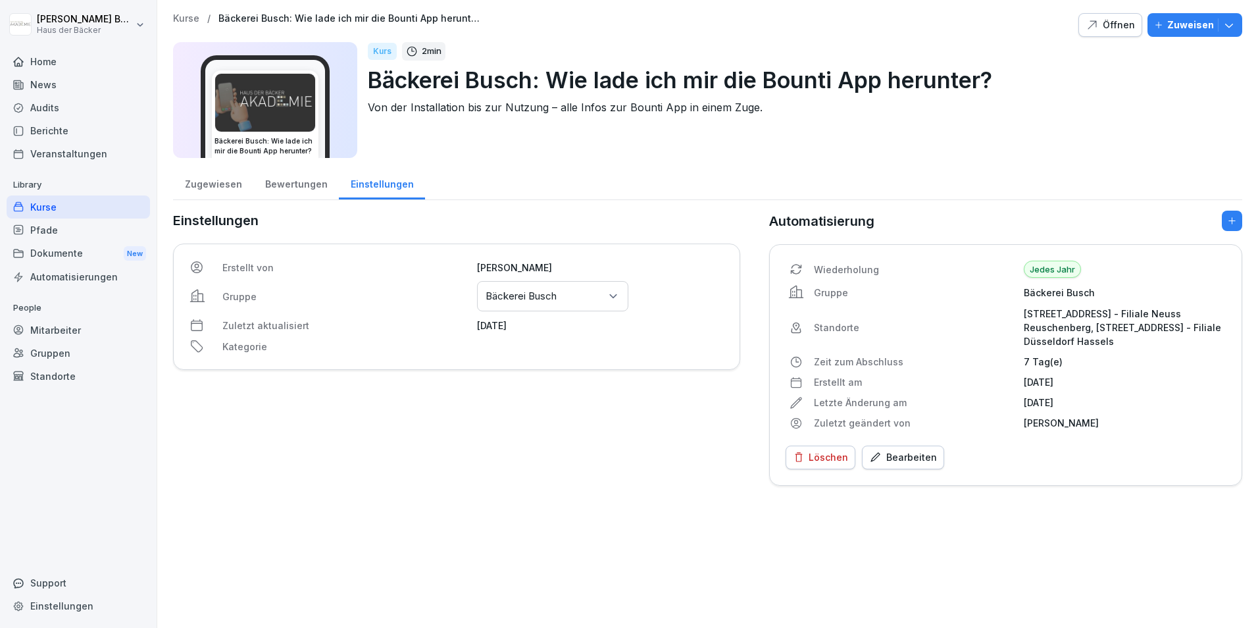
click at [288, 186] on div "Bewertungen" at bounding box center [296, 183] width 86 height 34
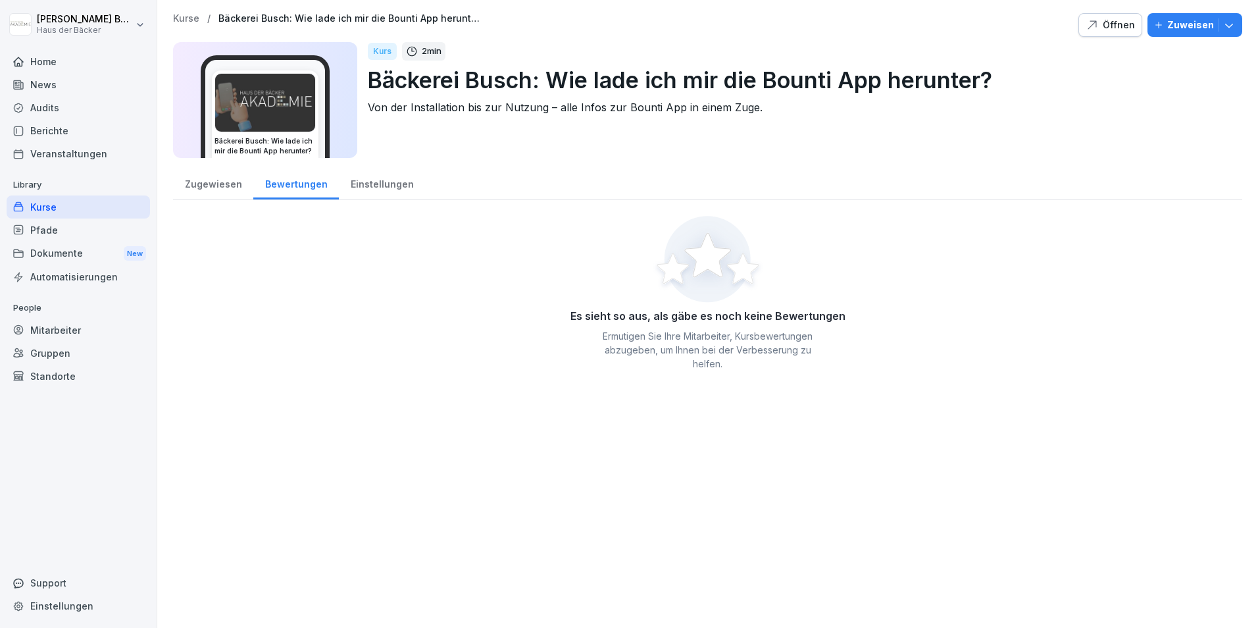
click at [202, 180] on div "Zugewiesen" at bounding box center [213, 183] width 80 height 34
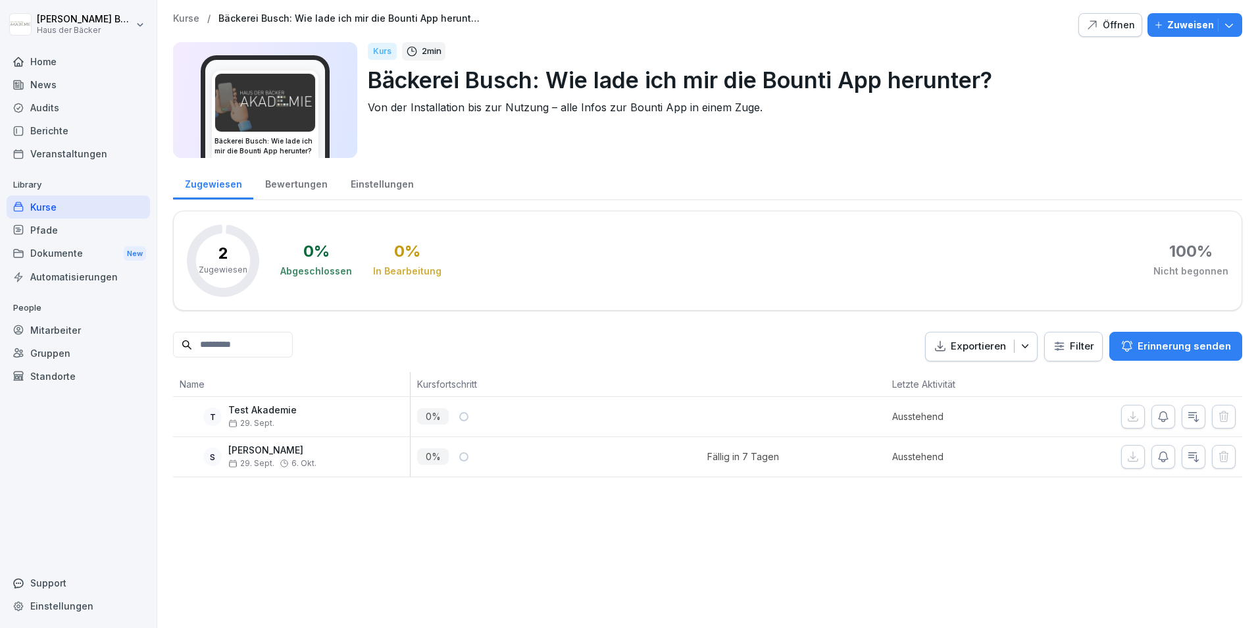
click at [61, 226] on div "Pfade" at bounding box center [78, 229] width 143 height 23
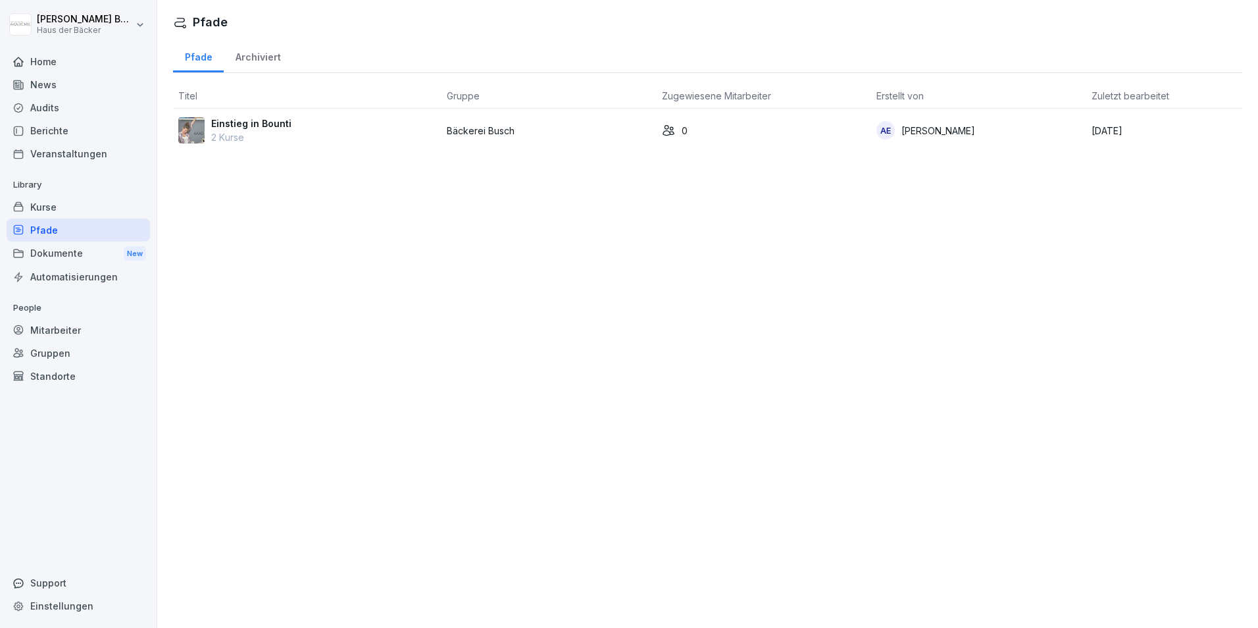
click at [395, 125] on div "Einstieg in Bounti 2 Kurse" at bounding box center [307, 130] width 258 height 28
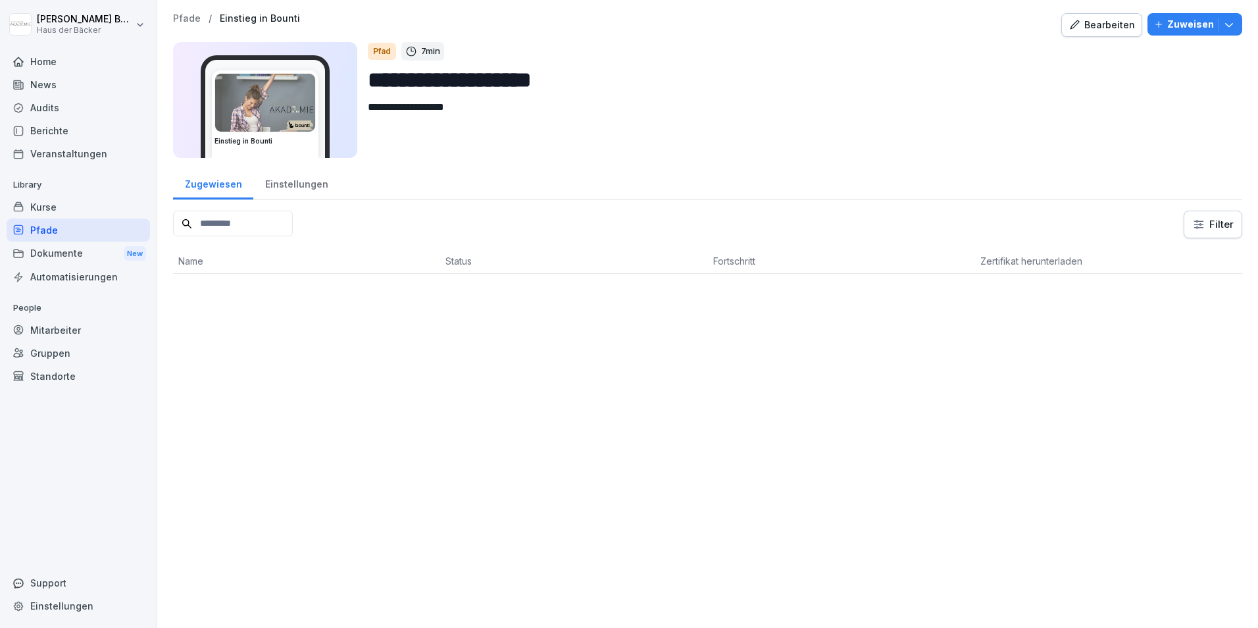
click at [89, 253] on div "Dokumente New" at bounding box center [78, 253] width 143 height 24
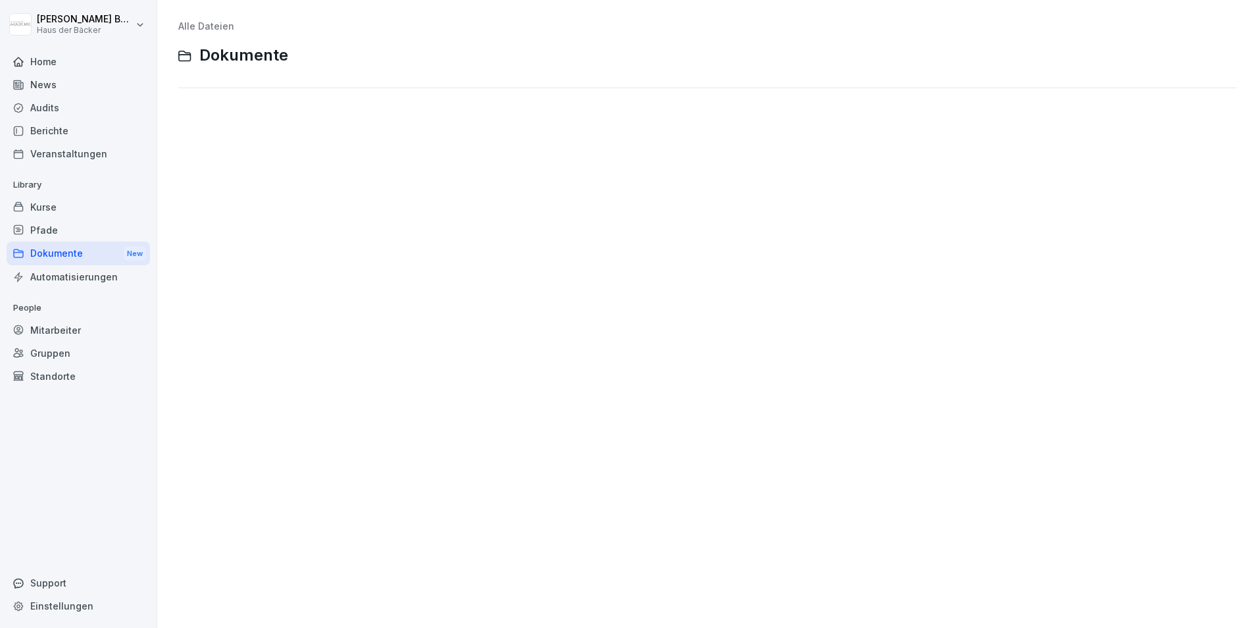
click at [67, 207] on div "Kurse" at bounding box center [78, 206] width 143 height 23
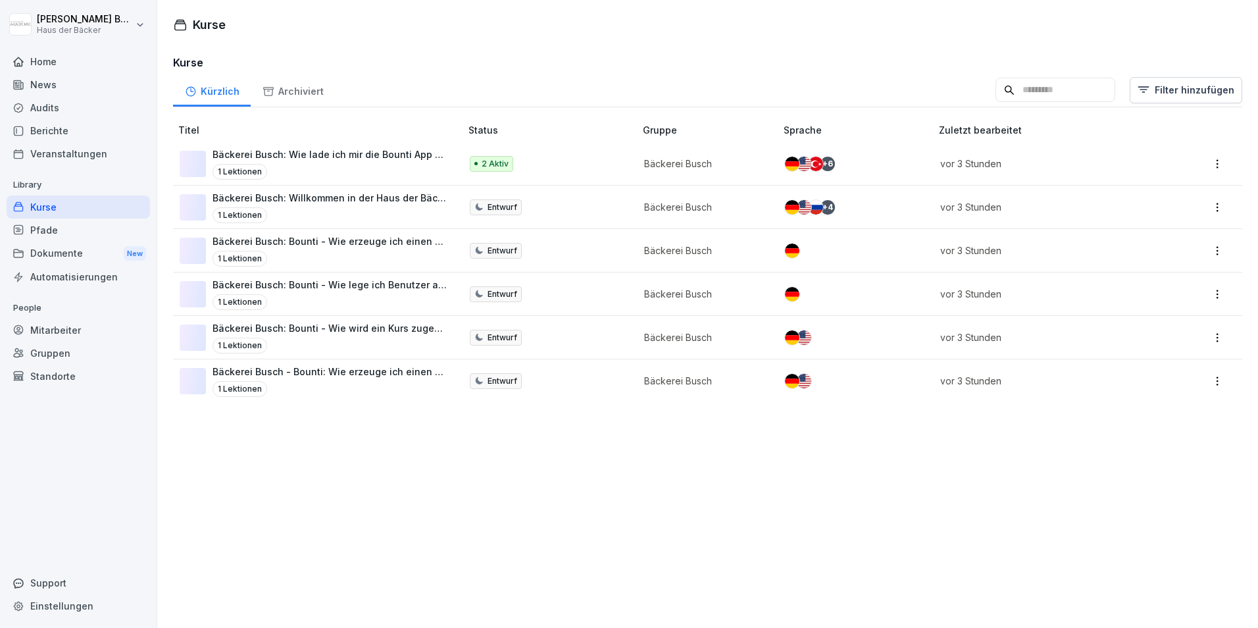
click at [65, 247] on div "Dokumente New" at bounding box center [78, 253] width 143 height 24
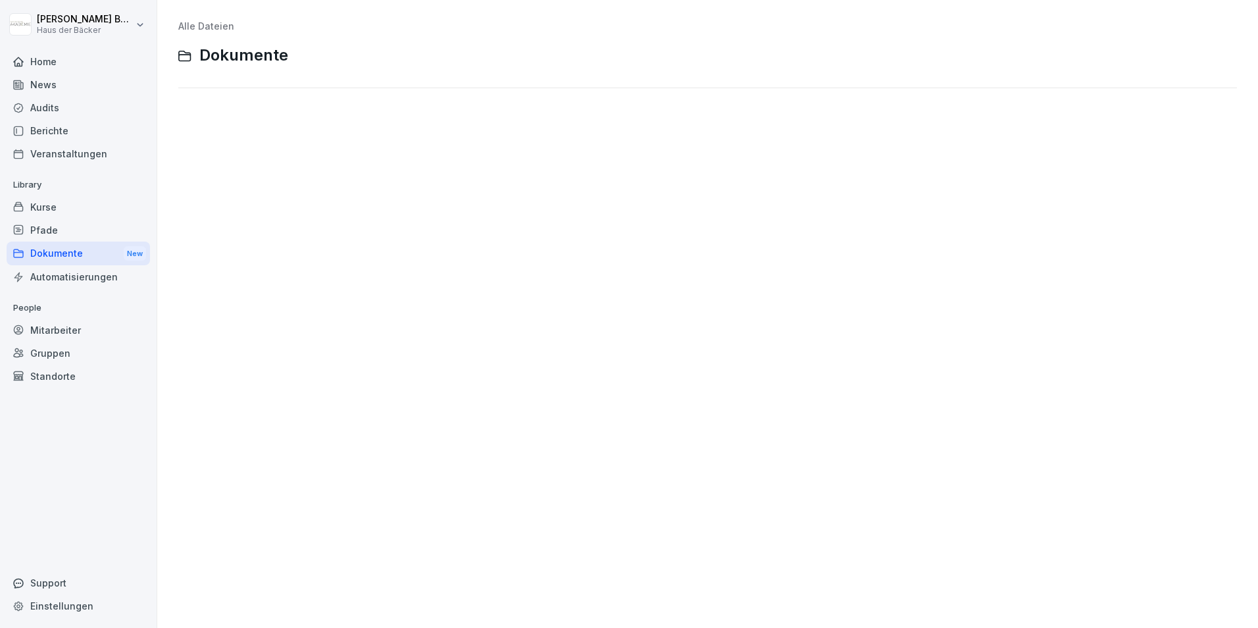
click at [63, 230] on div "Pfade" at bounding box center [78, 229] width 143 height 23
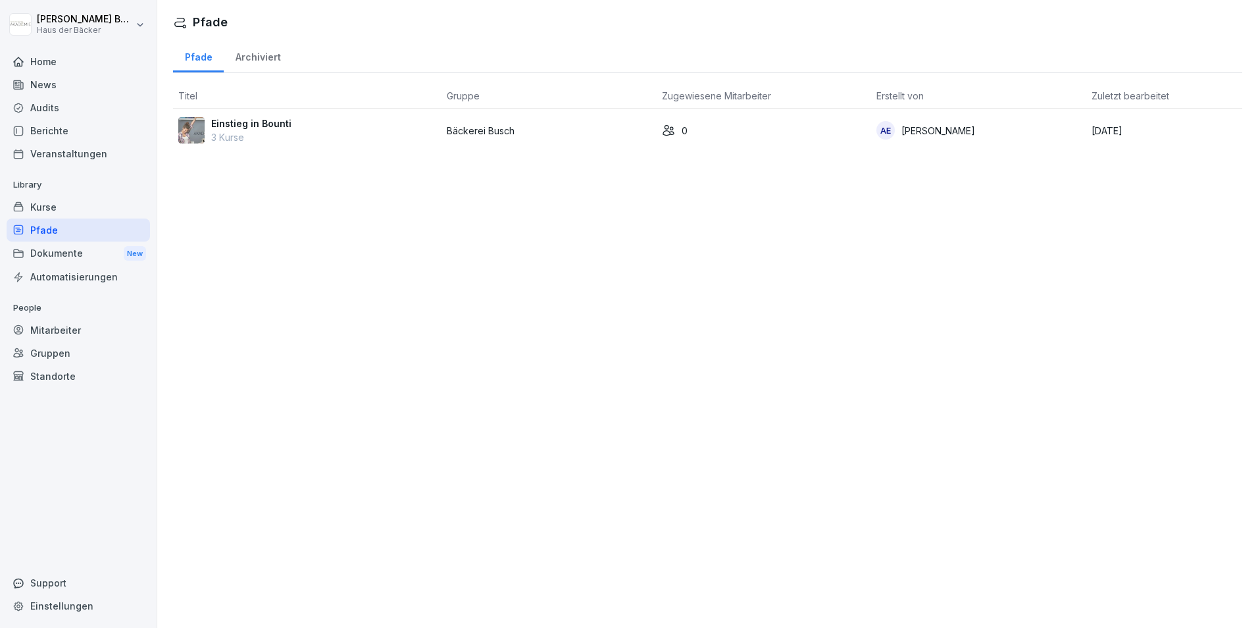
click at [72, 337] on div "Mitarbeiter" at bounding box center [78, 329] width 143 height 23
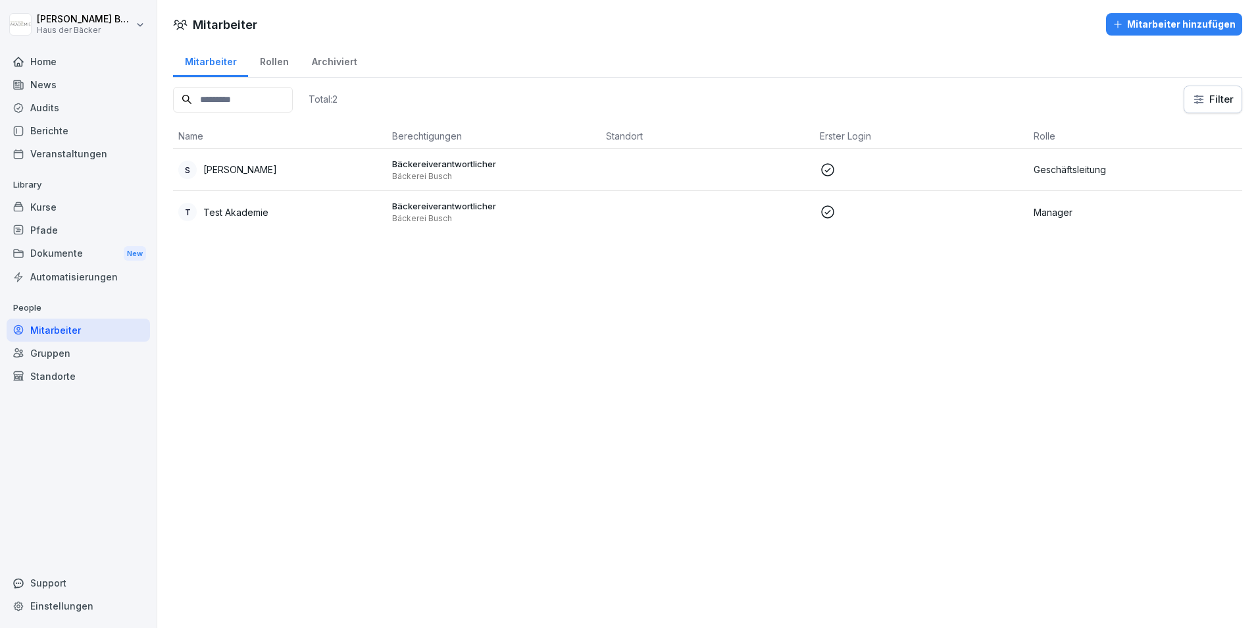
click at [70, 63] on div "Home" at bounding box center [78, 61] width 143 height 23
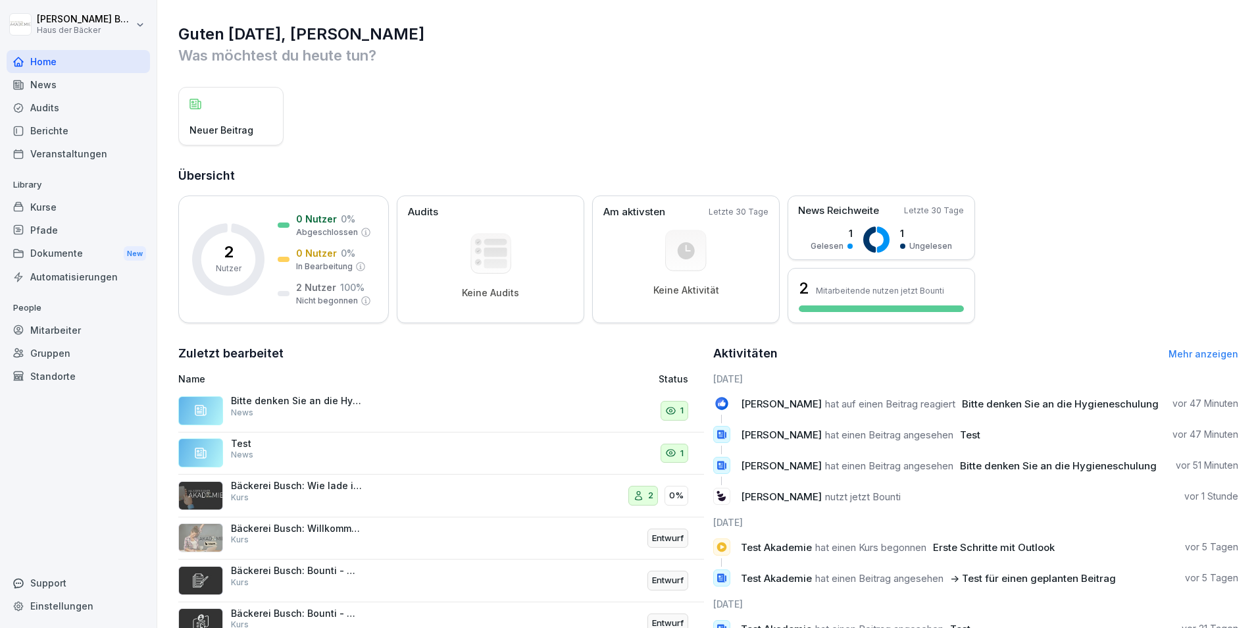
click at [76, 130] on div "Berichte" at bounding box center [78, 130] width 143 height 23
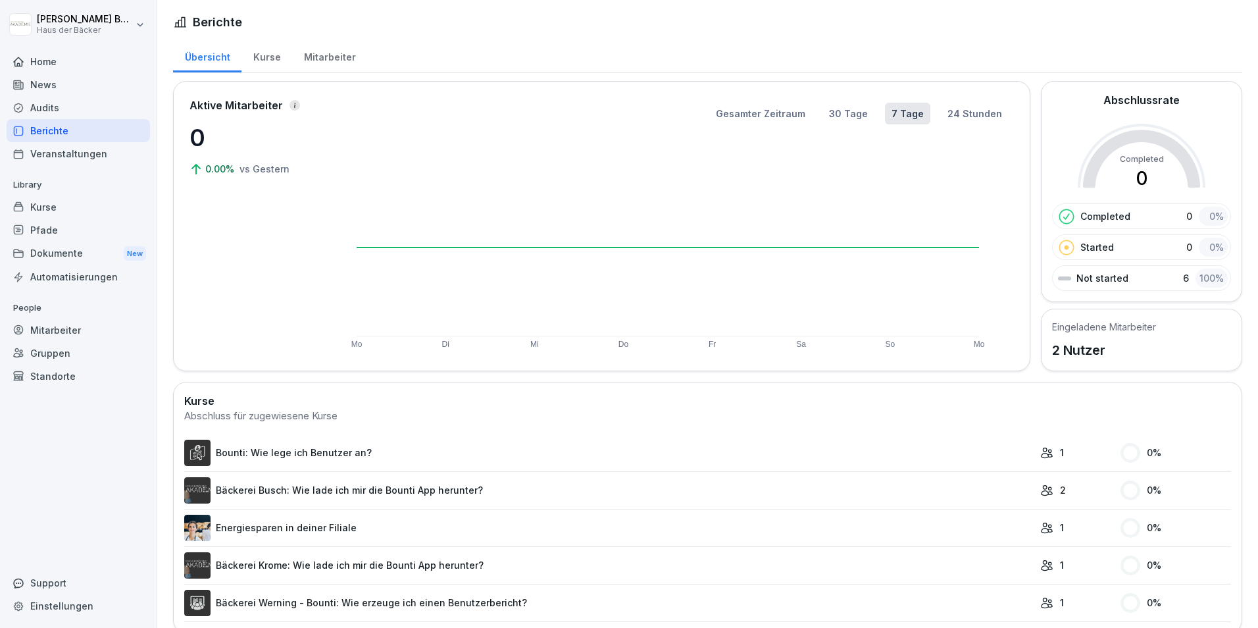
click at [78, 67] on div "Home" at bounding box center [78, 61] width 143 height 23
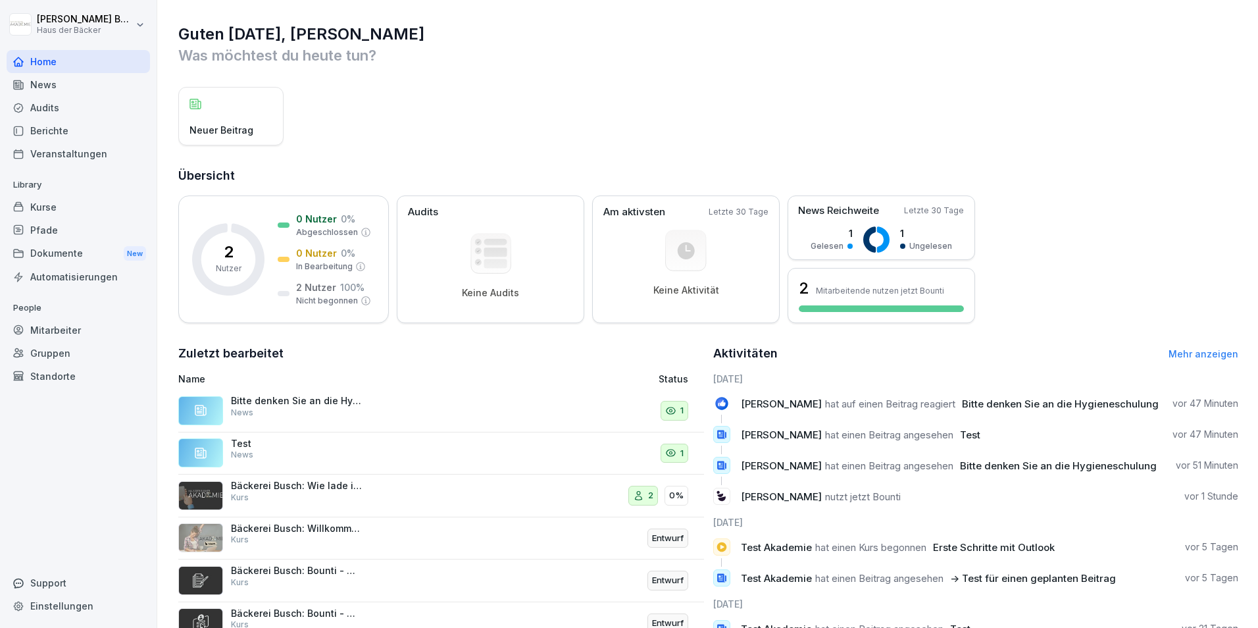
click at [216, 132] on p "Neuer Beitrag" at bounding box center [221, 130] width 64 height 14
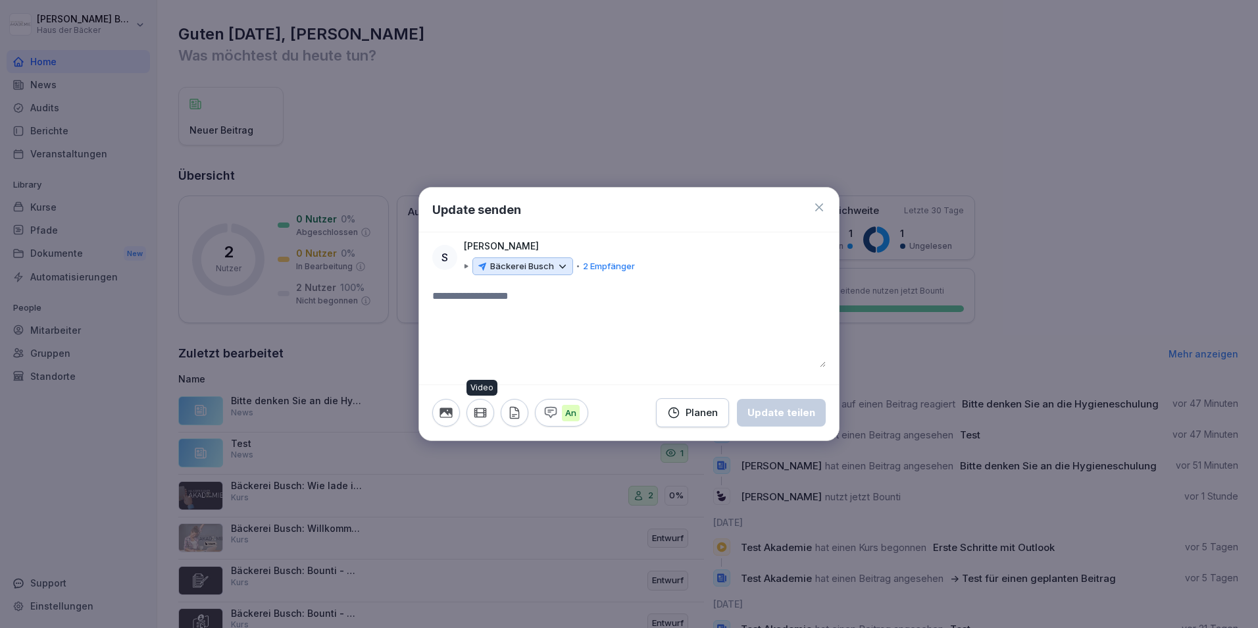
click at [470, 407] on button "button" at bounding box center [480, 413] width 28 height 28
click at [818, 211] on icon at bounding box center [819, 207] width 13 height 13
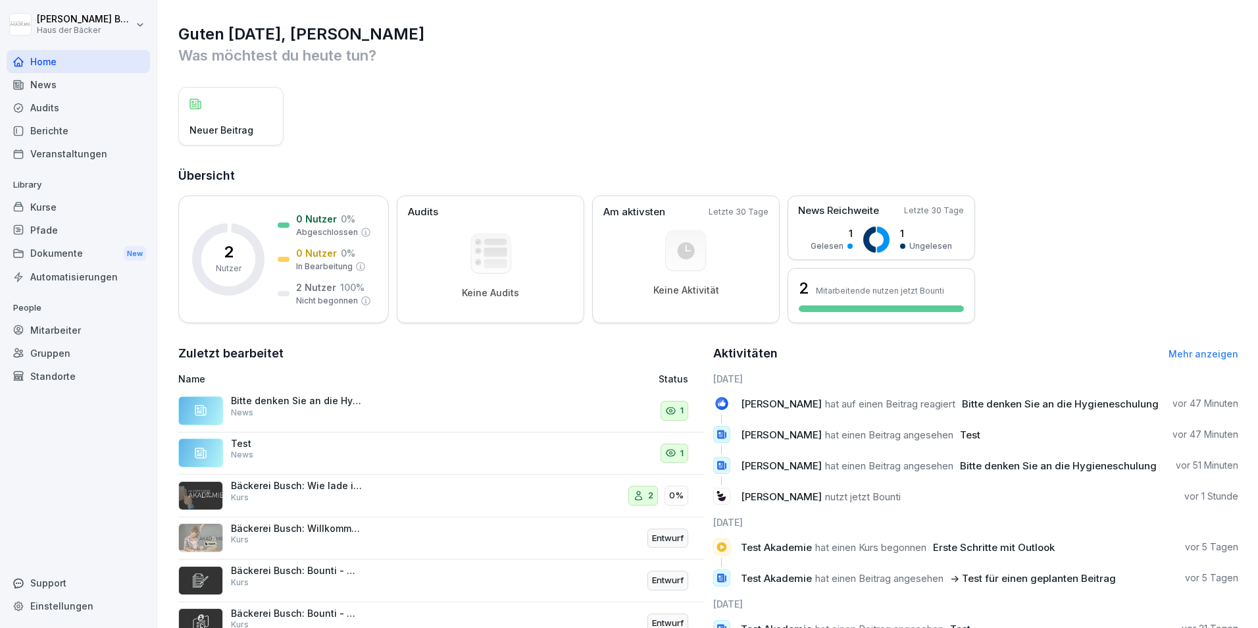
click at [107, 122] on div "Berichte" at bounding box center [78, 130] width 143 height 23
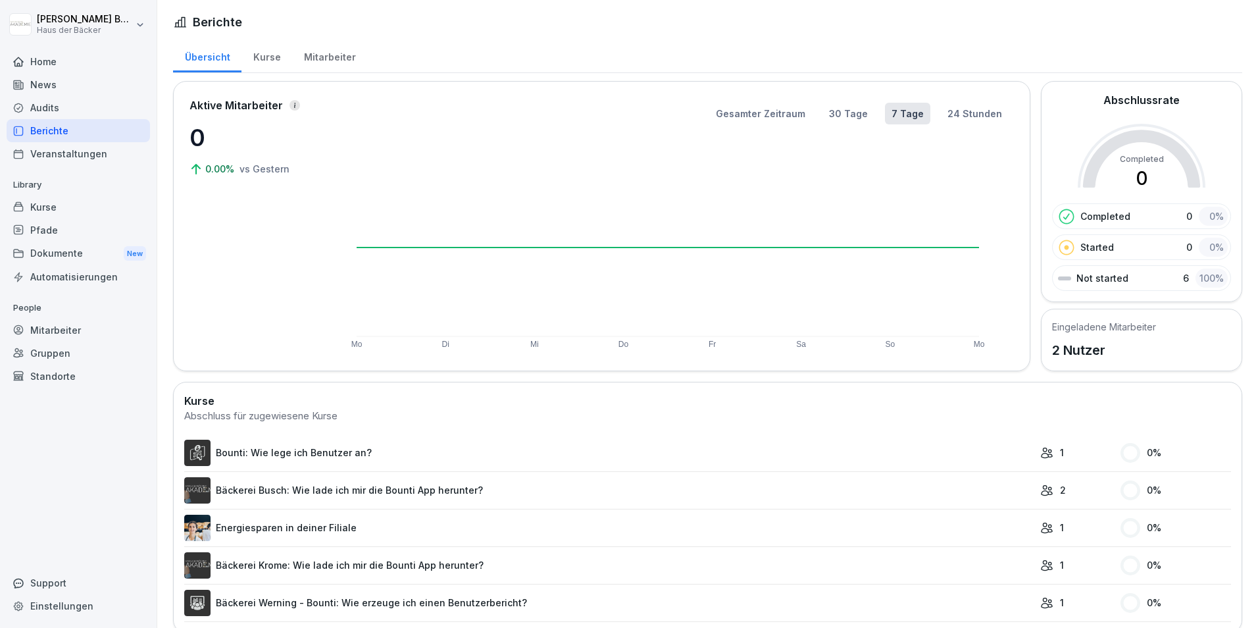
click at [105, 101] on div "Audits" at bounding box center [78, 107] width 143 height 23
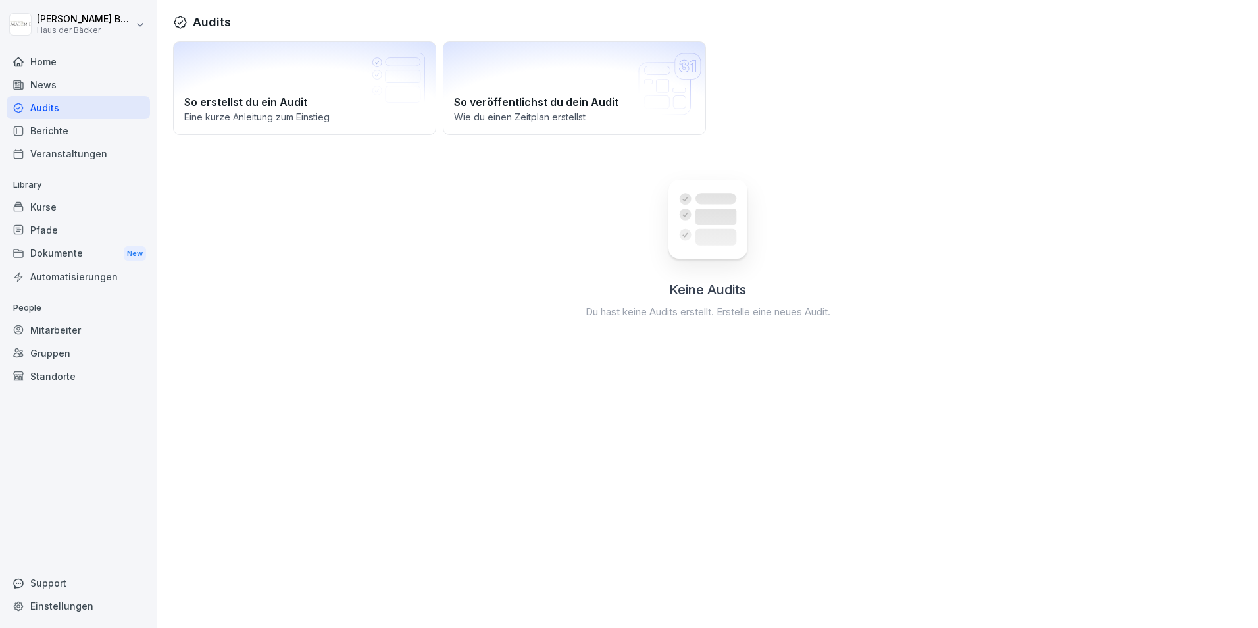
click at [96, 87] on div "News" at bounding box center [78, 84] width 143 height 23
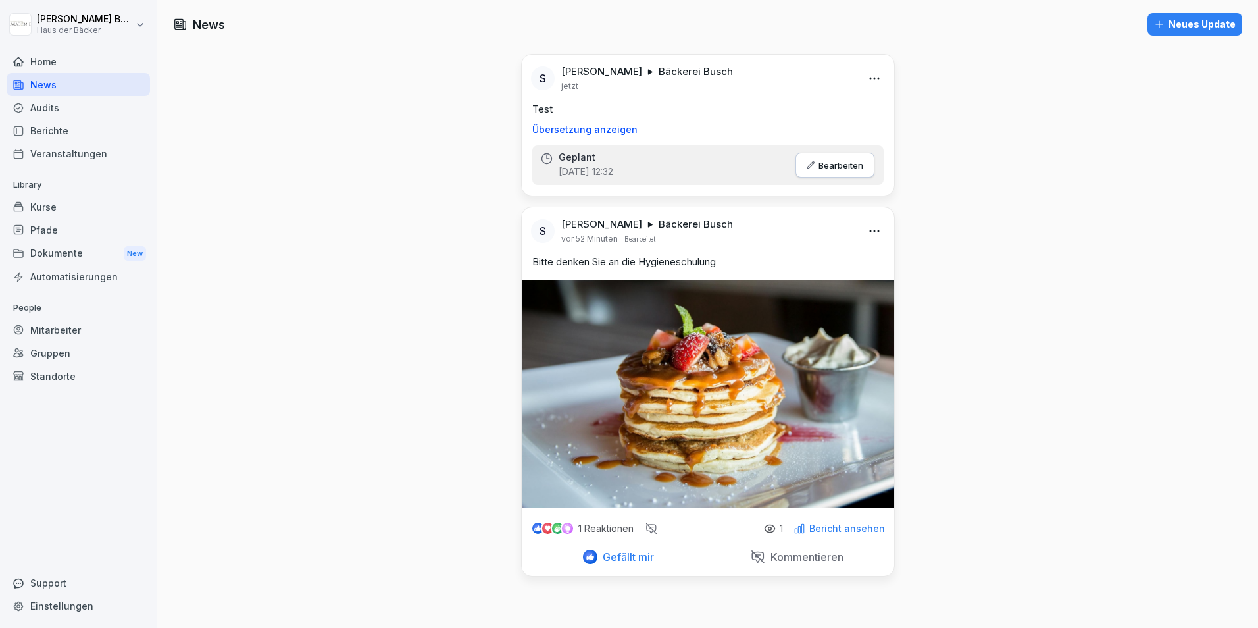
click at [109, 108] on div "Audits" at bounding box center [78, 107] width 143 height 23
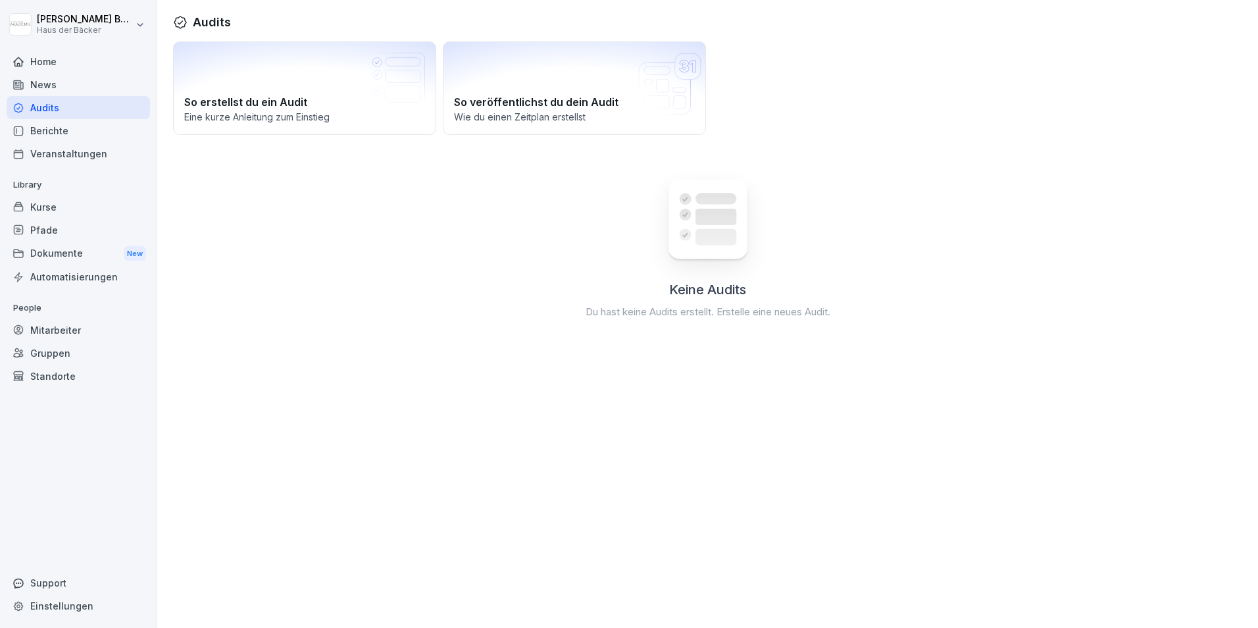
click at [86, 132] on div "Berichte" at bounding box center [78, 130] width 143 height 23
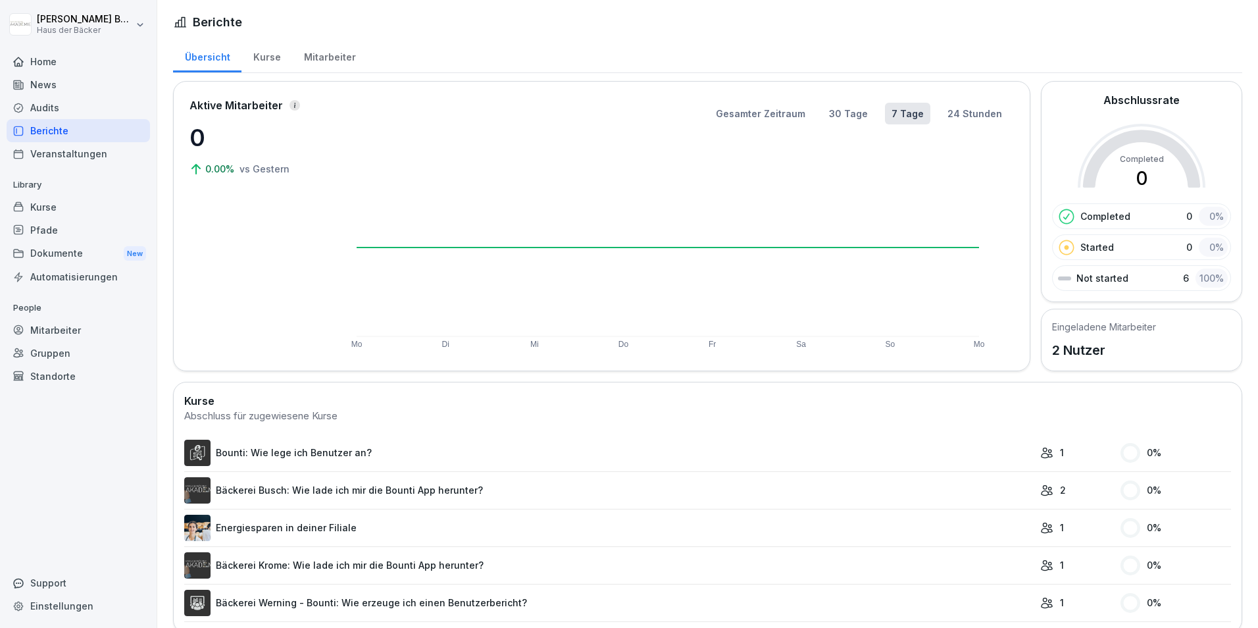
click at [77, 64] on div "Home" at bounding box center [78, 61] width 143 height 23
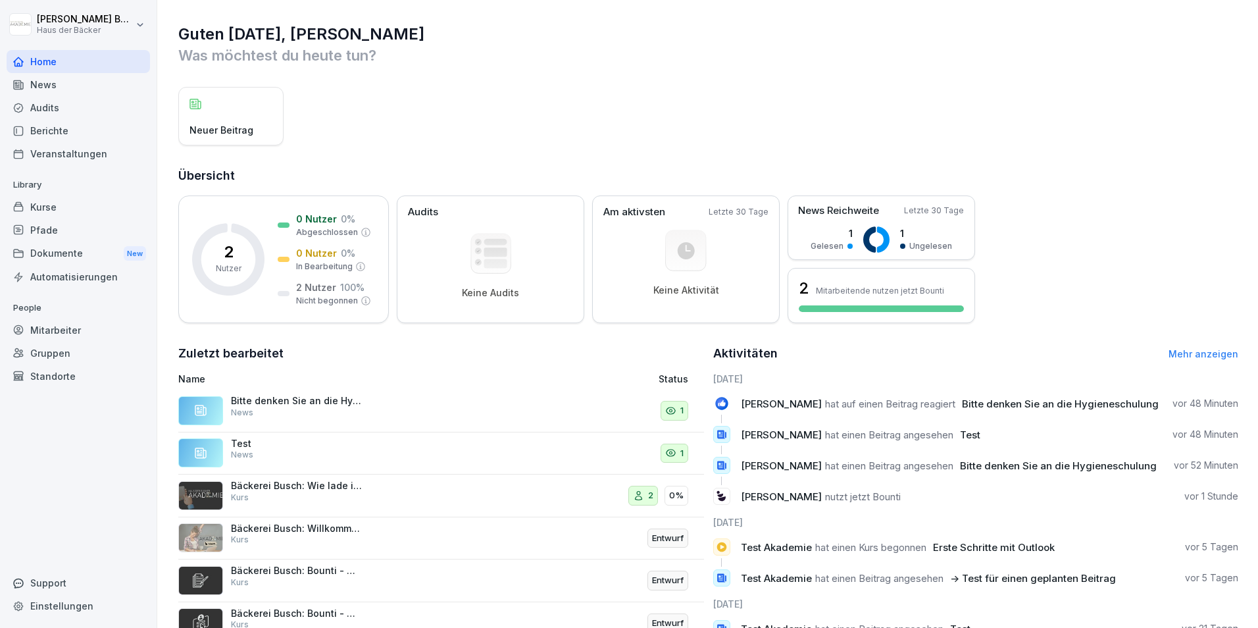
click at [76, 609] on div "Einstellungen" at bounding box center [78, 605] width 143 height 23
select select "**"
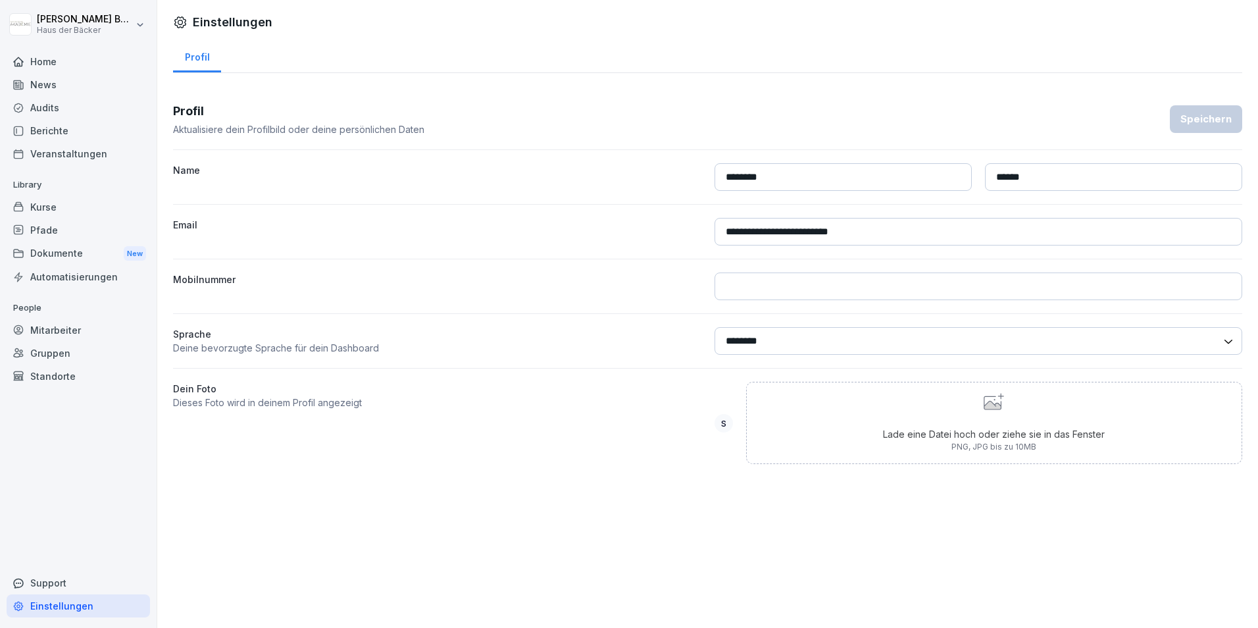
click at [64, 576] on div "Support" at bounding box center [78, 582] width 143 height 23
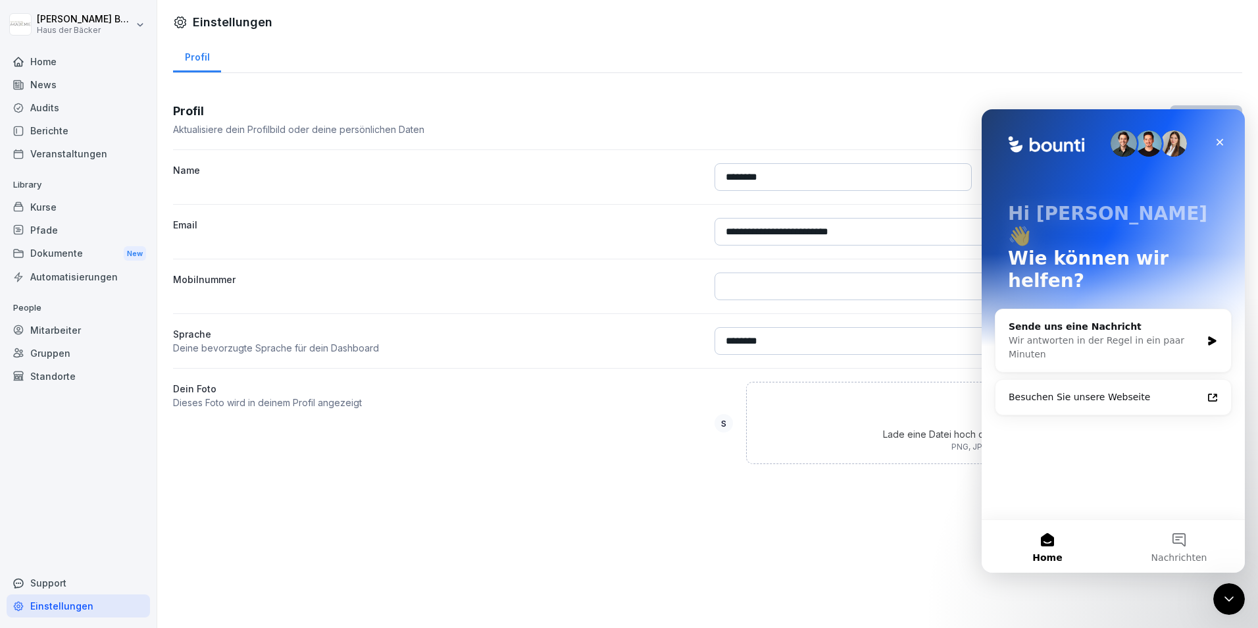
click at [103, 457] on div "Home News Audits Berichte Veranstaltungen Library Kurse Pfade Dokumente New Aut…" at bounding box center [78, 331] width 143 height 579
